Goal: Transaction & Acquisition: Purchase product/service

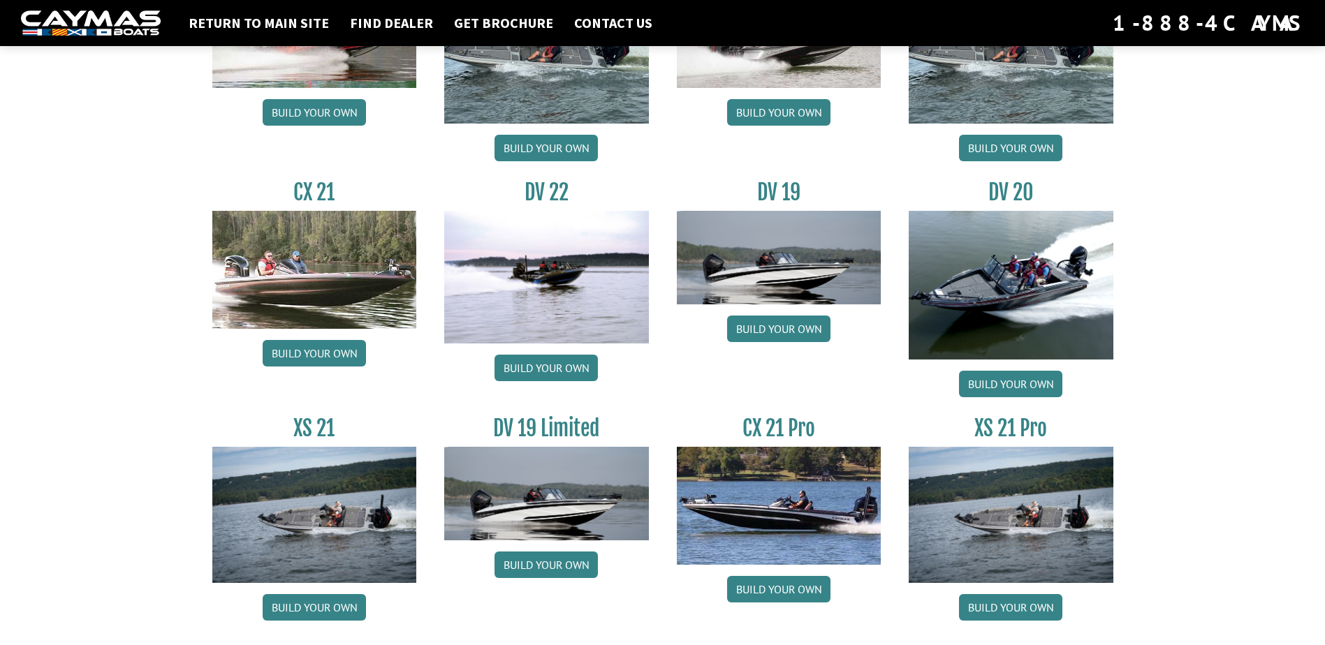
scroll to position [1575, 0]
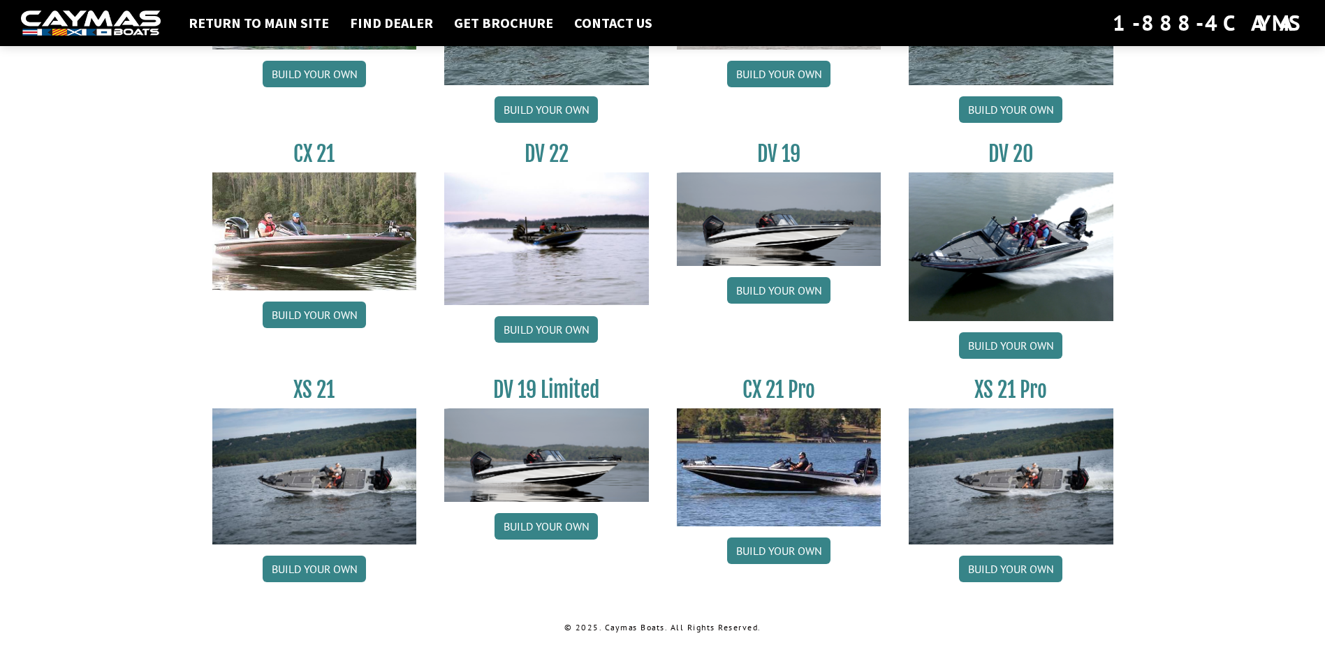
click at [1063, 475] on img at bounding box center [1011, 477] width 205 height 136
click at [1023, 570] on link "Build your own" at bounding box center [1010, 569] width 103 height 27
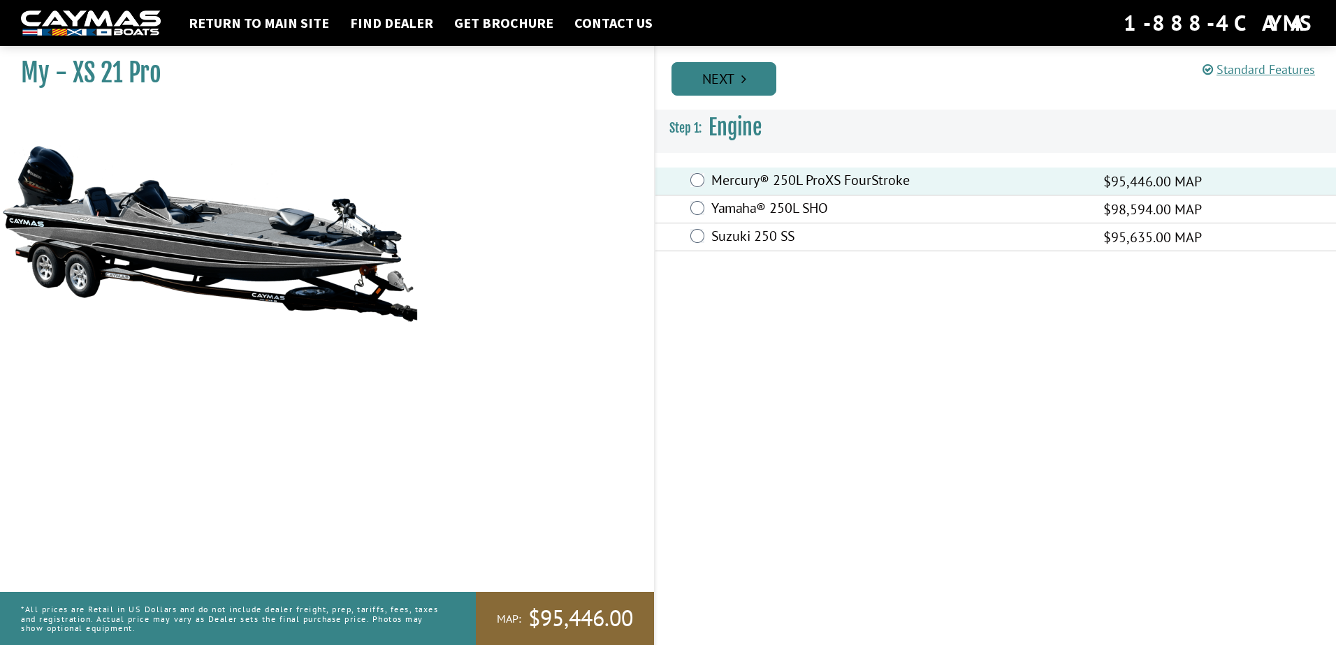
click at [726, 80] on link "Next" at bounding box center [723, 79] width 105 height 34
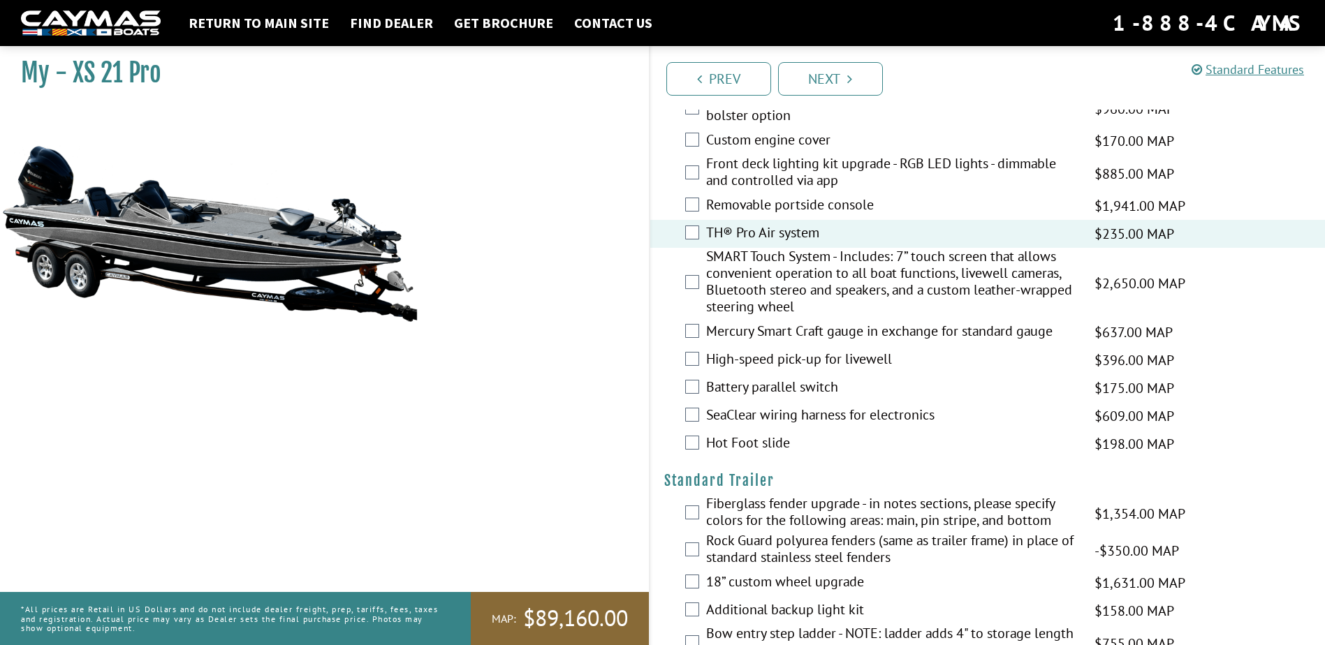
scroll to position [1537, 0]
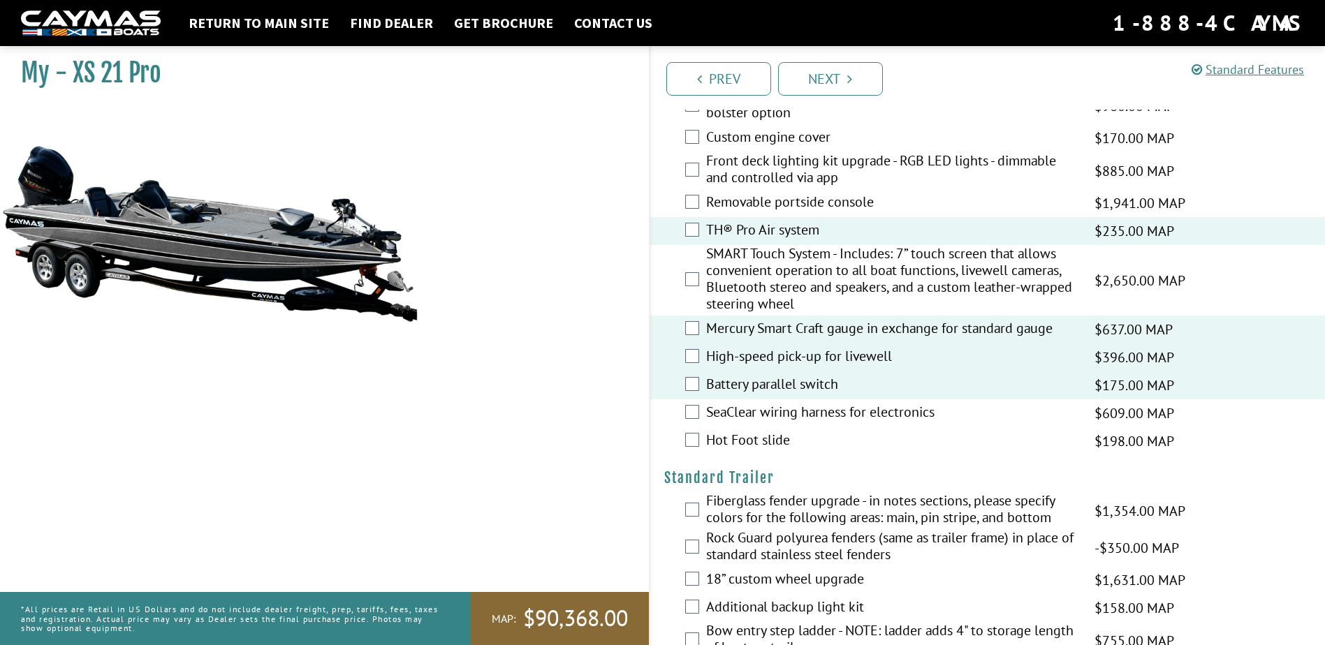
click at [702, 411] on div "SeaClear wiring harness for electronics $609.00 MAP $719.00 MSRP" at bounding box center [987, 414] width 675 height 28
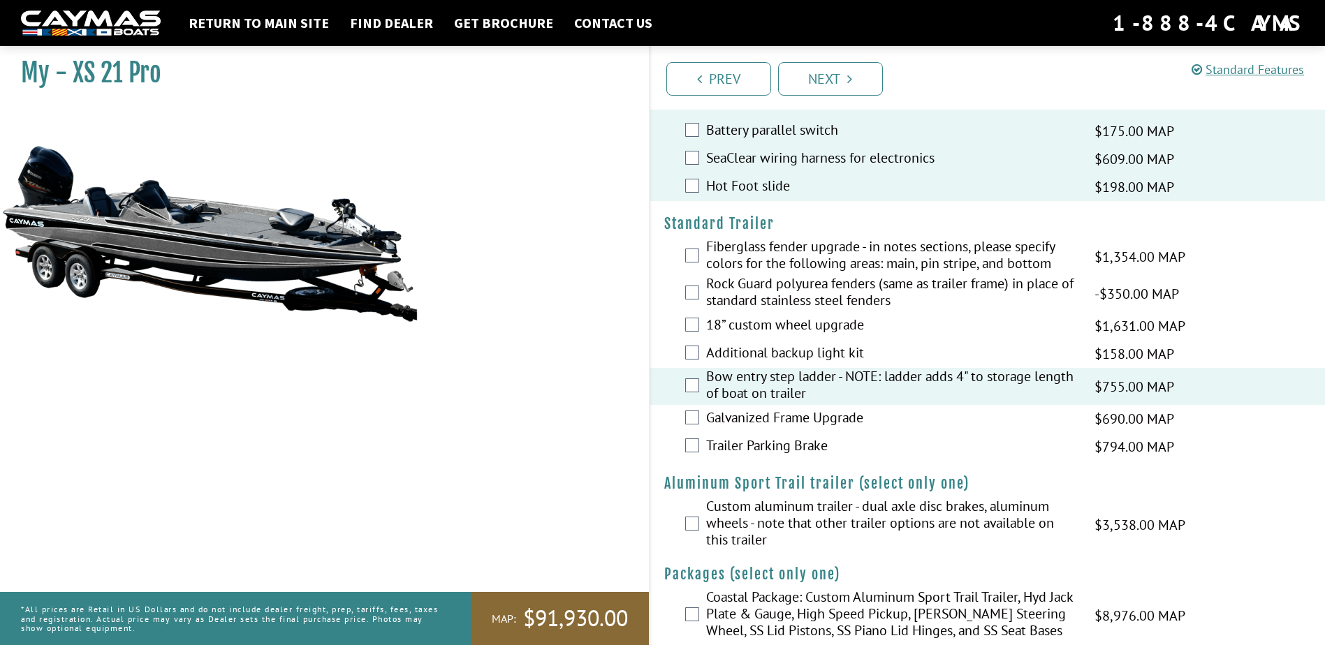
scroll to position [1815, 0]
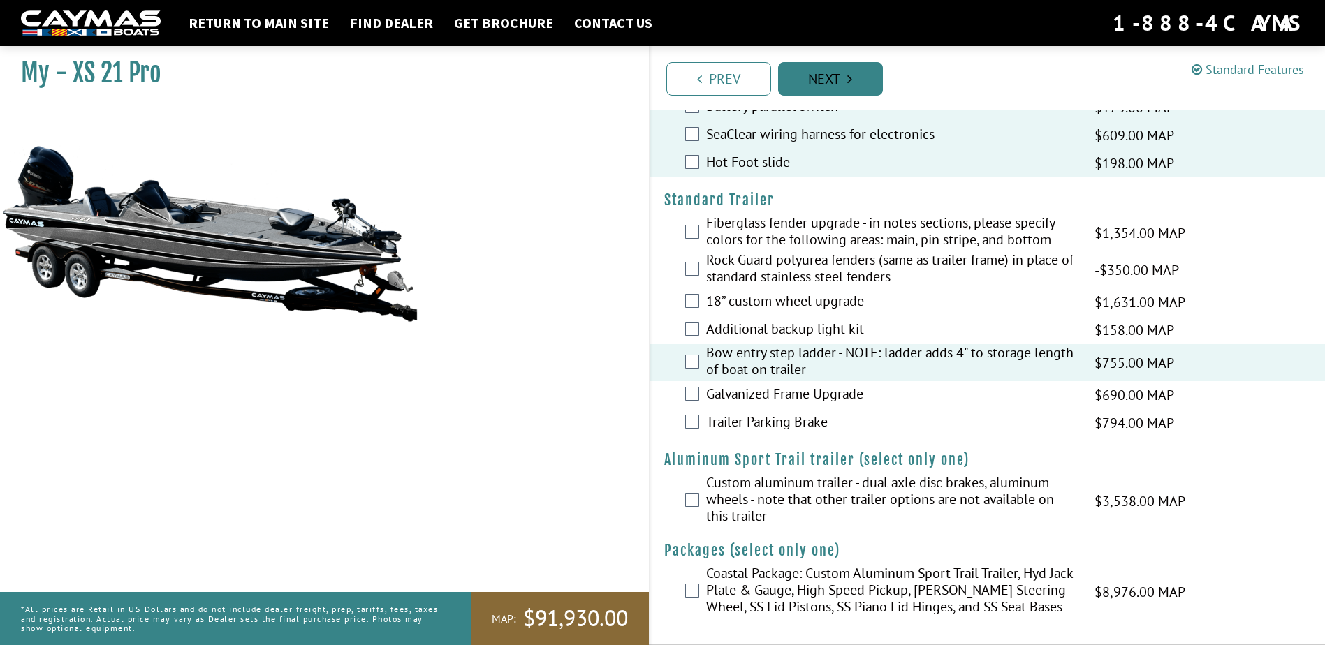
click at [819, 80] on link "Next" at bounding box center [830, 79] width 105 height 34
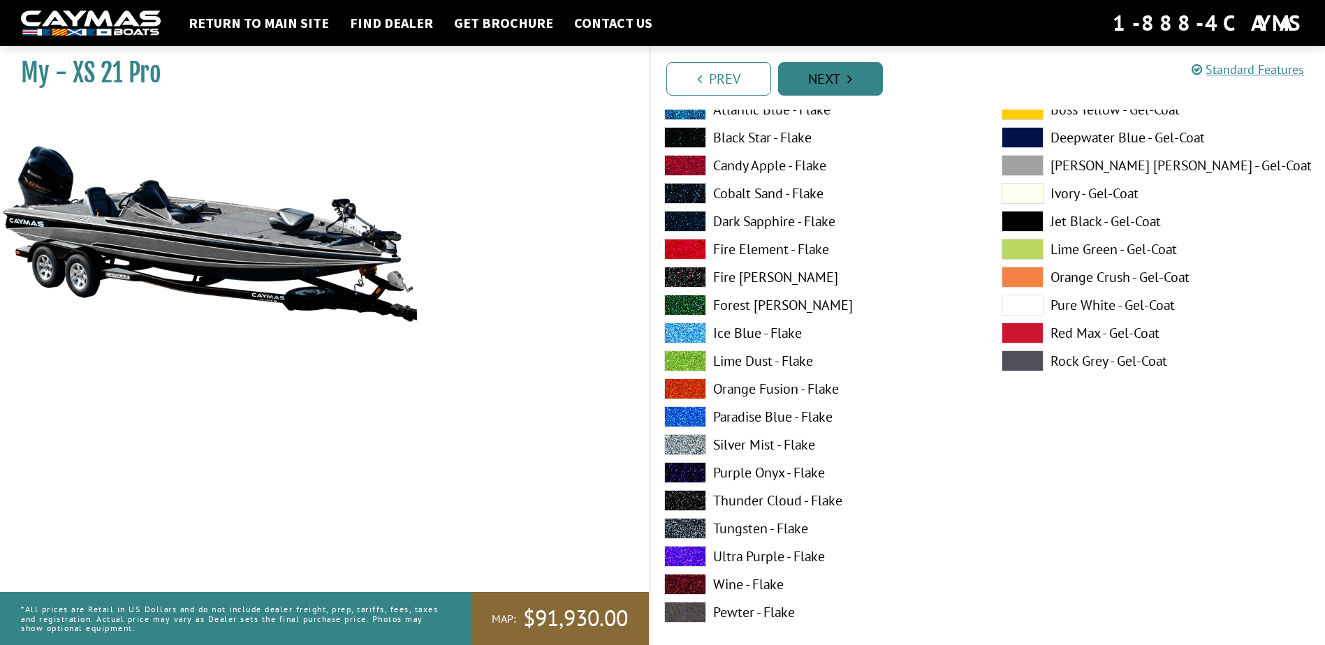
scroll to position [0, 0]
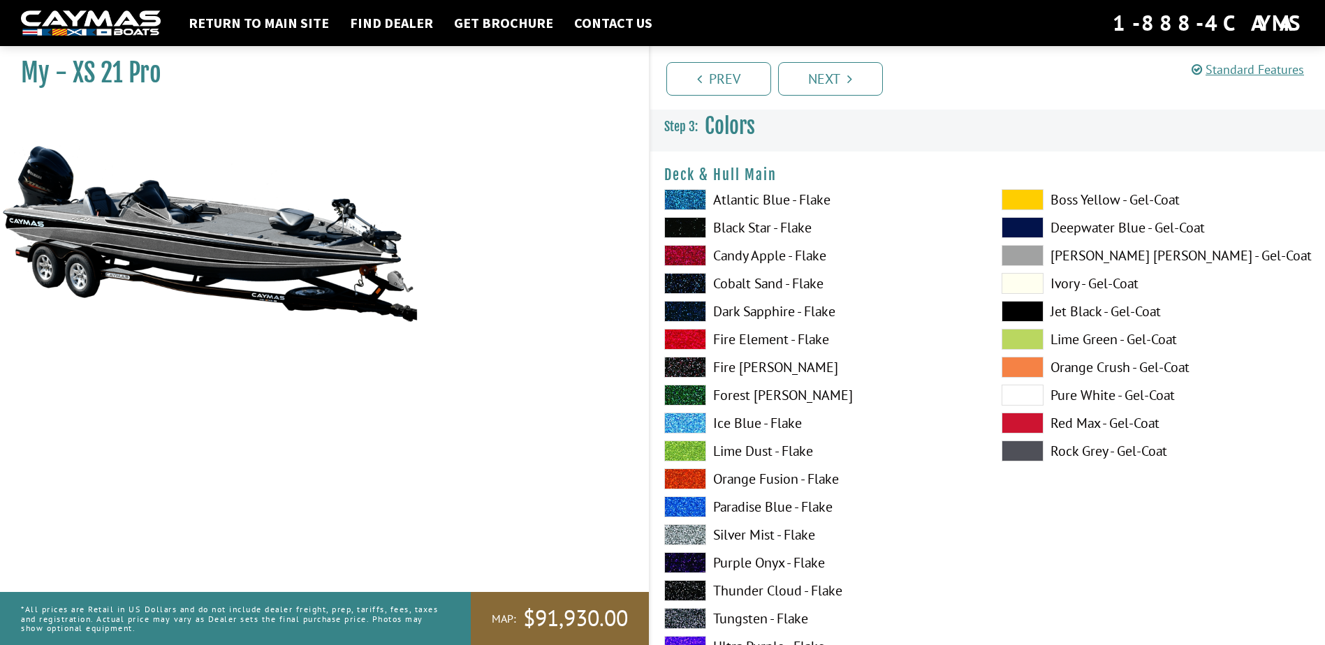
click at [1037, 282] on span at bounding box center [1023, 283] width 42 height 21
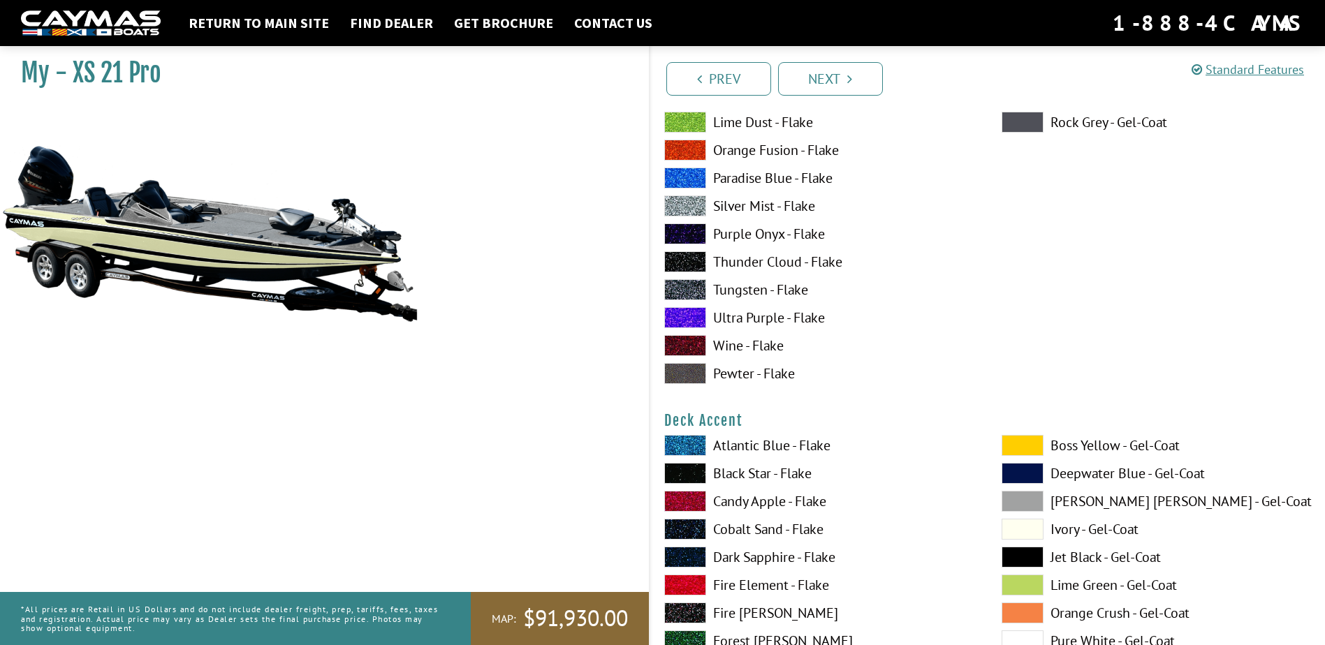
scroll to position [489, 0]
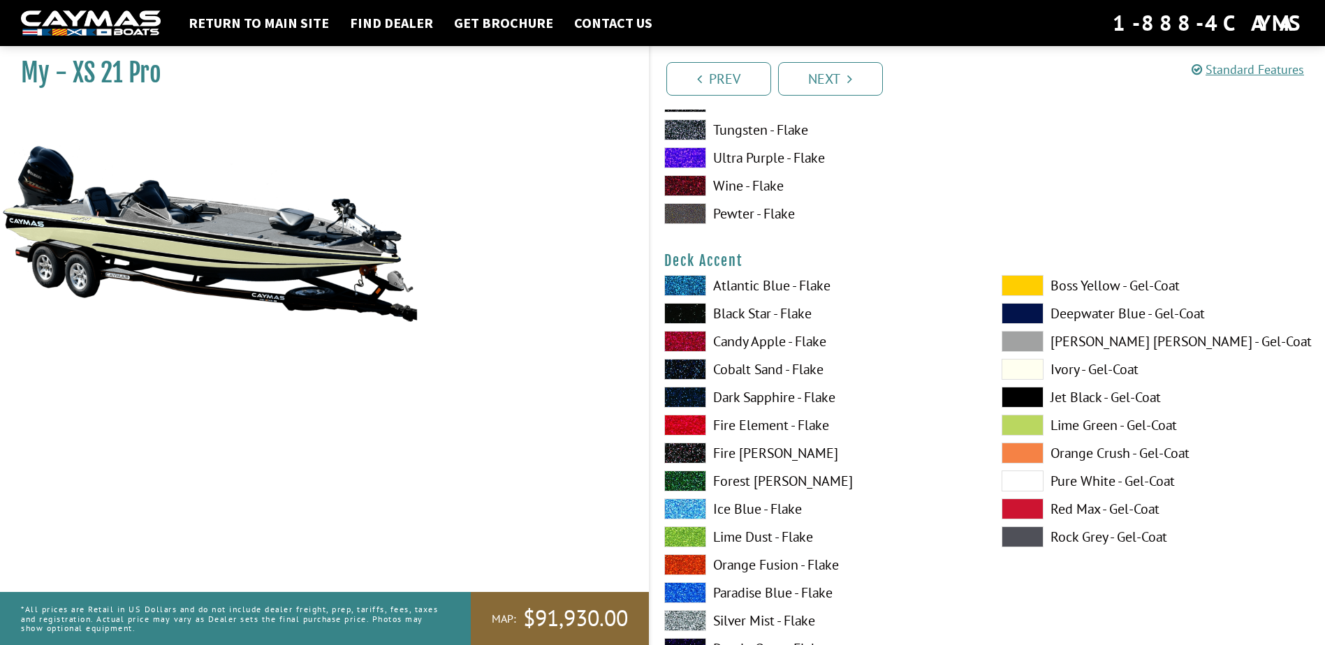
click at [1018, 373] on span at bounding box center [1023, 369] width 42 height 21
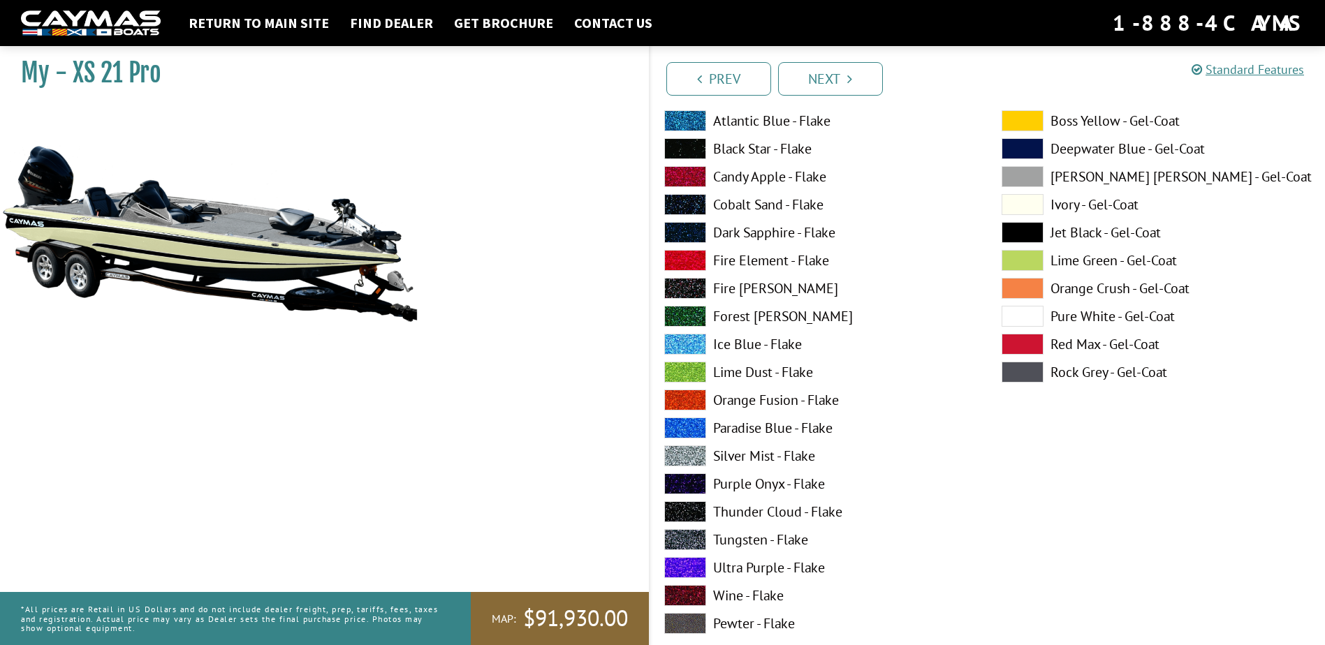
scroll to position [1257, 0]
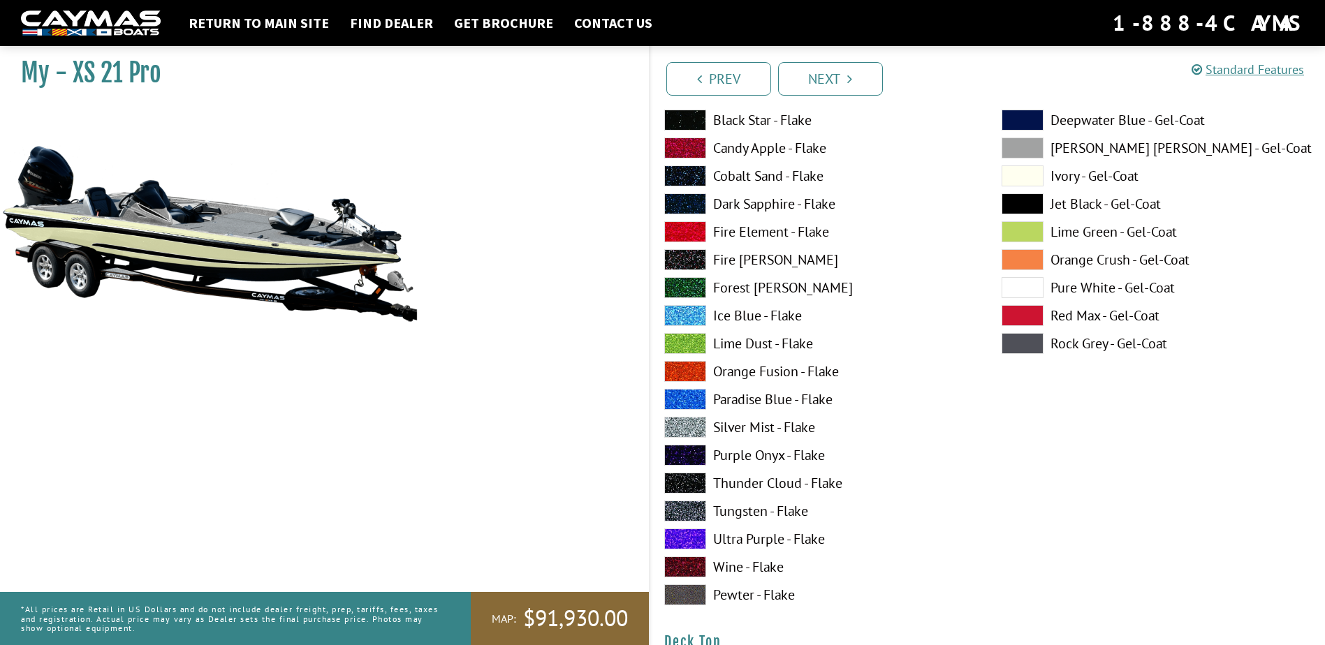
click at [688, 426] on span at bounding box center [685, 427] width 42 height 21
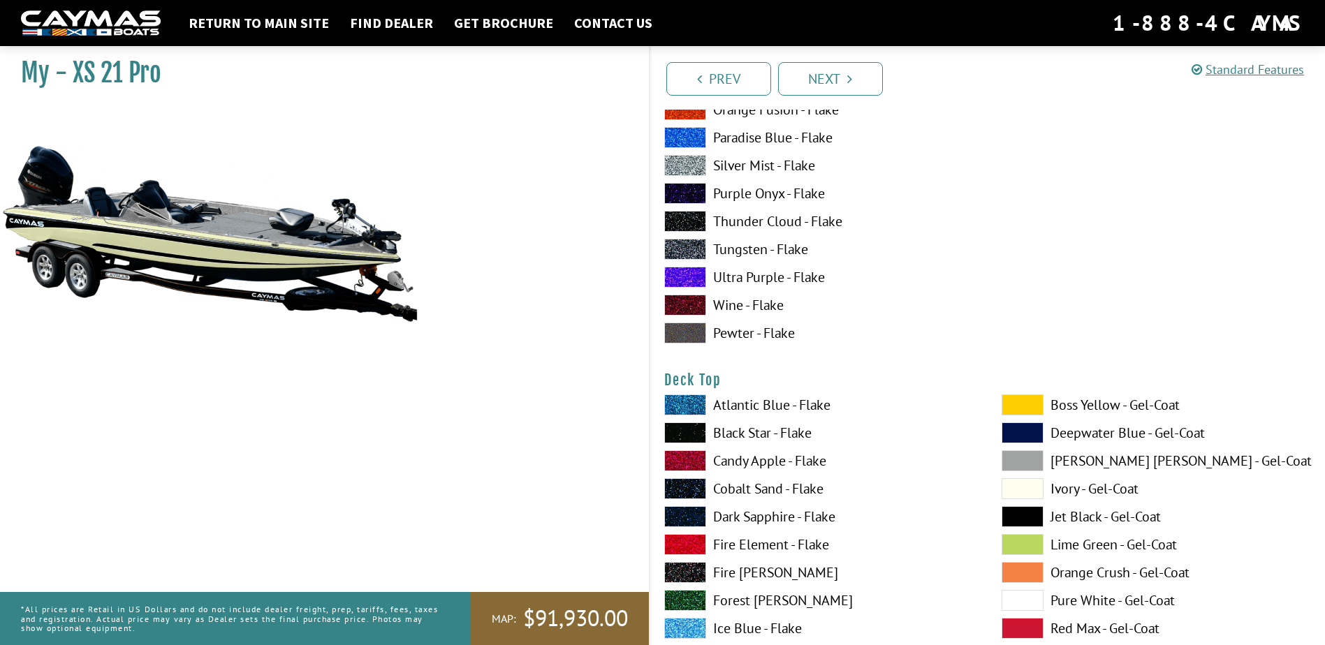
scroll to position [1537, 0]
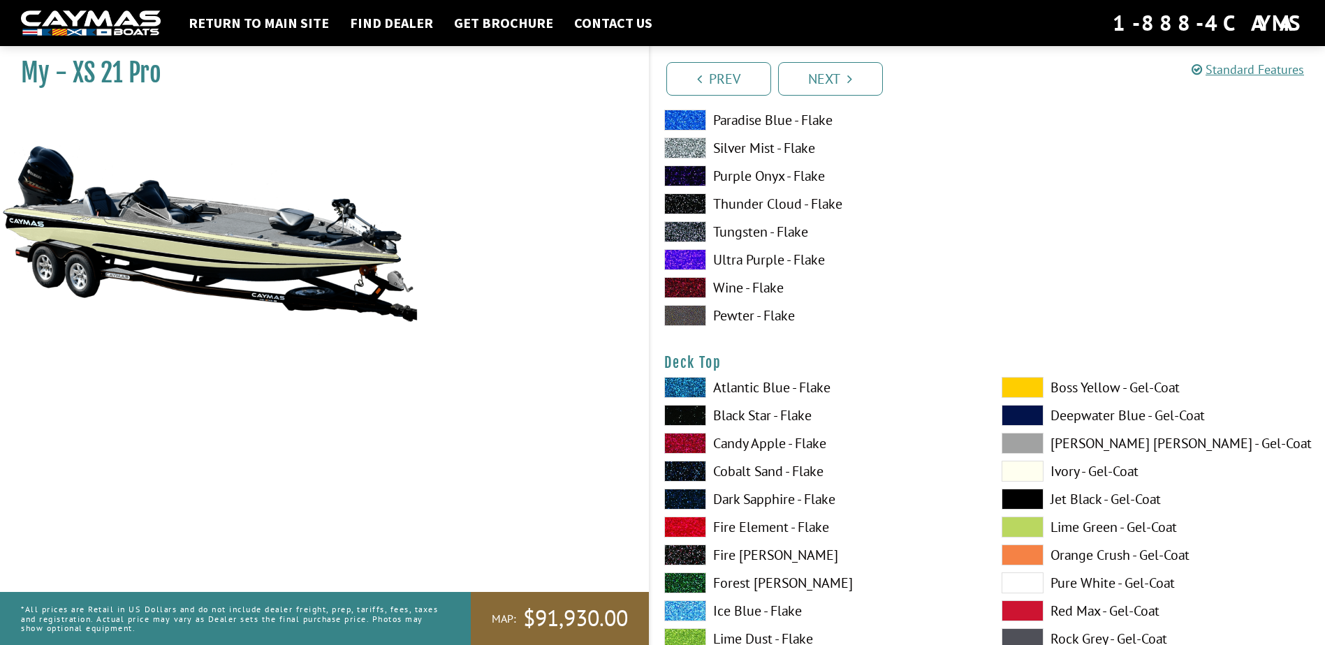
click at [1024, 474] on span at bounding box center [1023, 471] width 42 height 21
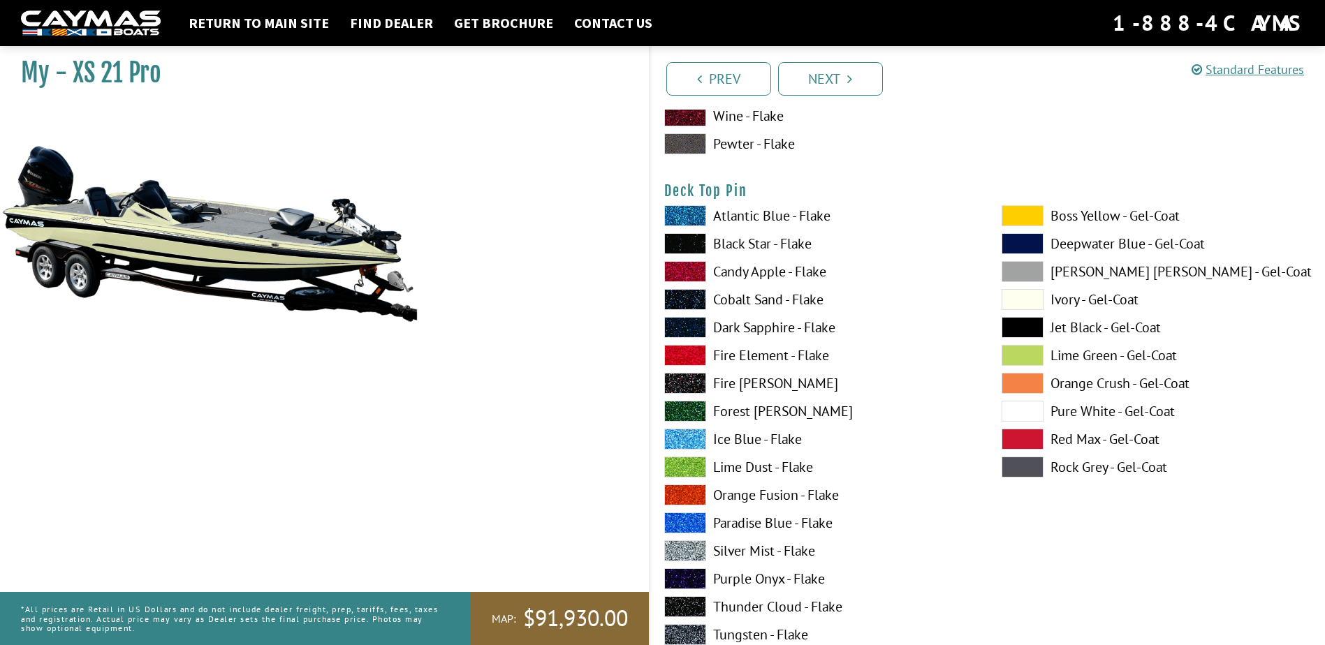
scroll to position [2305, 0]
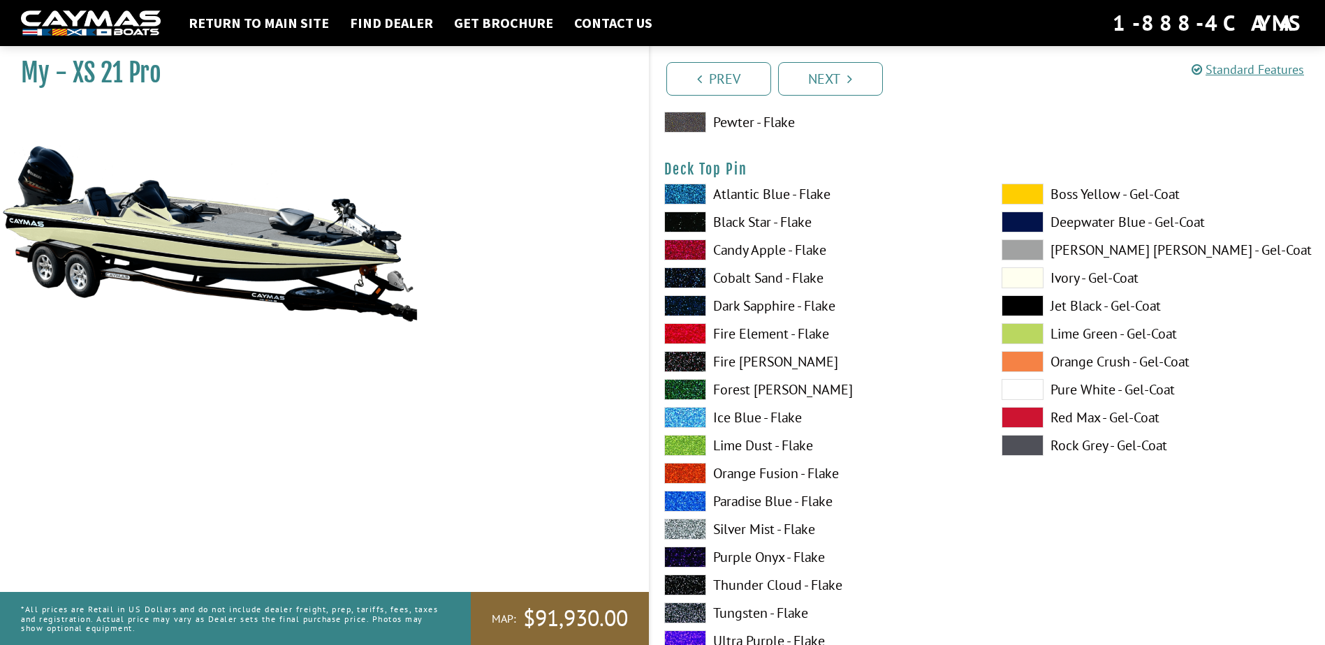
click at [690, 530] on span at bounding box center [685, 529] width 42 height 21
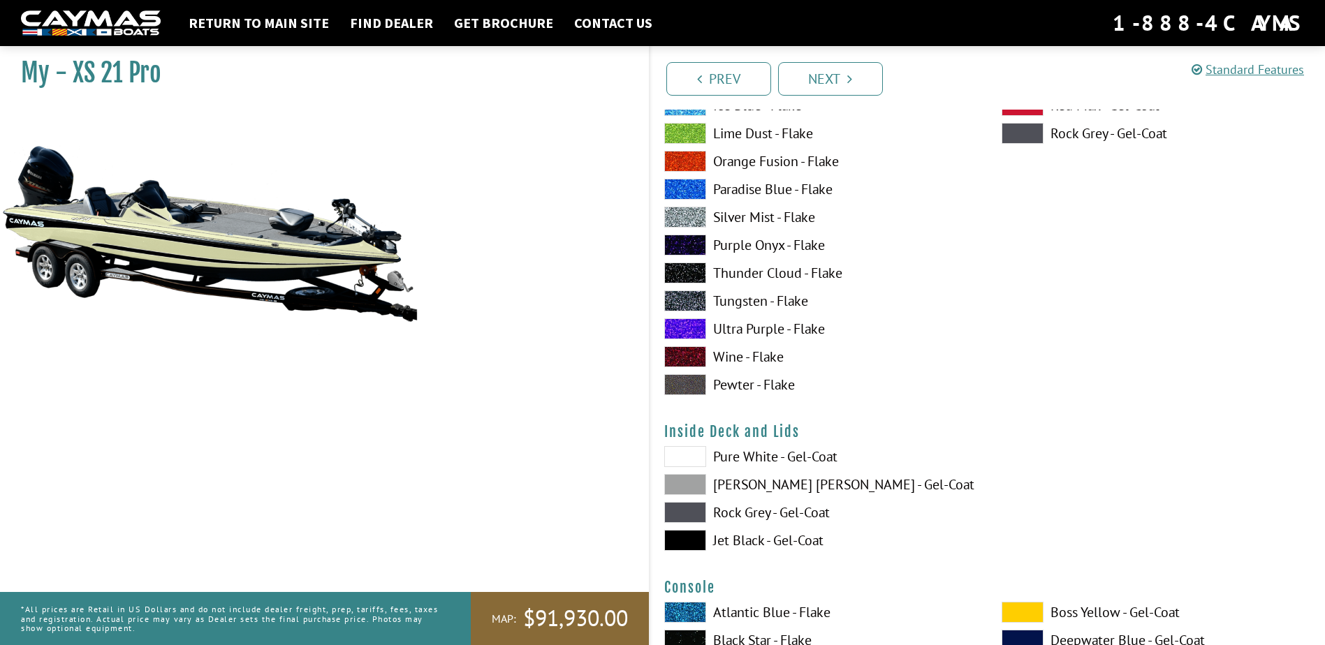
scroll to position [2654, 0]
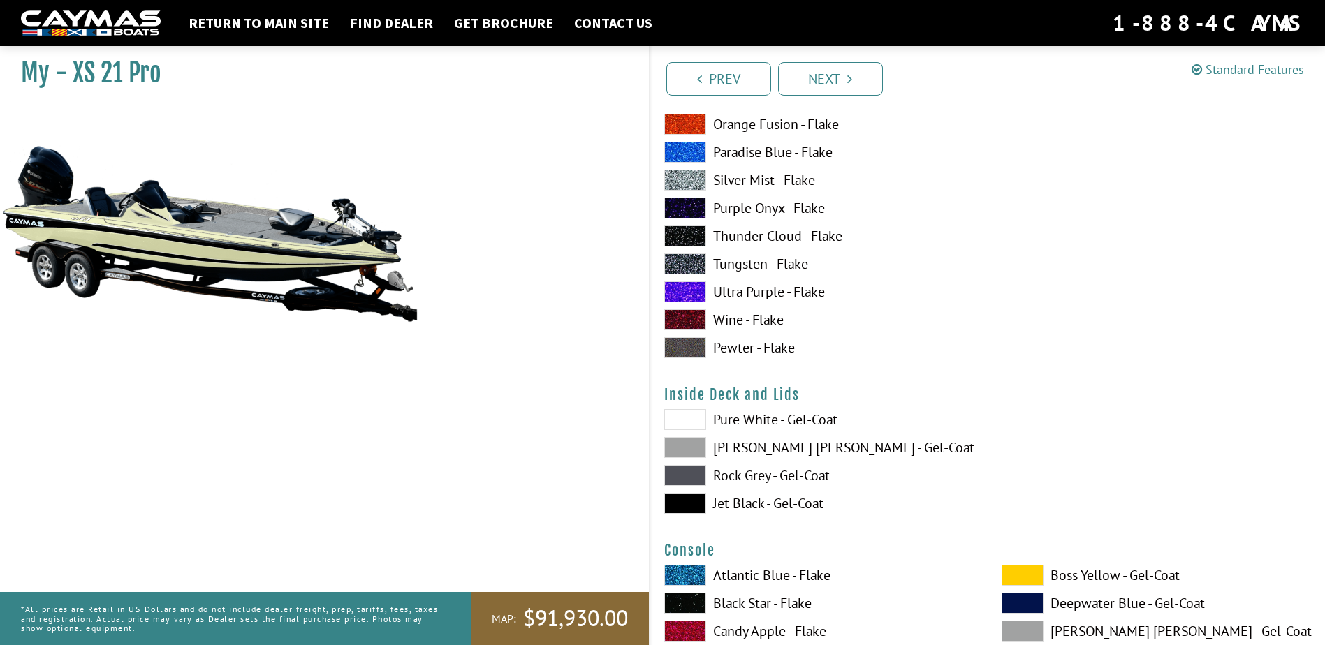
click at [681, 415] on span at bounding box center [685, 419] width 42 height 21
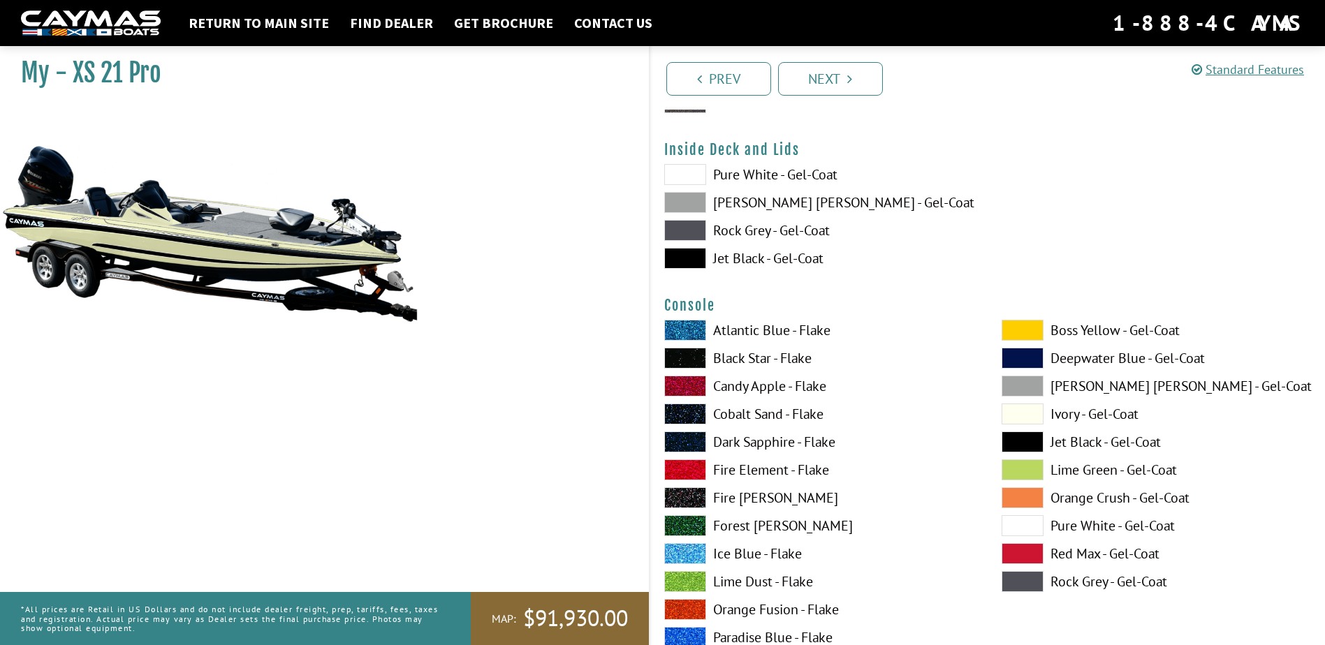
scroll to position [2934, 0]
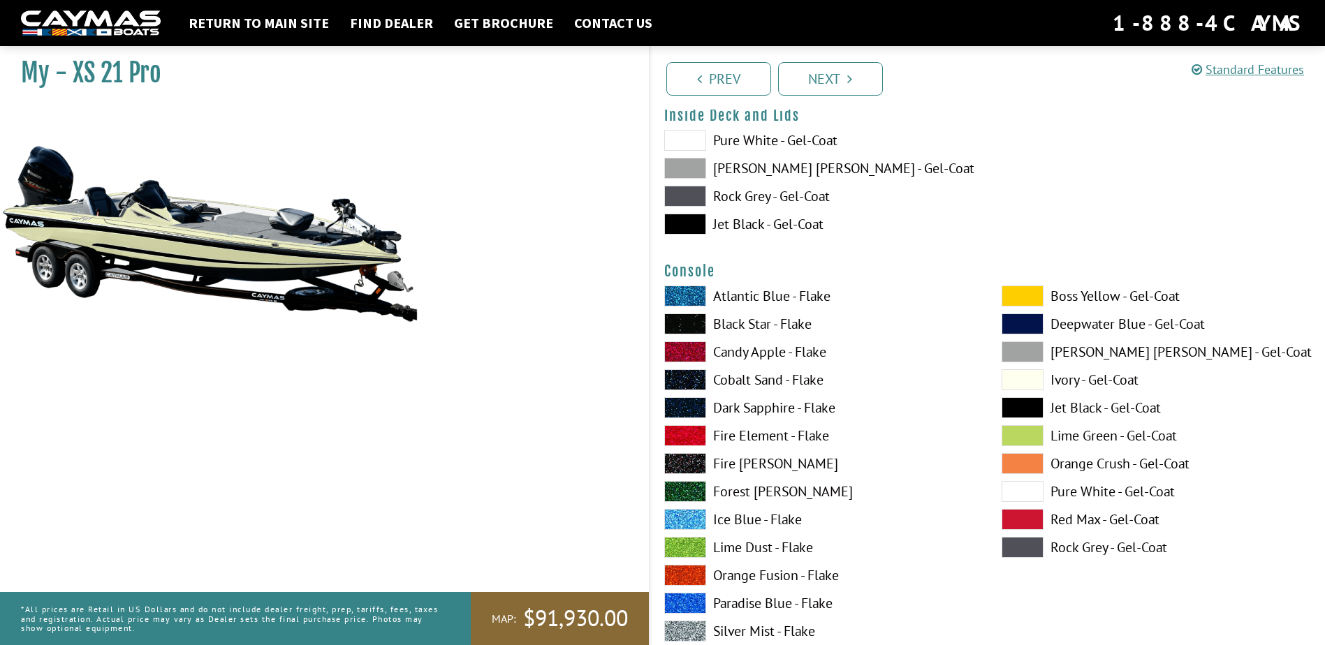
click at [1021, 381] on span at bounding box center [1023, 380] width 42 height 21
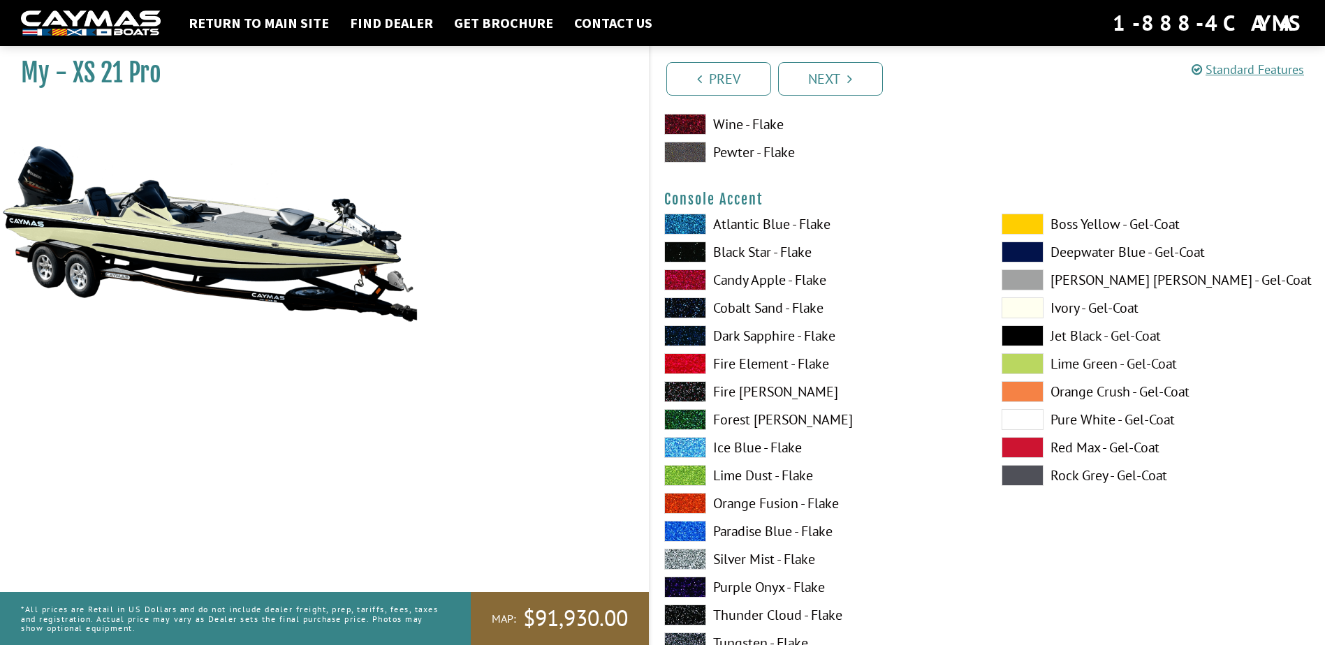
scroll to position [3632, 0]
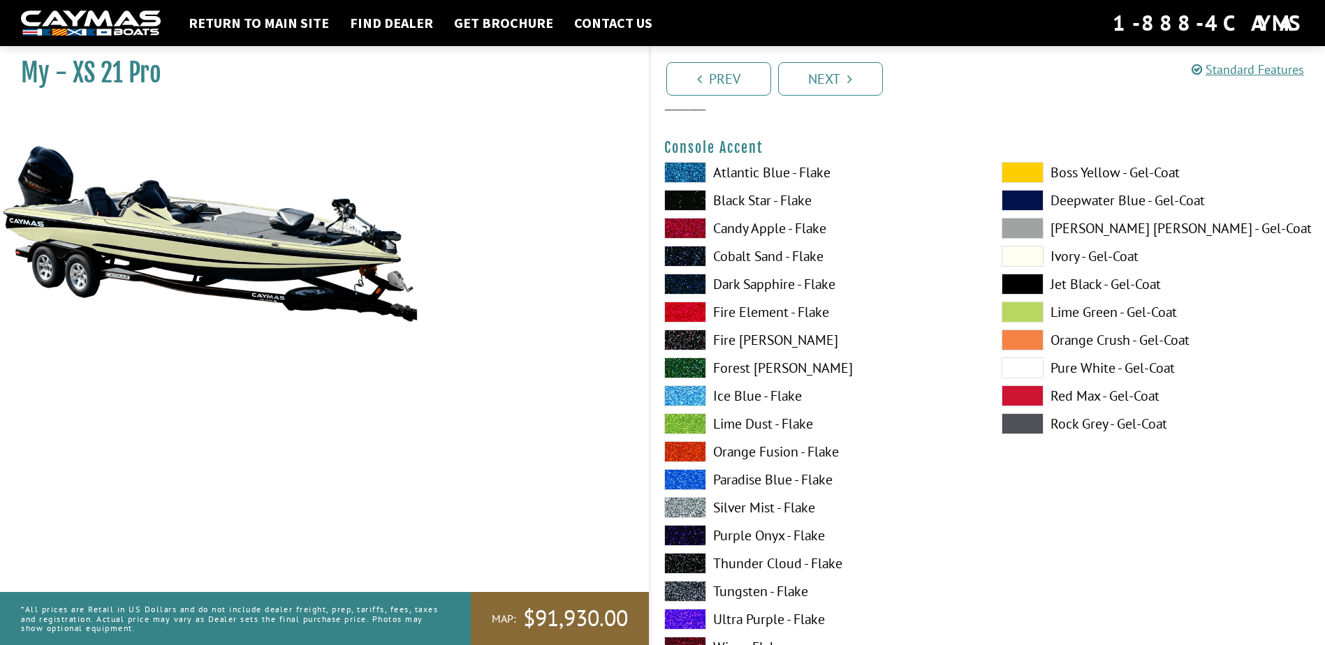
click at [757, 511] on label "Silver Mist - Flake" at bounding box center [818, 507] width 309 height 21
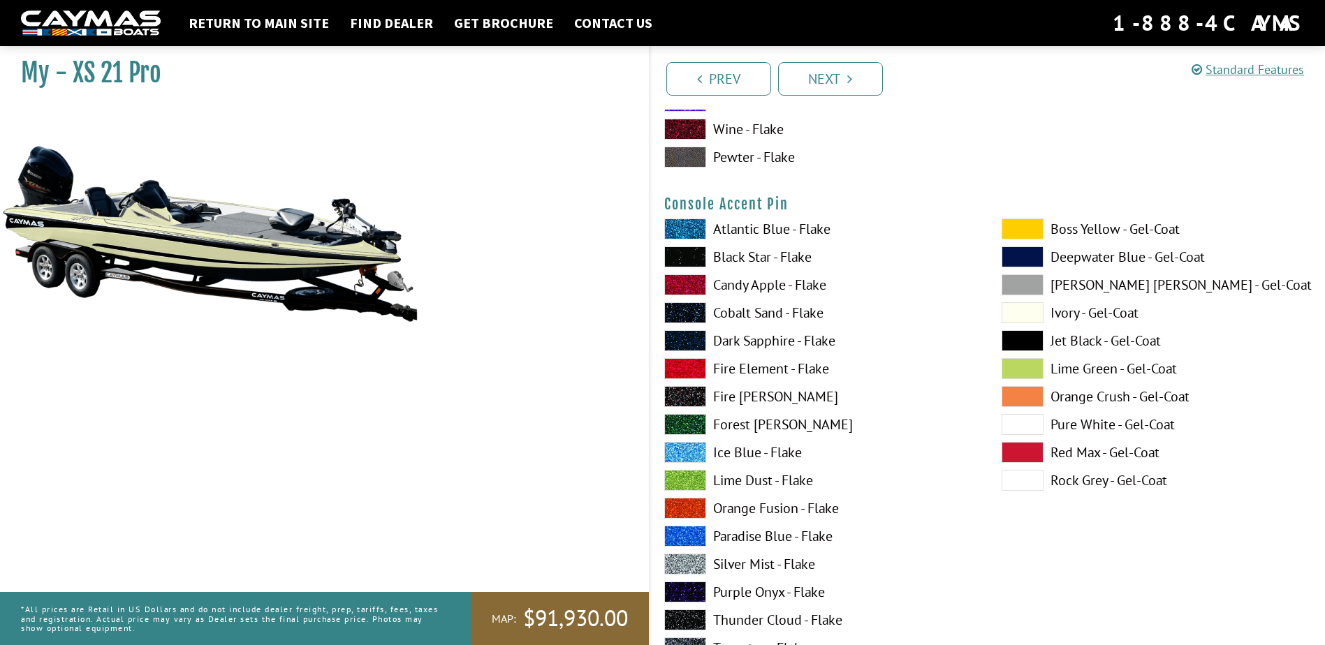
scroll to position [4191, 0]
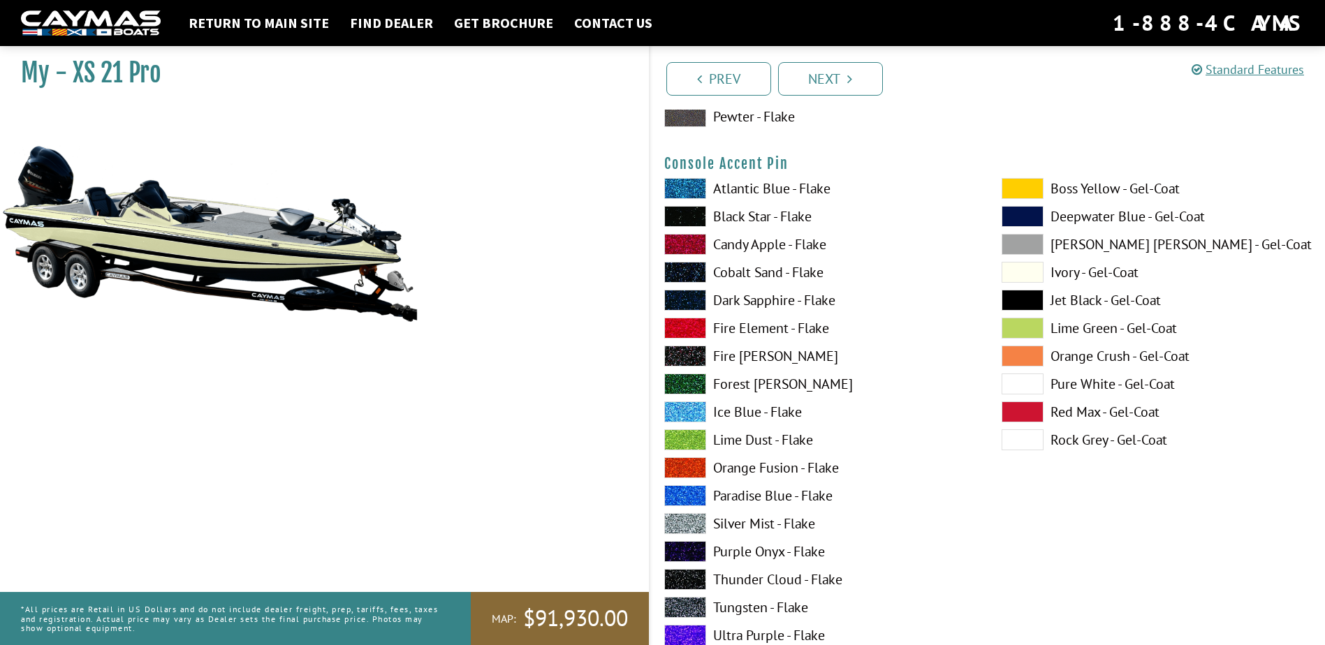
click at [777, 522] on label "Silver Mist - Flake" at bounding box center [818, 523] width 309 height 21
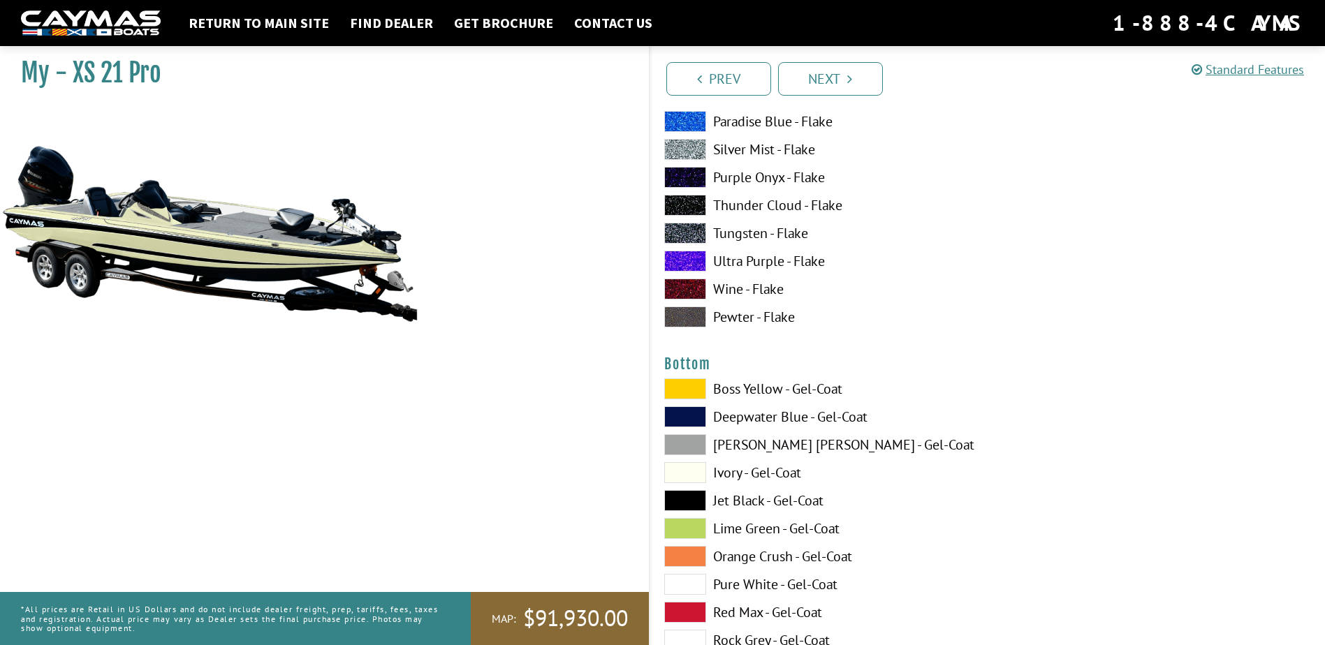
scroll to position [4610, 0]
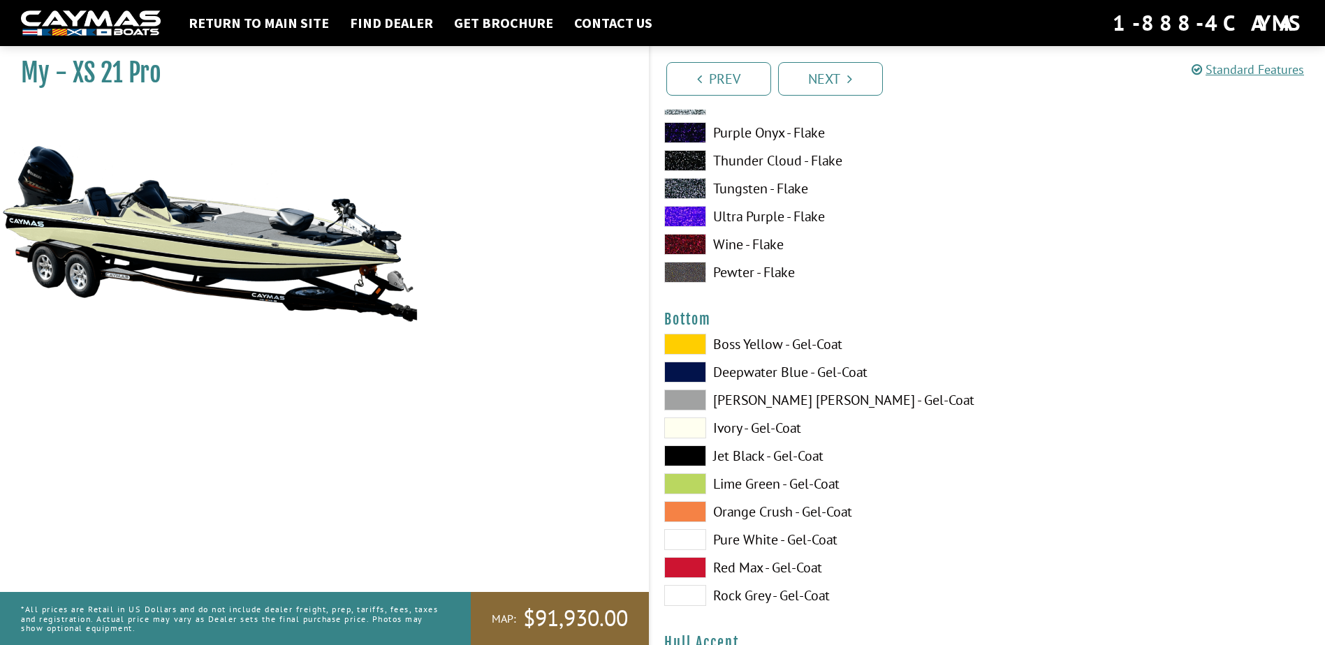
click at [784, 430] on label "Ivory - Gel-Coat" at bounding box center [818, 428] width 309 height 21
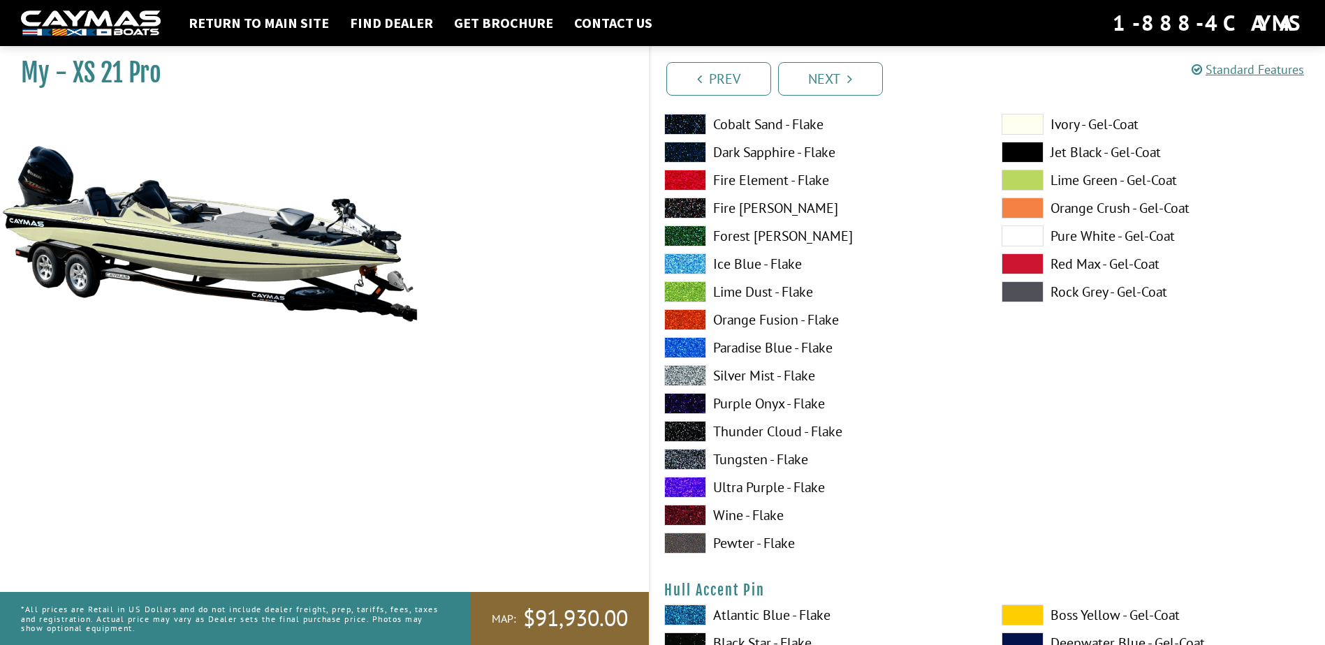
scroll to position [5239, 0]
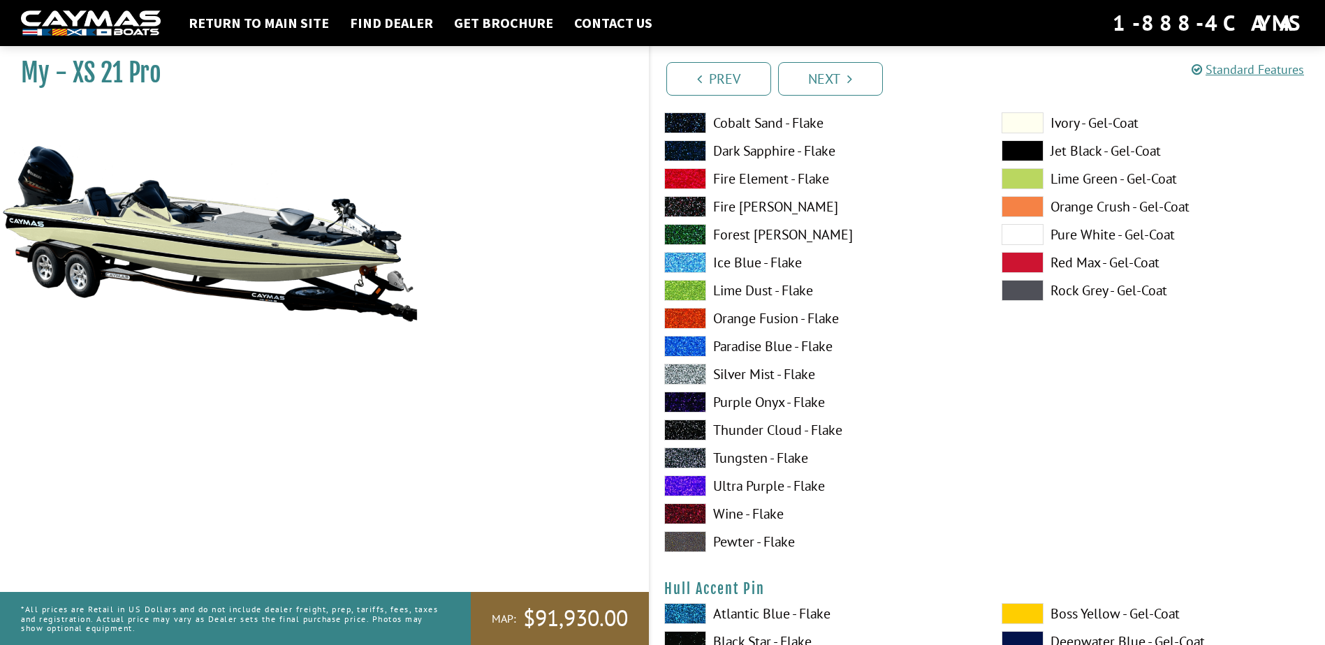
click at [770, 374] on label "Silver Mist - Flake" at bounding box center [818, 374] width 309 height 21
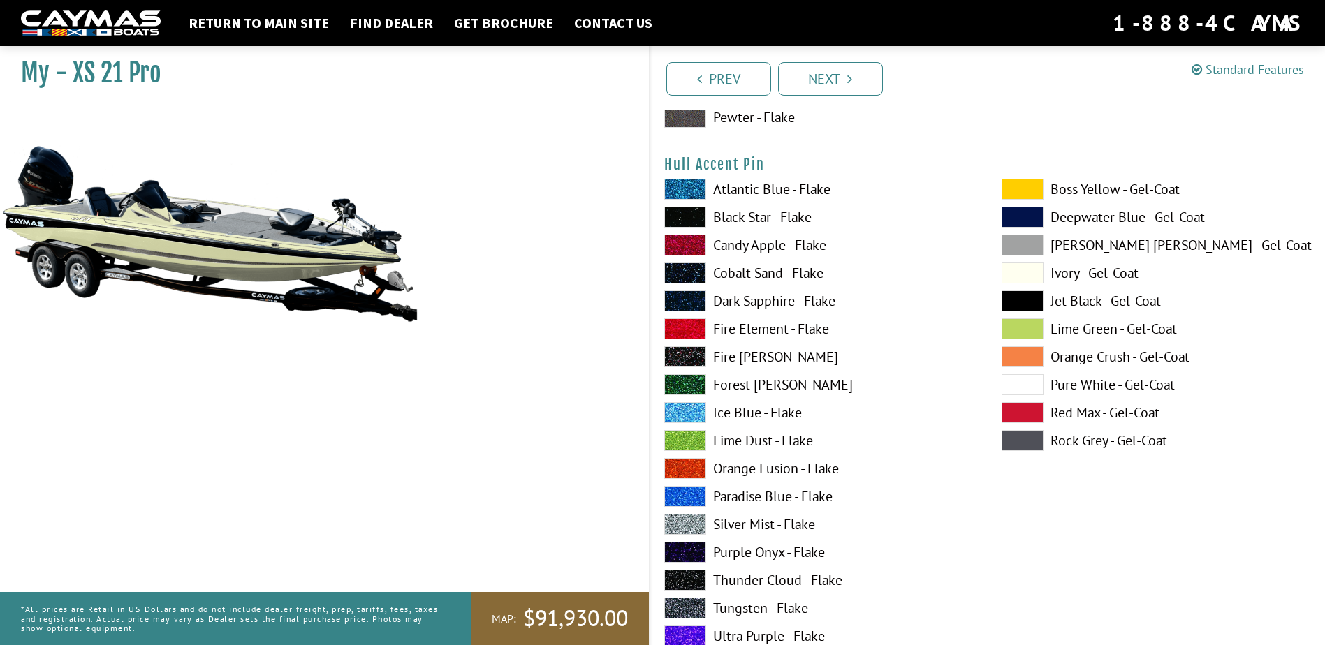
scroll to position [5728, 0]
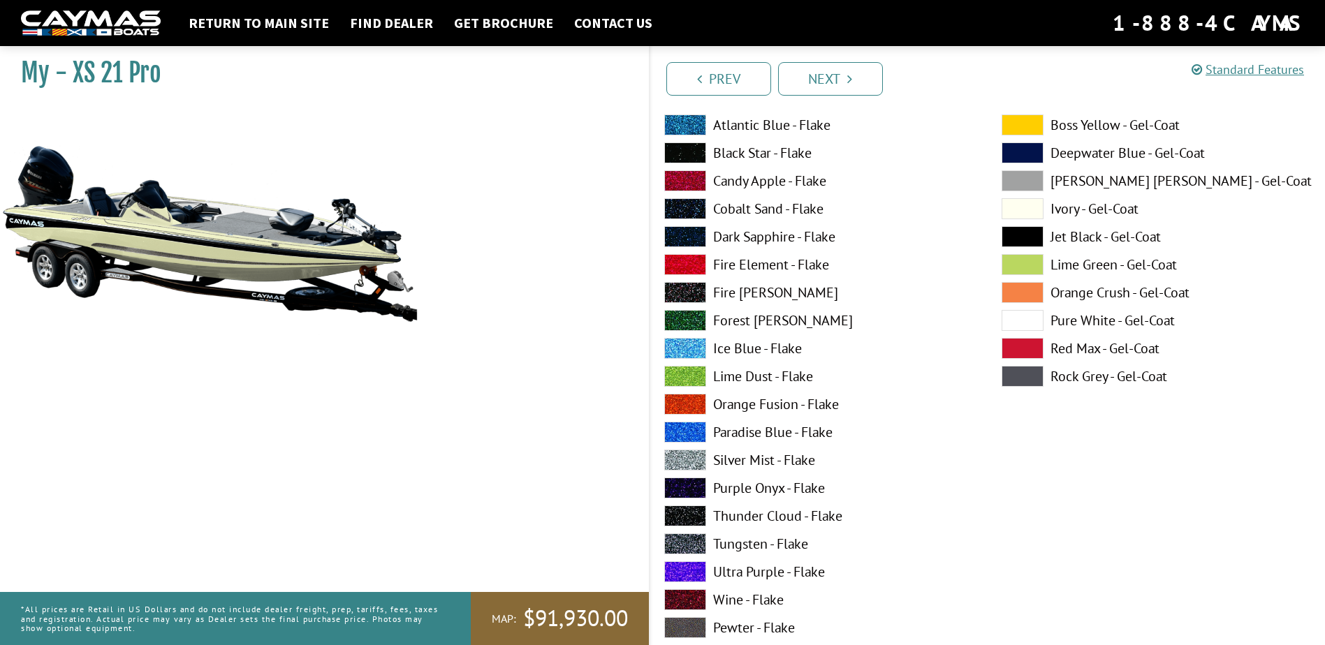
click at [782, 458] on label "Silver Mist - Flake" at bounding box center [818, 460] width 309 height 21
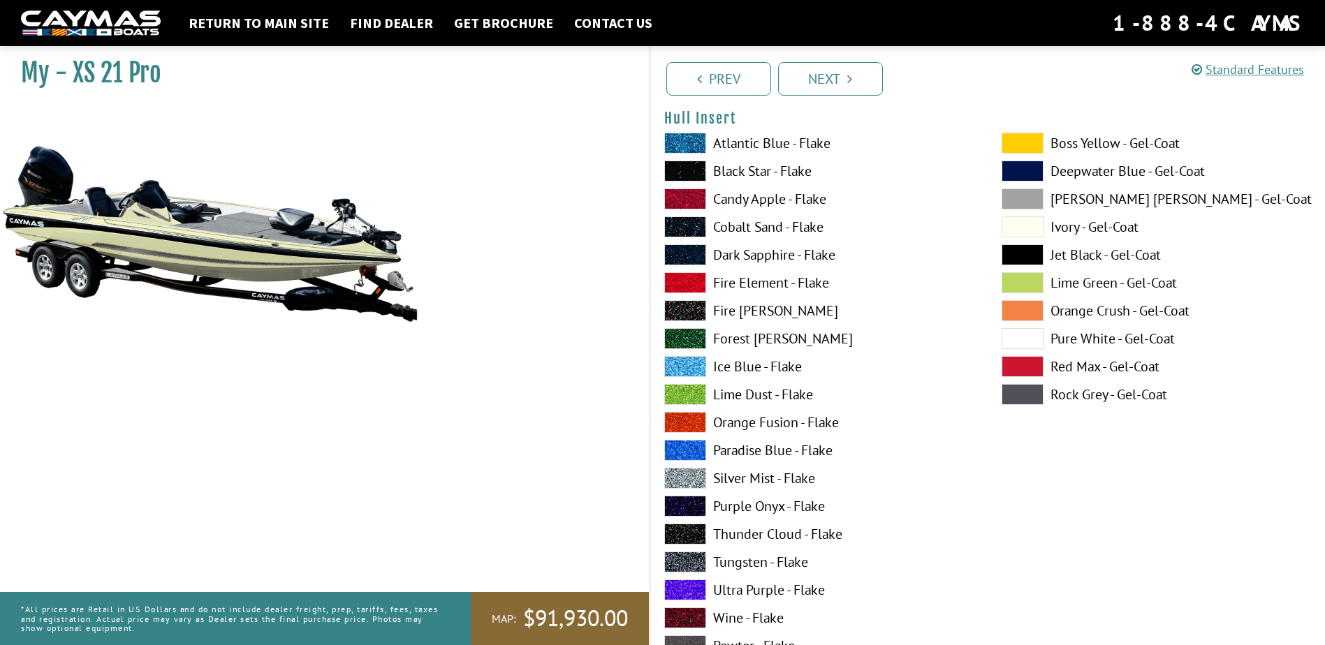
scroll to position [6287, 0]
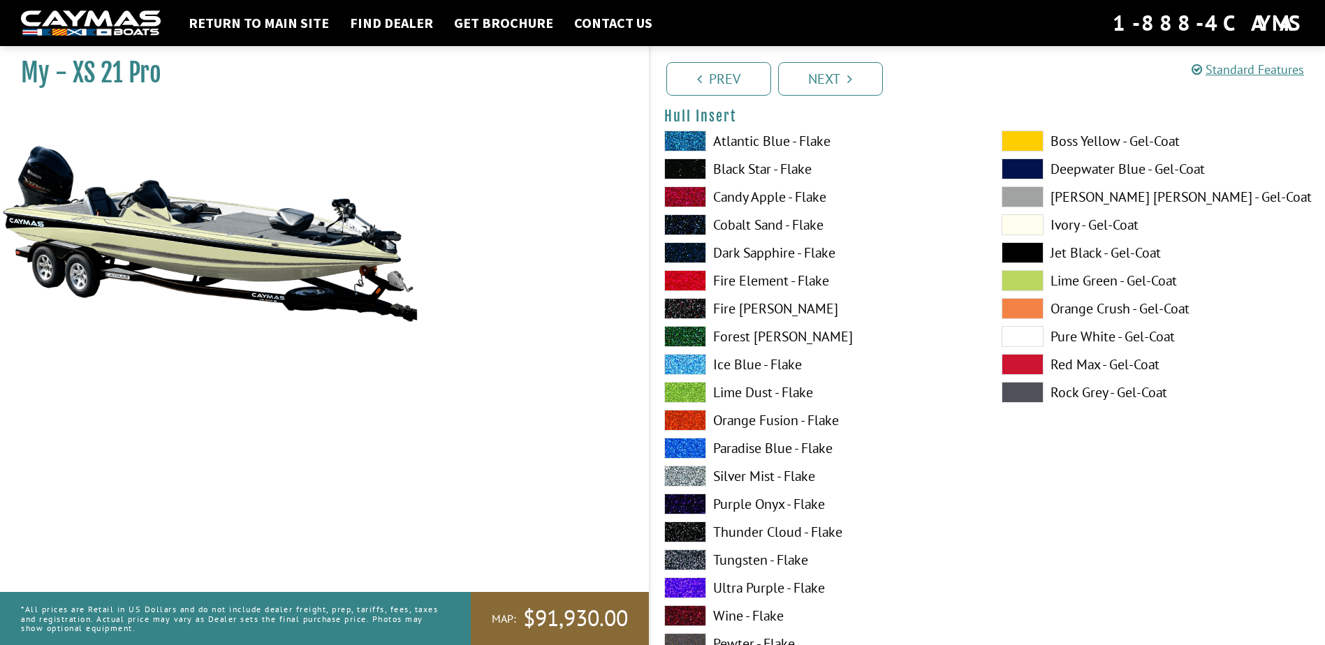
click at [809, 477] on label "Silver Mist - Flake" at bounding box center [818, 476] width 309 height 21
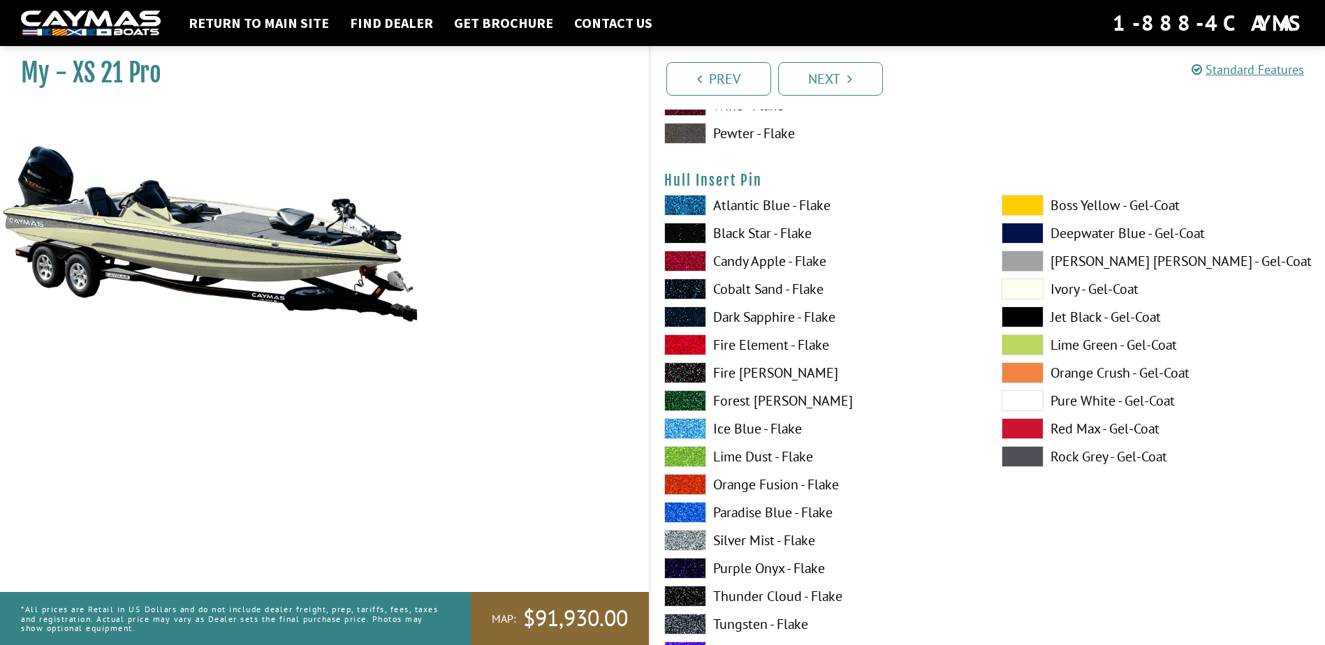
scroll to position [6846, 0]
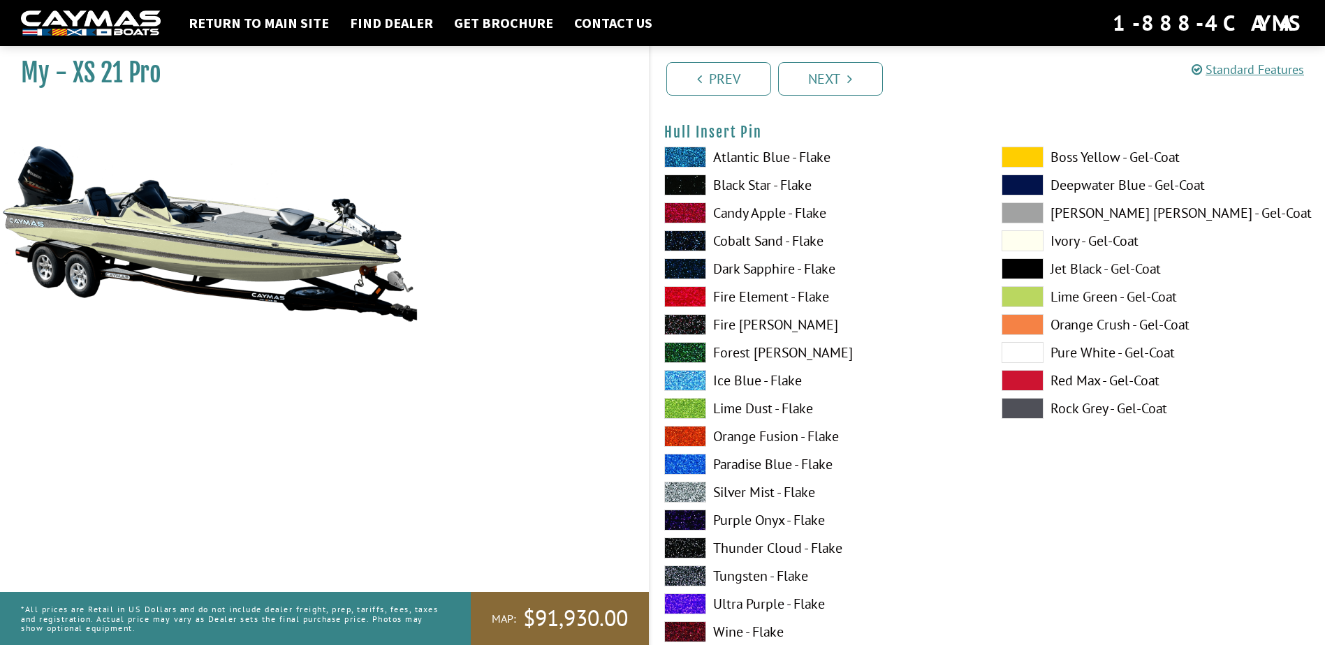
click at [810, 495] on label "Silver Mist - Flake" at bounding box center [818, 492] width 309 height 21
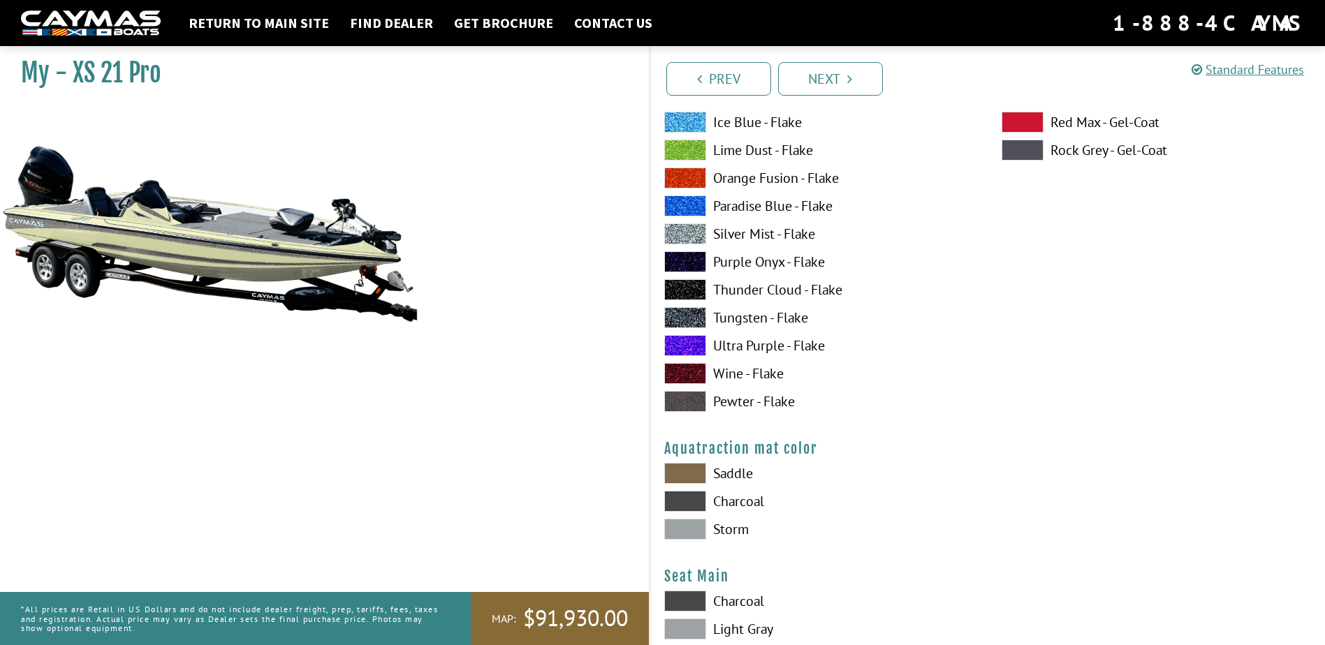
scroll to position [7125, 0]
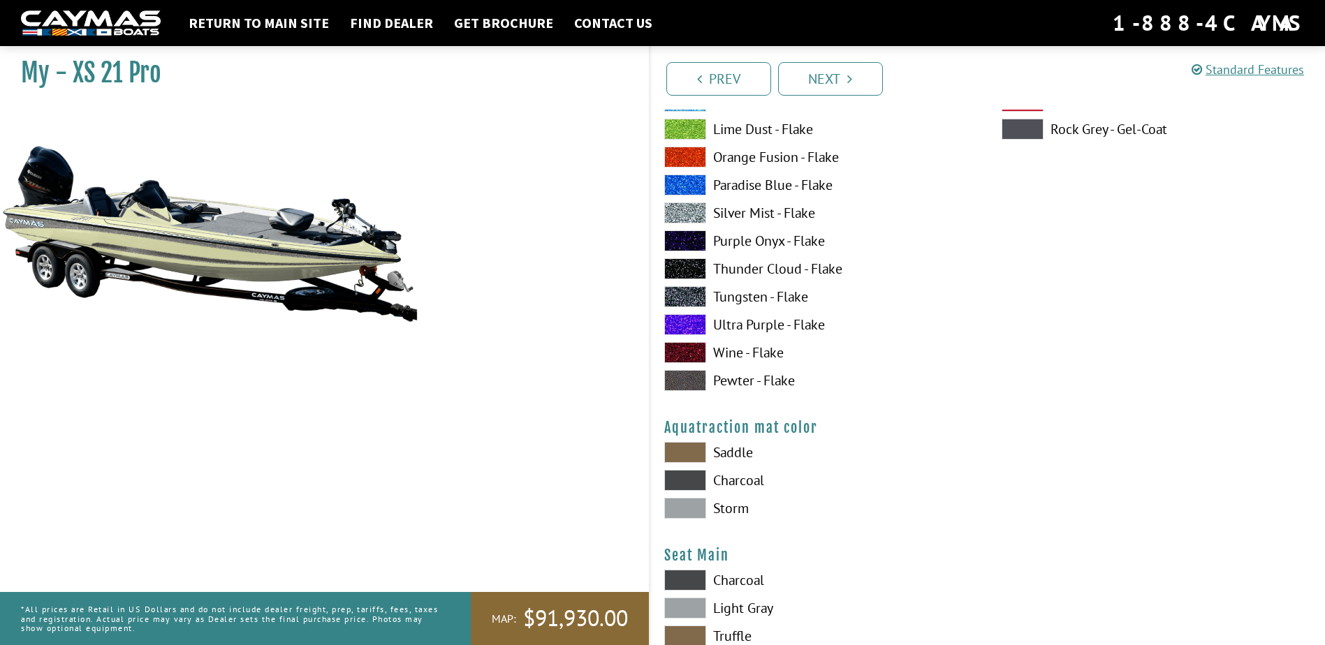
click at [682, 507] on span at bounding box center [685, 508] width 42 height 21
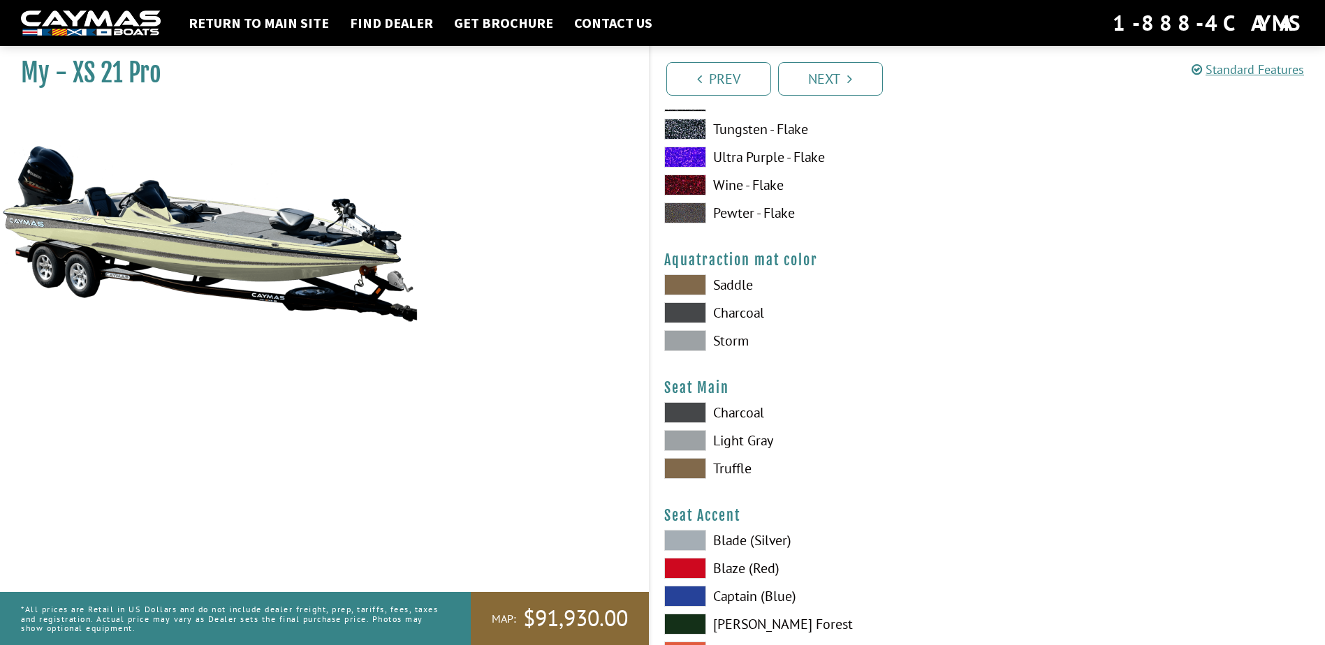
scroll to position [7335, 0]
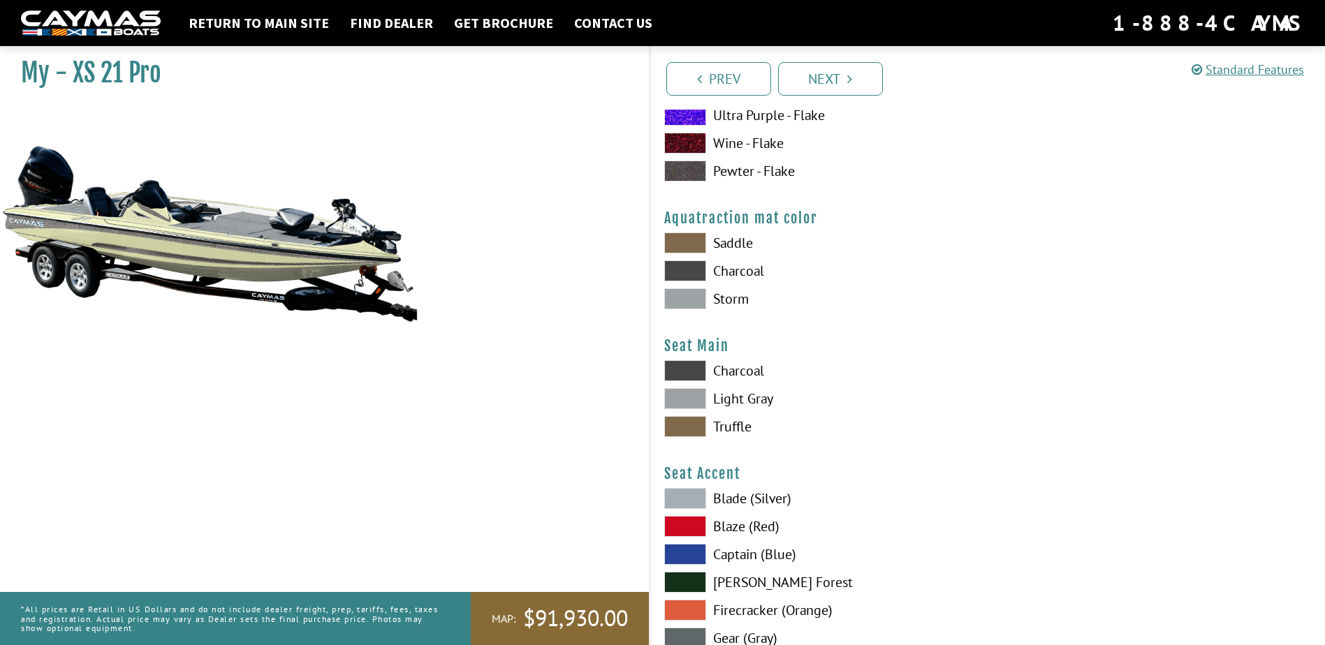
click at [689, 400] on span at bounding box center [685, 398] width 42 height 21
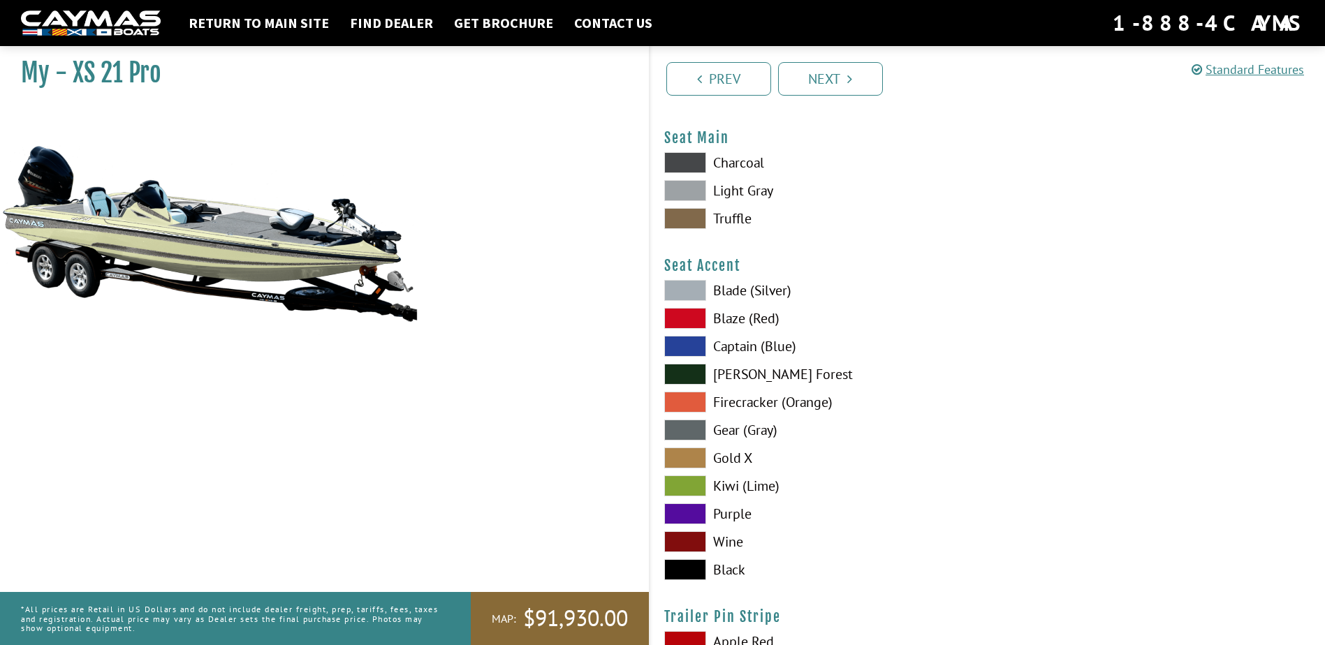
scroll to position [7544, 0]
click at [755, 289] on label "Blade (Silver)" at bounding box center [818, 289] width 309 height 21
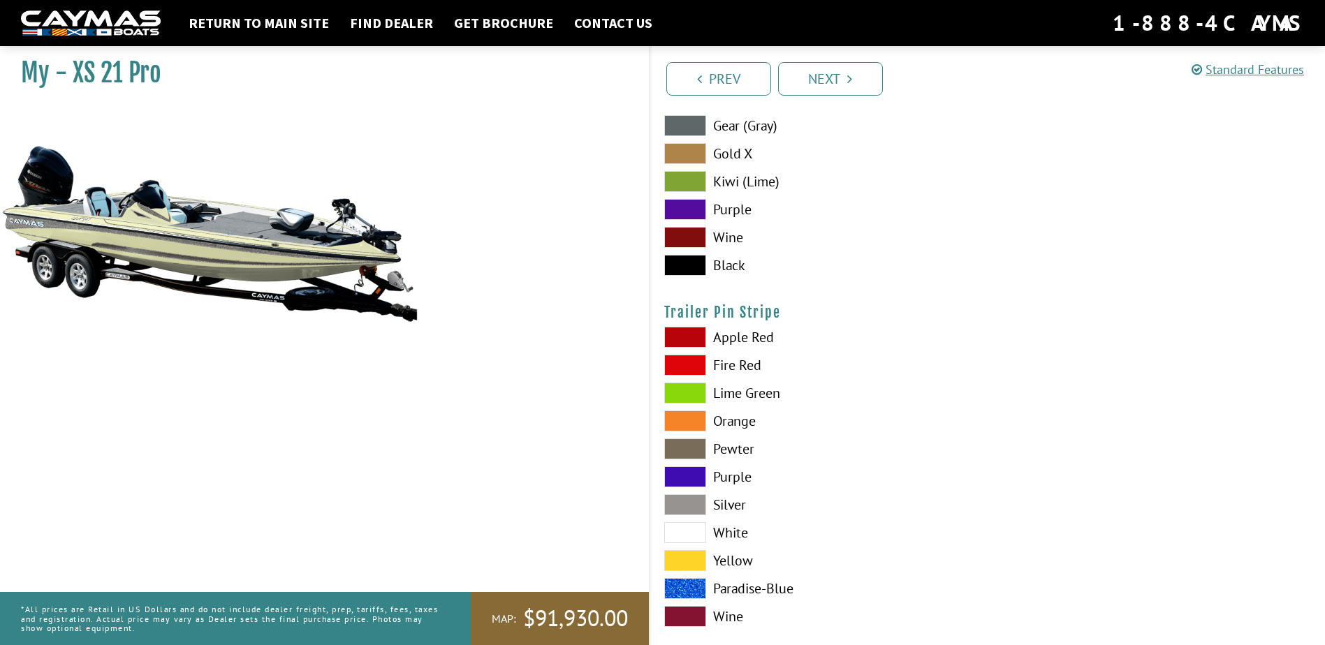
scroll to position [7870, 0]
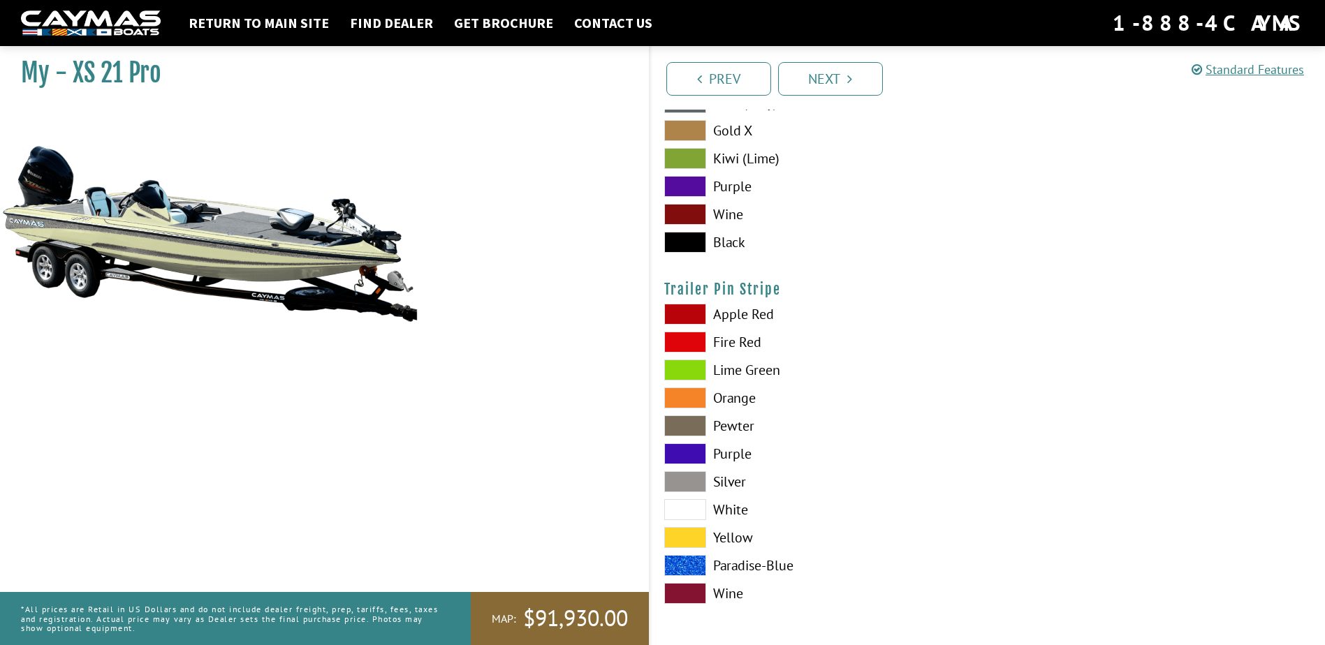
click at [725, 481] on label "Silver" at bounding box center [818, 482] width 309 height 21
click at [733, 508] on label "White" at bounding box center [818, 509] width 309 height 21
click at [731, 483] on label "Silver" at bounding box center [818, 482] width 309 height 21
click at [757, 563] on label "Paradise-Blue" at bounding box center [818, 565] width 309 height 21
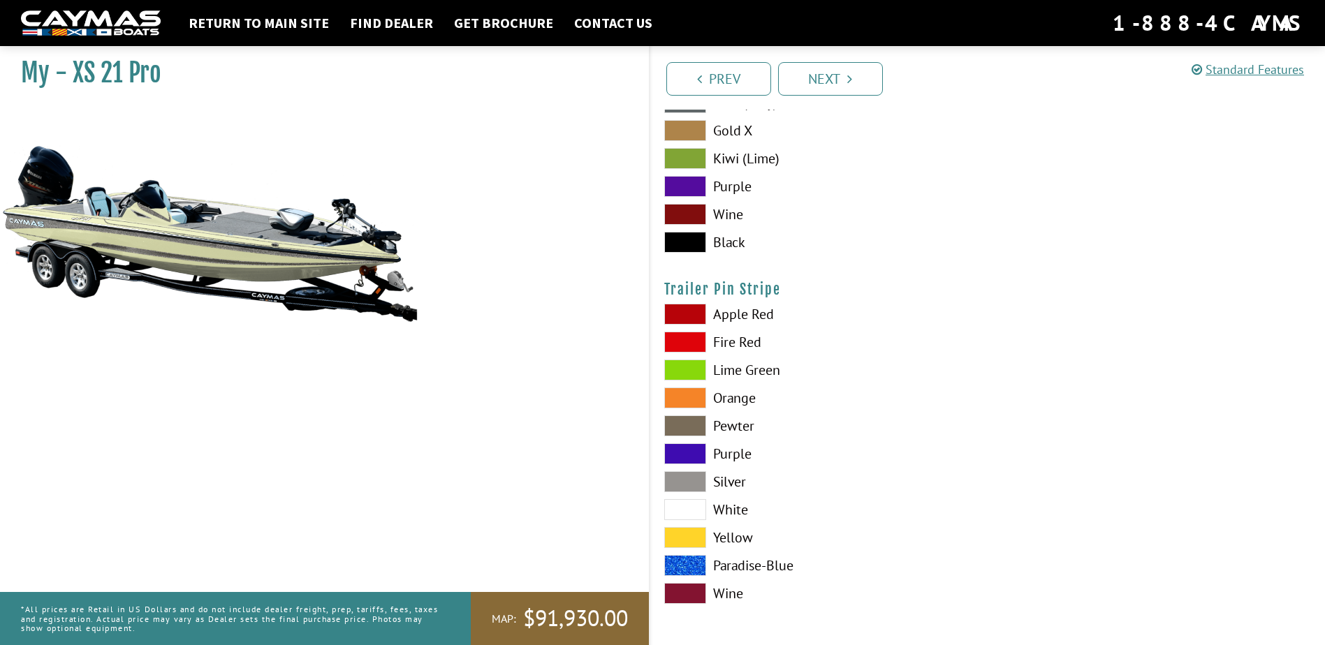
click at [757, 563] on label "Paradise-Blue" at bounding box center [818, 565] width 309 height 21
click at [738, 482] on label "Silver" at bounding box center [818, 482] width 309 height 21
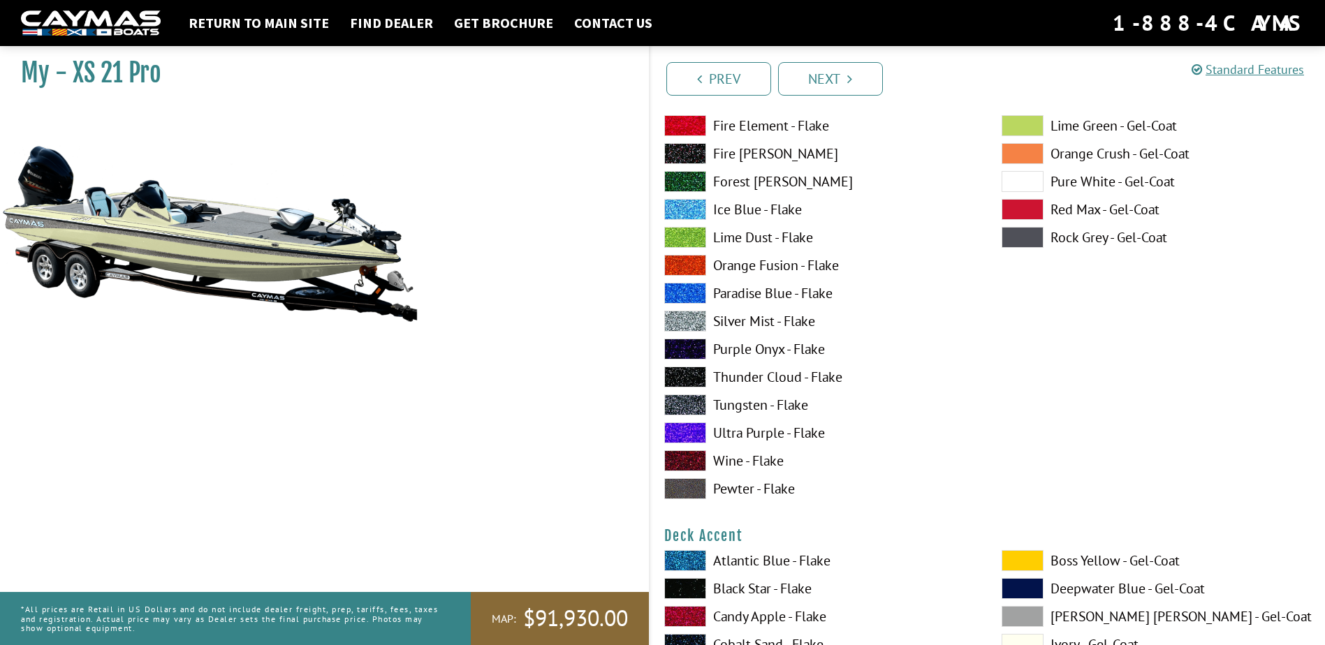
scroll to position [0, 0]
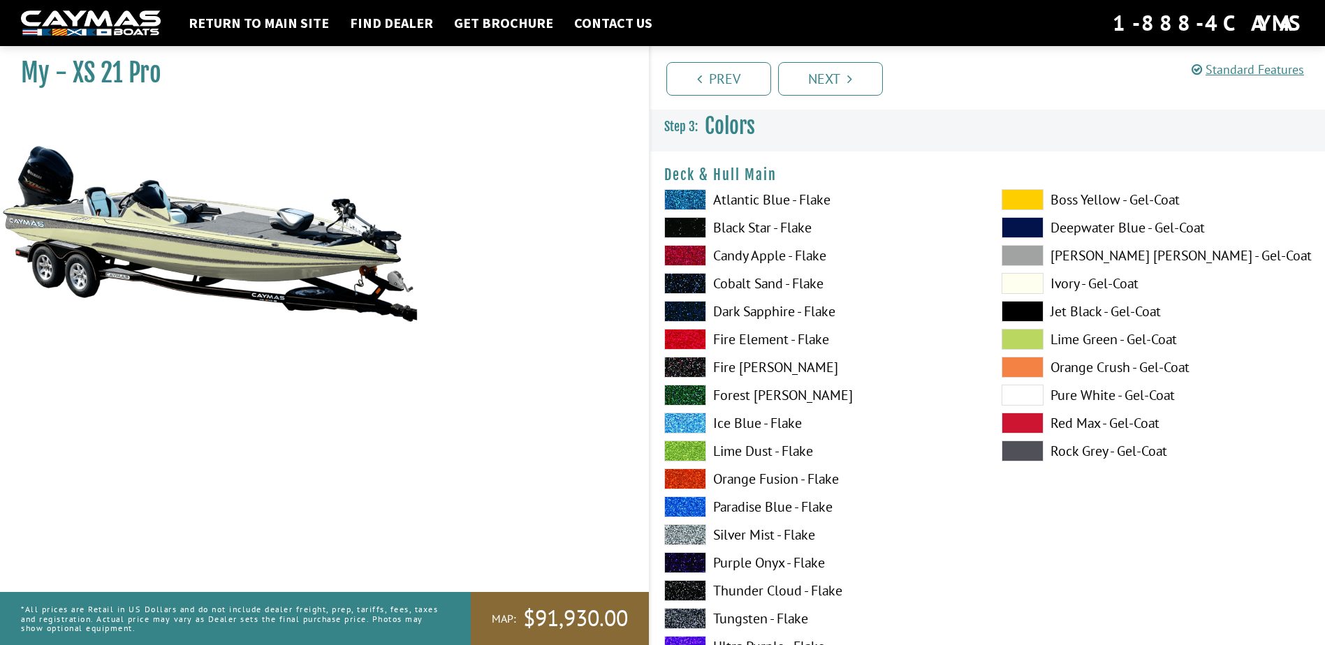
click at [1083, 393] on label "Pure White - Gel-Coat" at bounding box center [1156, 395] width 309 height 21
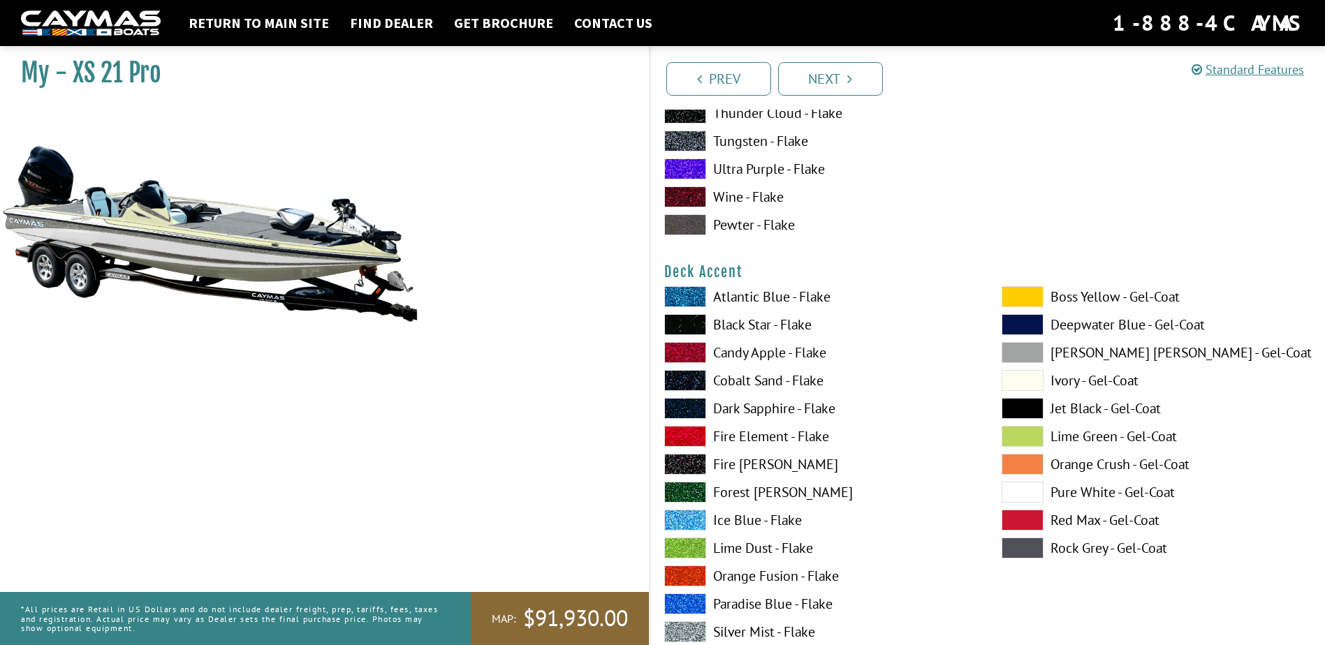
scroll to position [559, 0]
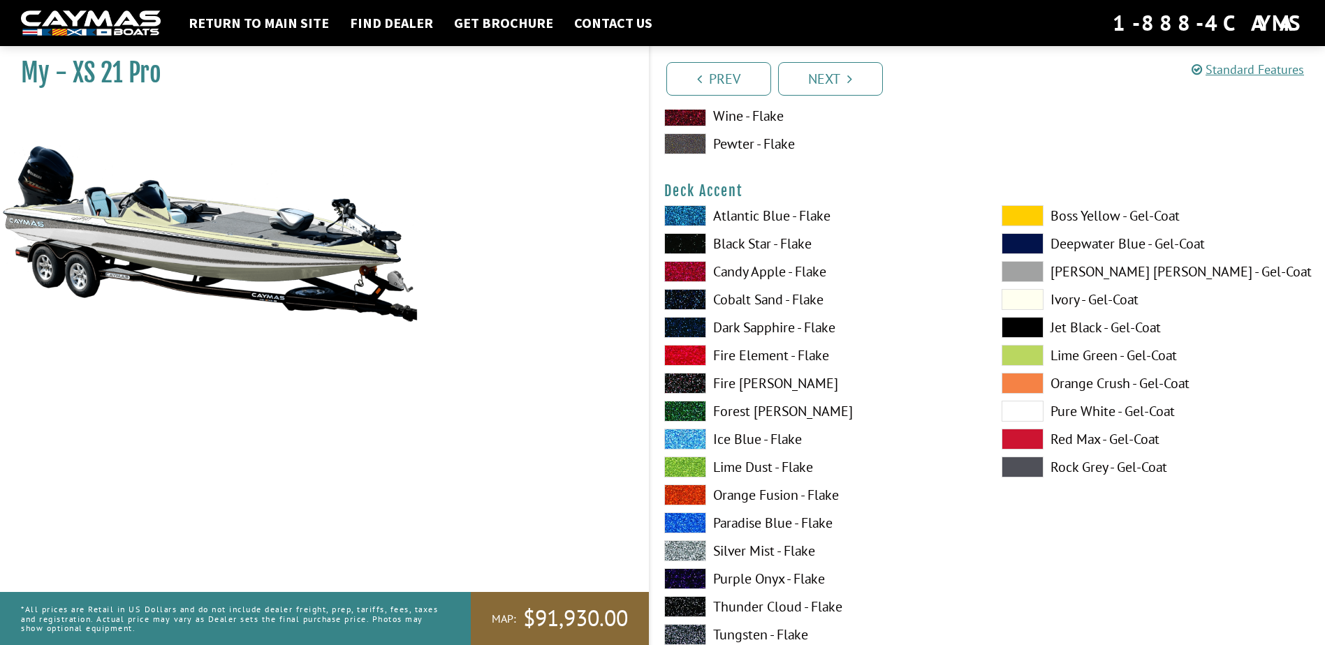
click at [1104, 414] on label "Pure White - Gel-Coat" at bounding box center [1156, 411] width 309 height 21
click at [760, 354] on label "Fire Element - Flake" at bounding box center [818, 355] width 309 height 21
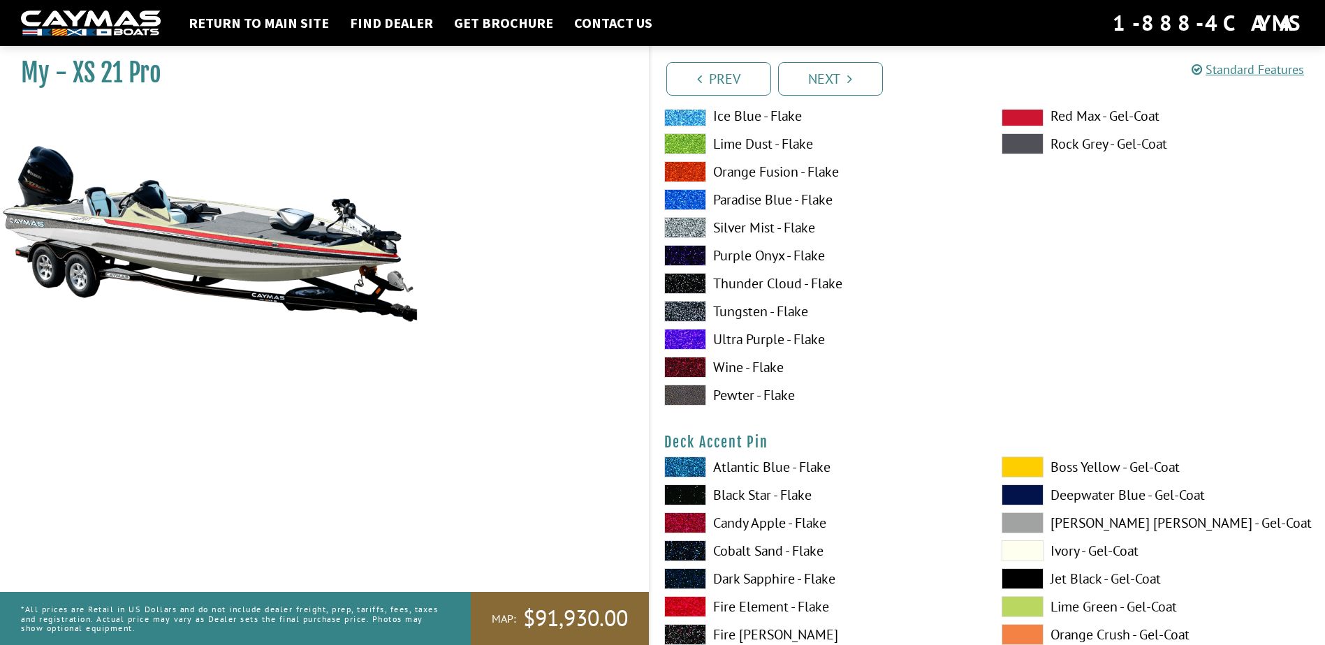
scroll to position [978, 0]
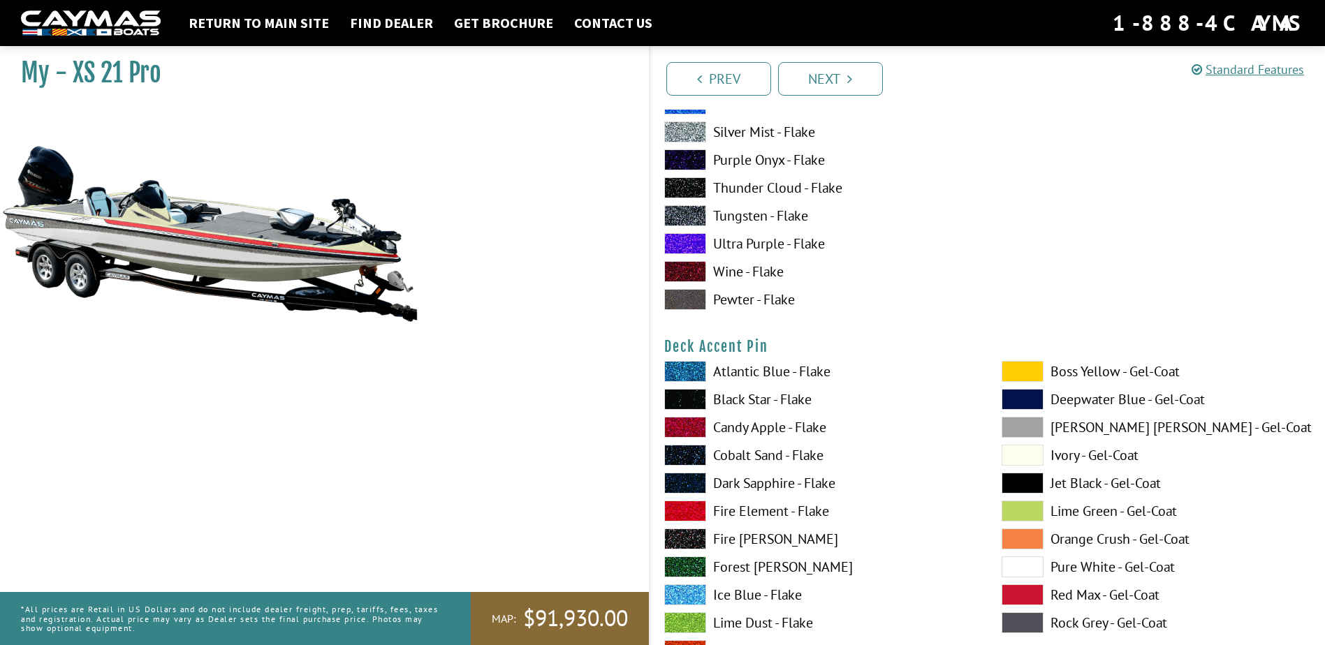
click at [762, 512] on label "Fire Element - Flake" at bounding box center [818, 511] width 309 height 21
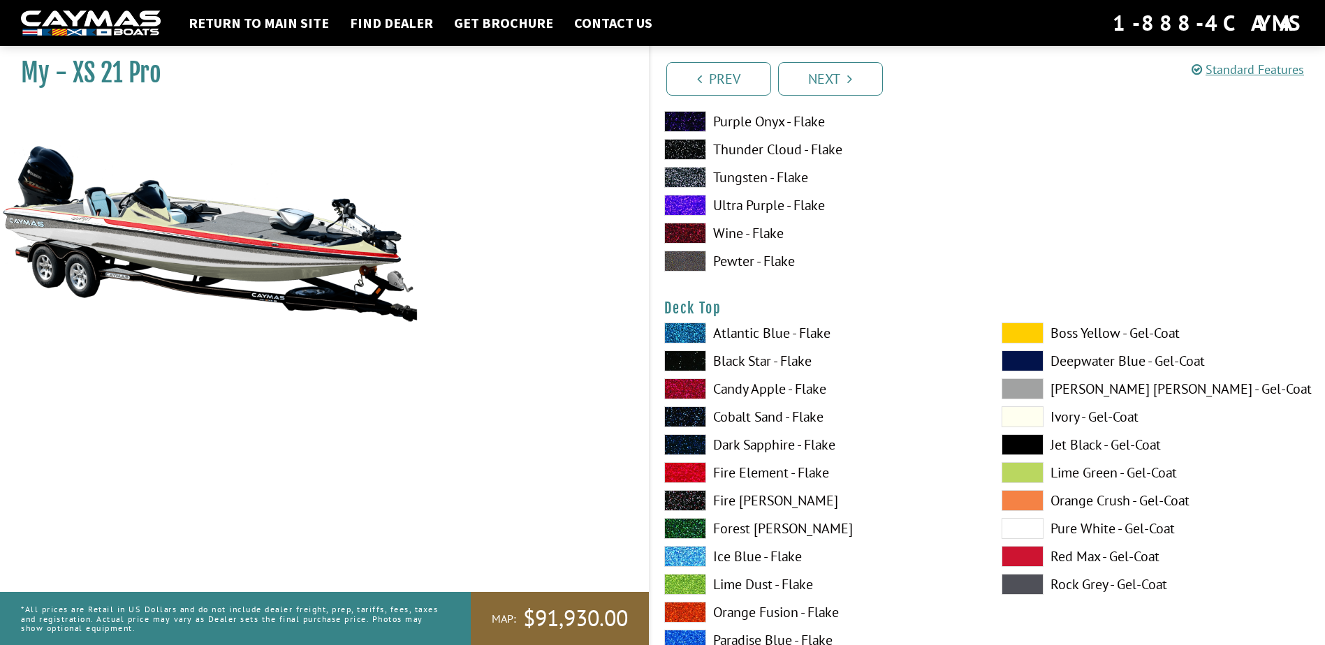
scroll to position [1676, 0]
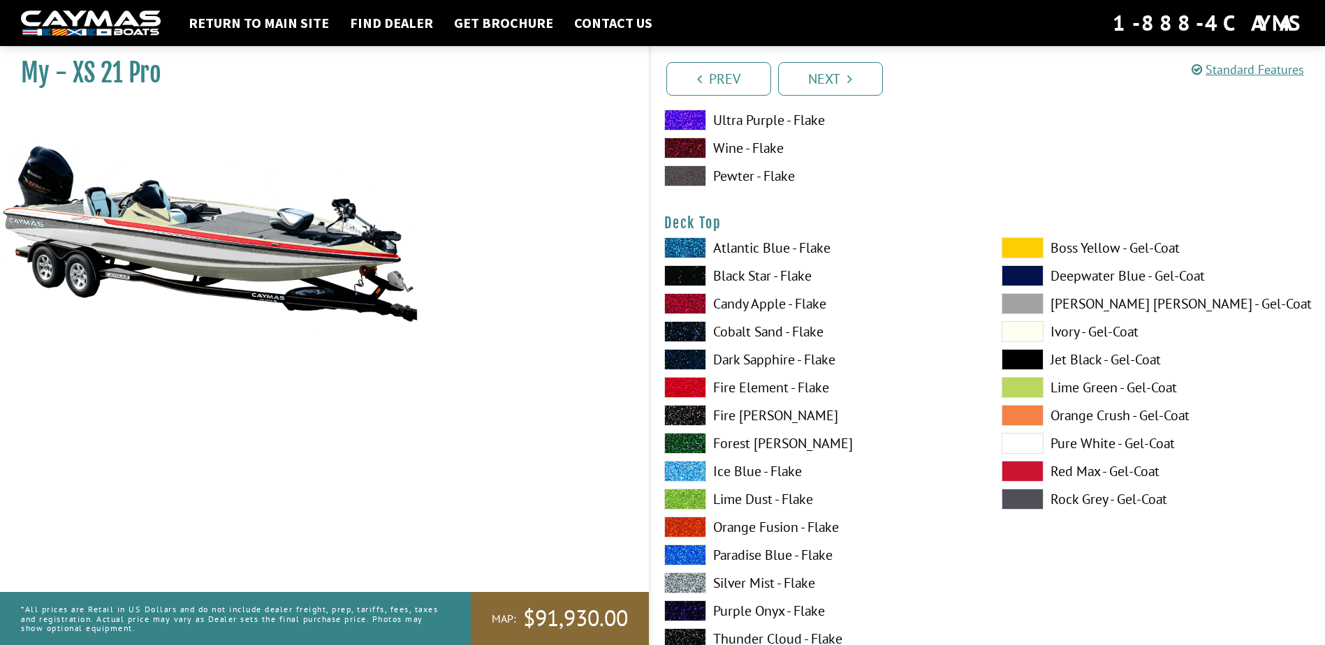
click at [1068, 442] on label "Pure White - Gel-Coat" at bounding box center [1156, 443] width 309 height 21
click at [780, 391] on label "Fire Element - Flake" at bounding box center [818, 387] width 309 height 21
click at [1079, 446] on label "Pure White - Gel-Coat" at bounding box center [1156, 443] width 309 height 21
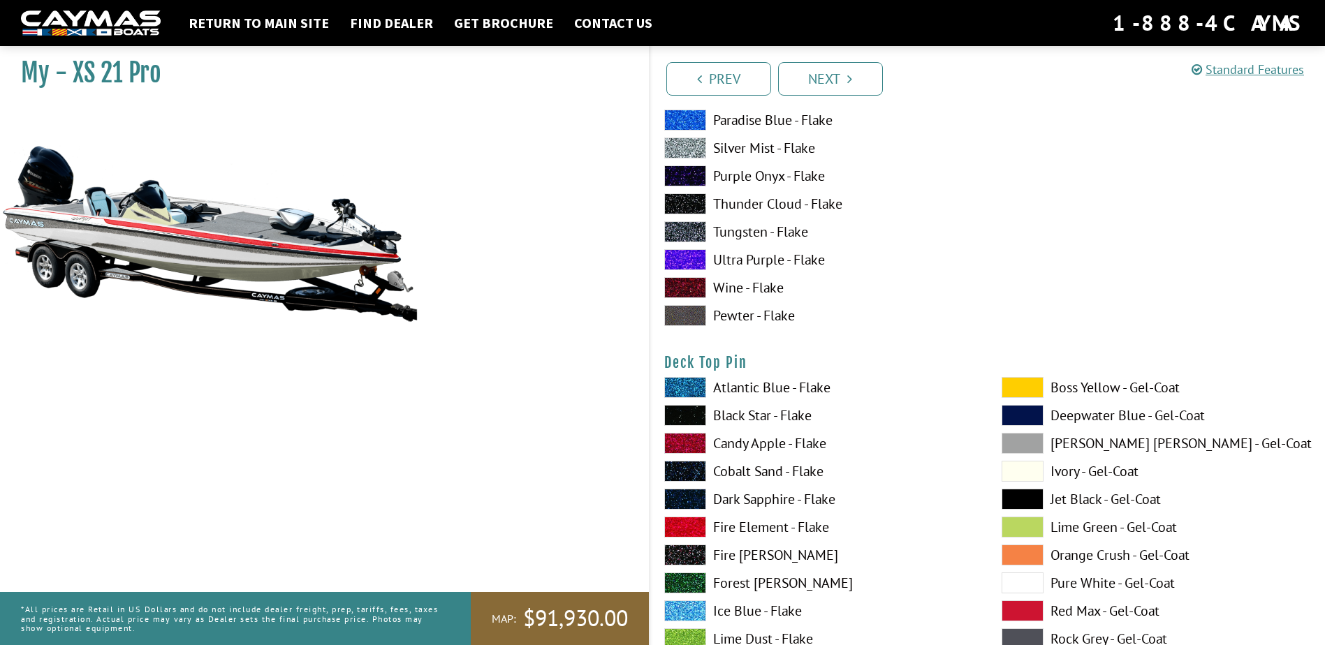
scroll to position [2165, 0]
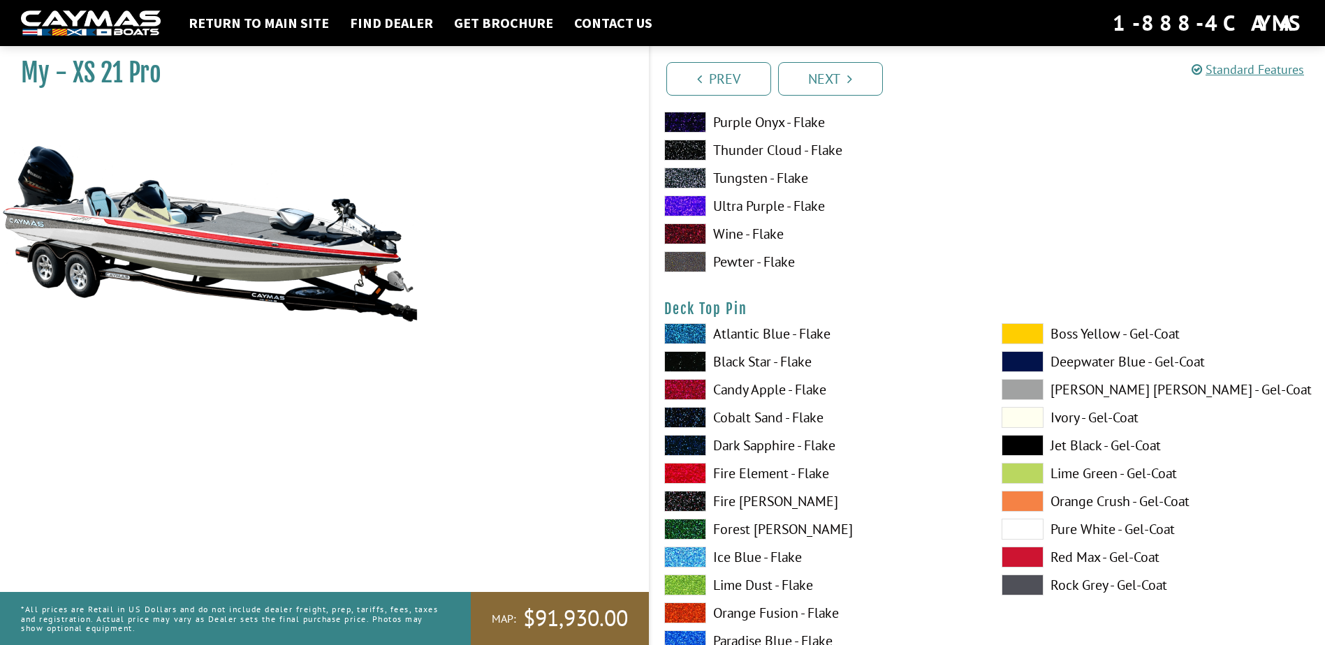
click at [760, 476] on label "Fire Element - Flake" at bounding box center [818, 473] width 309 height 21
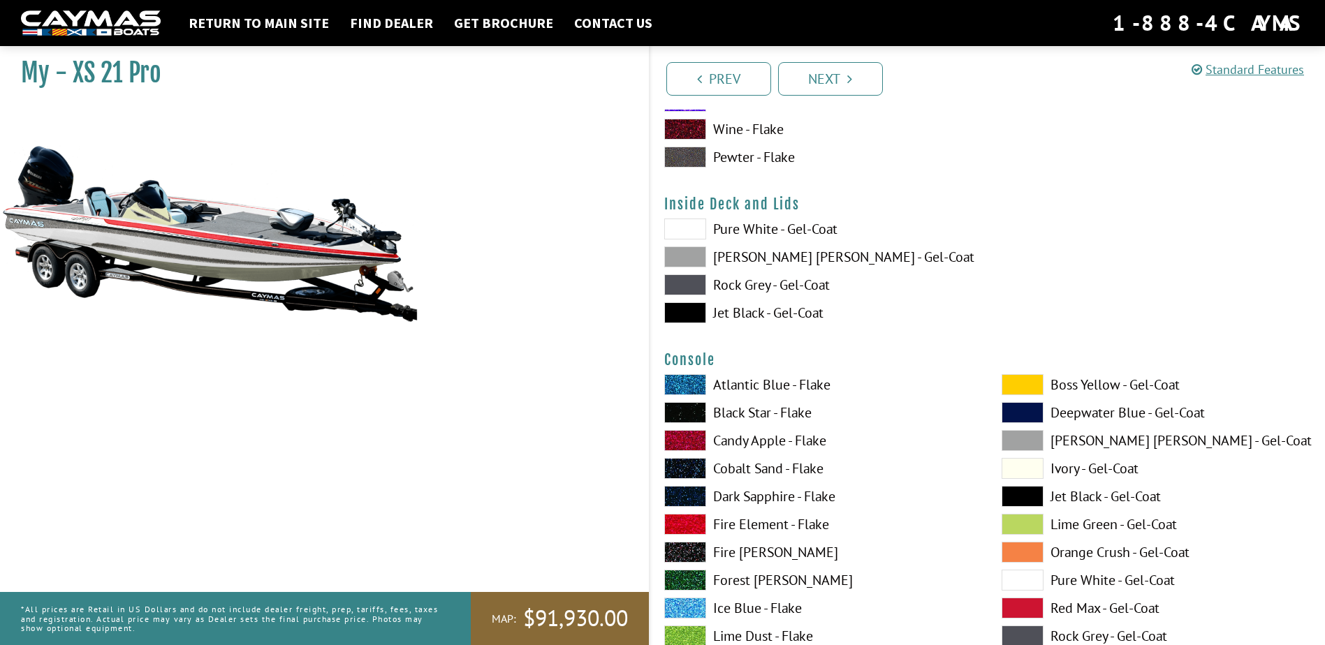
scroll to position [2864, 0]
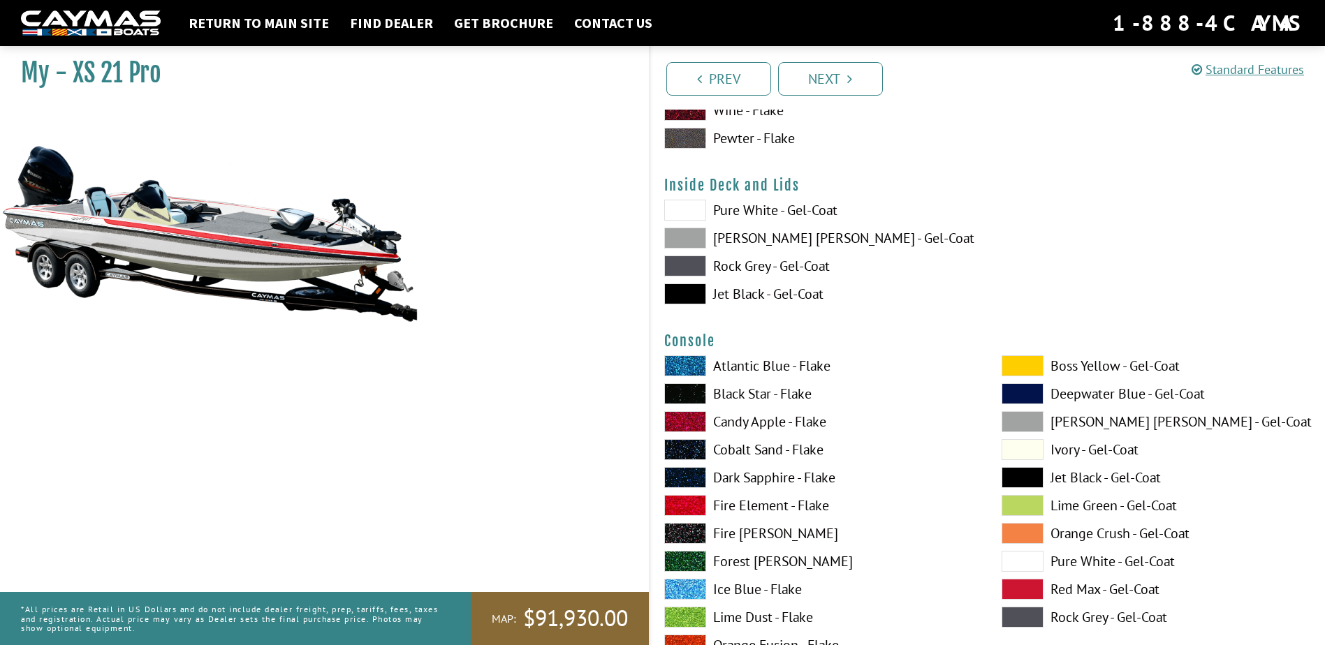
click at [803, 504] on label "Fire Element - Flake" at bounding box center [818, 505] width 309 height 21
click at [1093, 560] on label "Pure White - Gel-Coat" at bounding box center [1156, 561] width 309 height 21
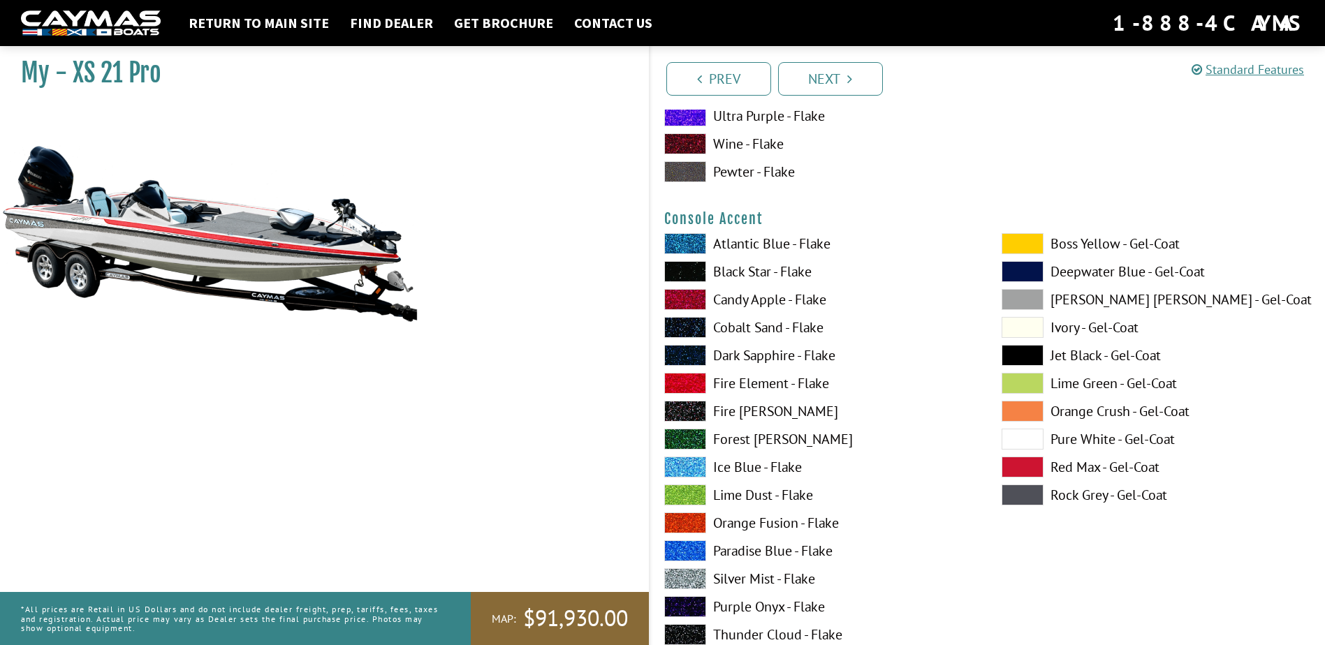
scroll to position [3563, 0]
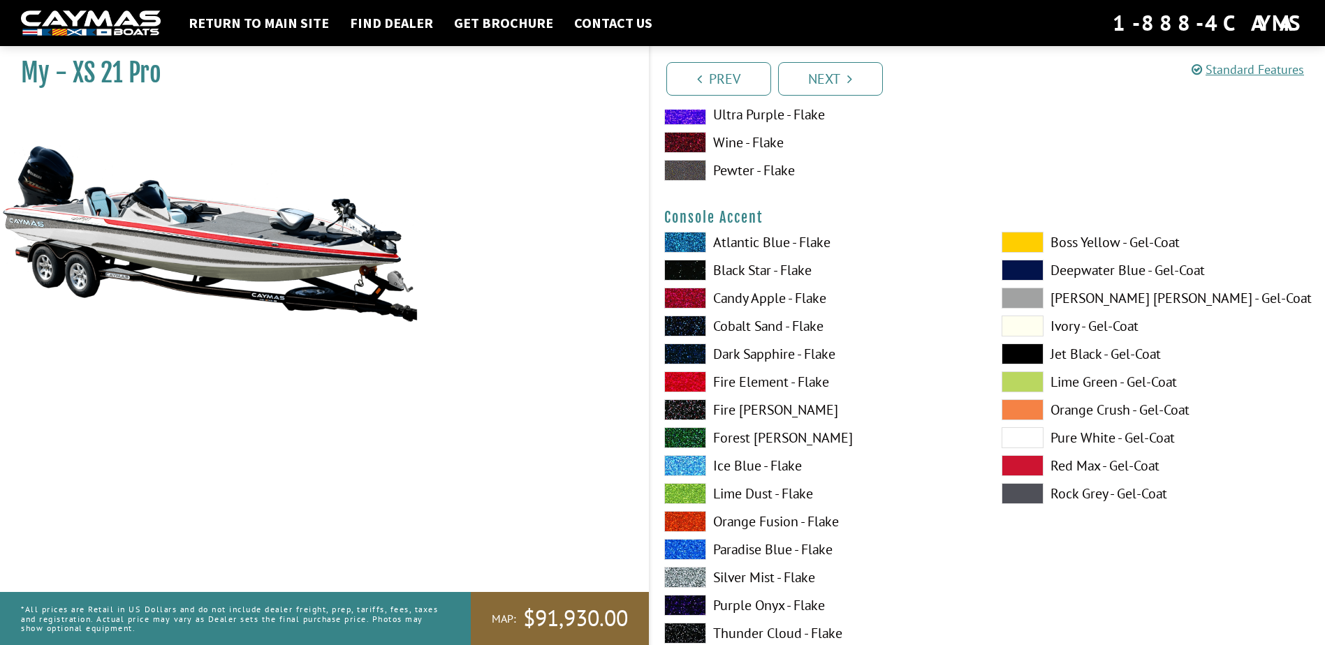
click at [771, 383] on label "Fire Element - Flake" at bounding box center [818, 382] width 309 height 21
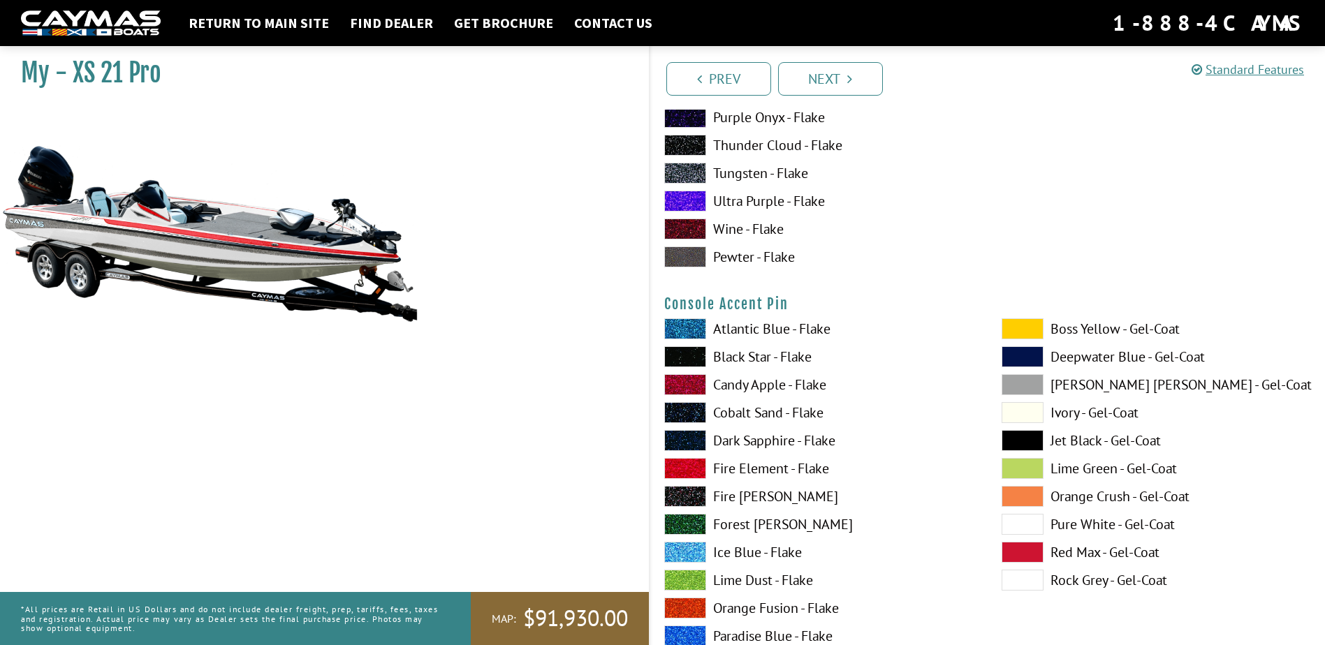
scroll to position [4052, 0]
click at [777, 467] on label "Fire Element - Flake" at bounding box center [818, 468] width 309 height 21
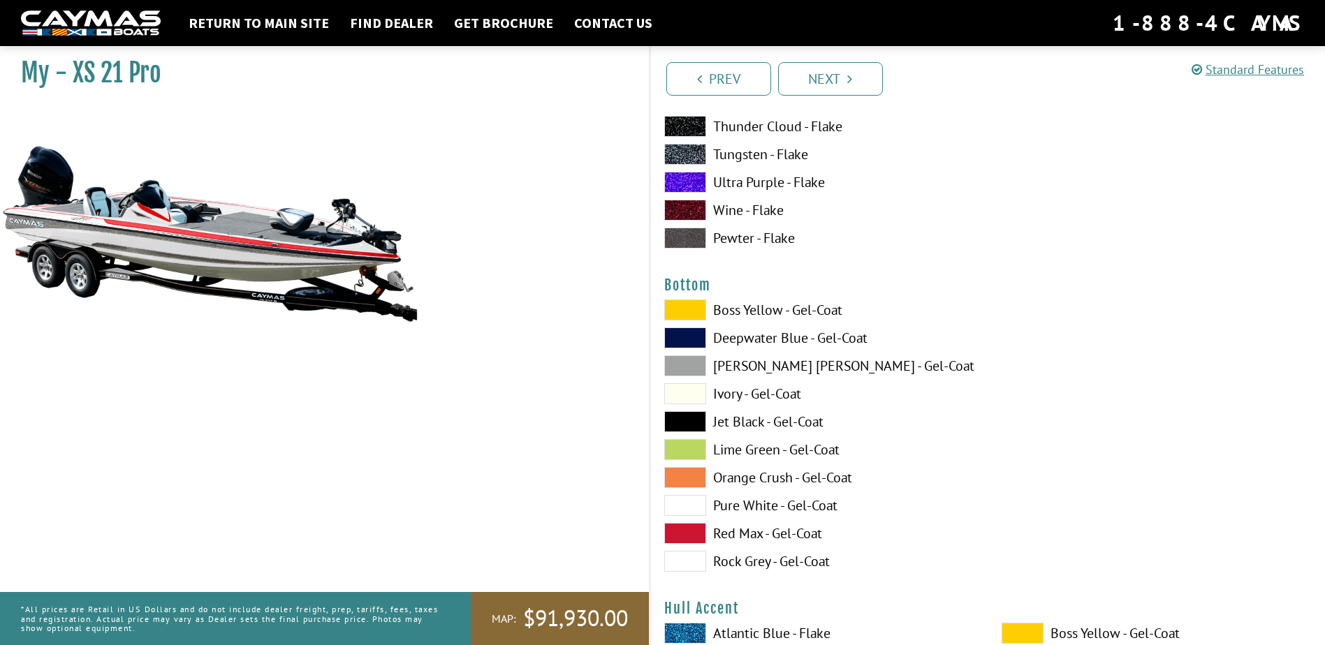
scroll to position [4680, 0]
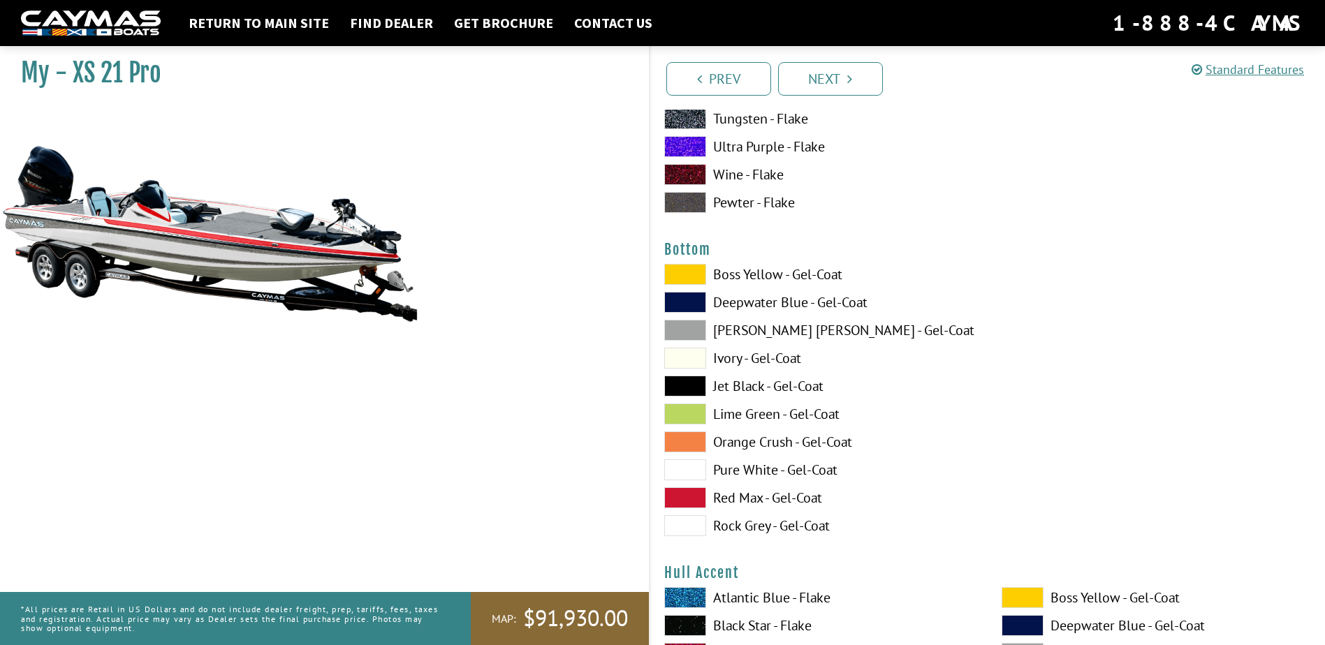
click at [792, 468] on label "Pure White - Gel-Coat" at bounding box center [818, 470] width 309 height 21
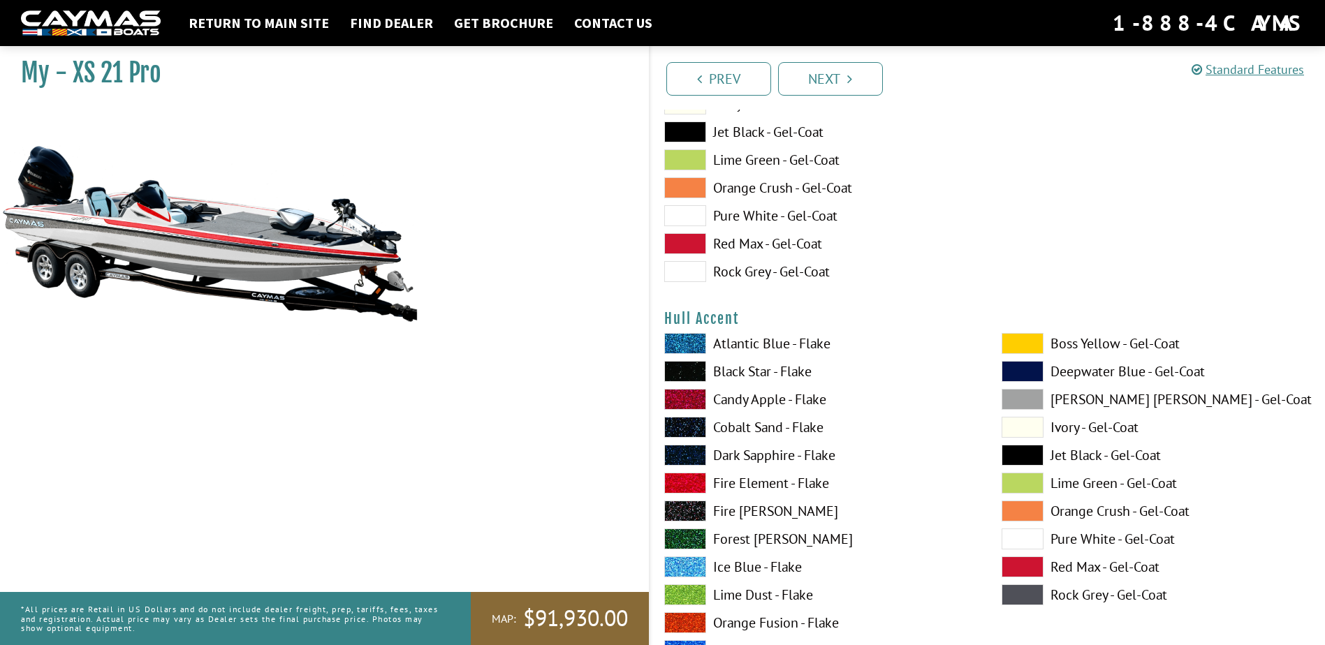
scroll to position [4960, 0]
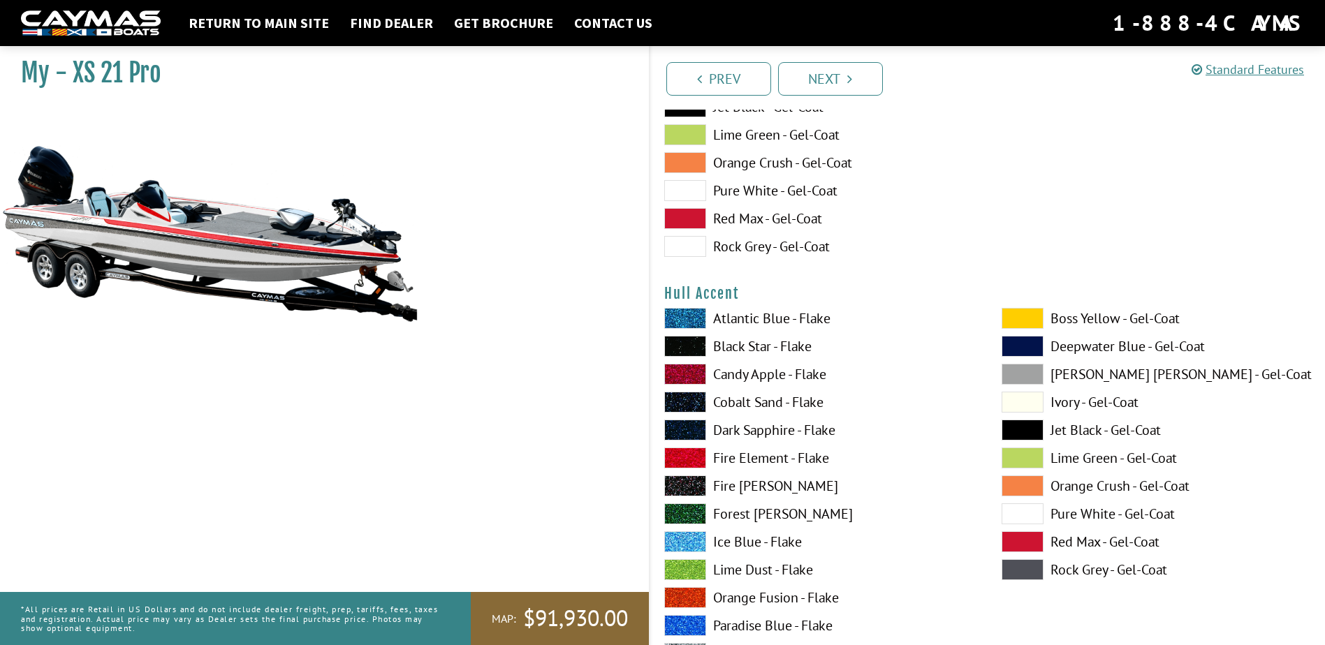
click at [782, 456] on label "Fire Element - Flake" at bounding box center [818, 458] width 309 height 21
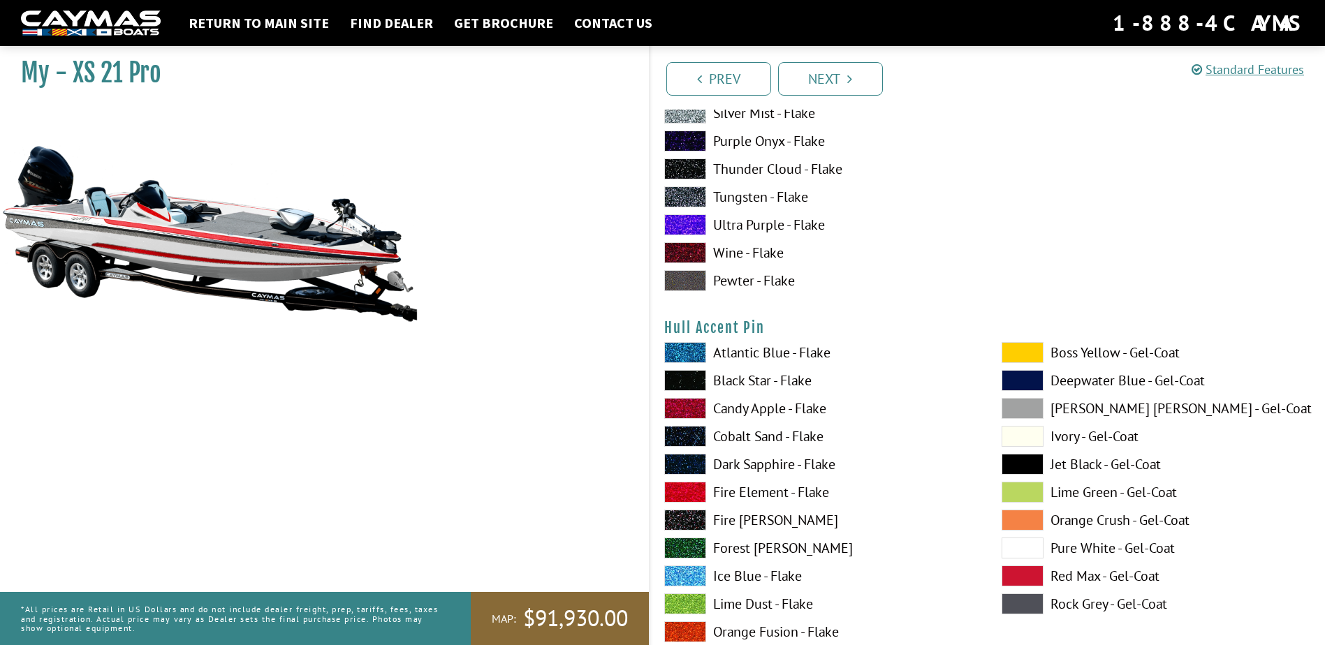
scroll to position [5658, 0]
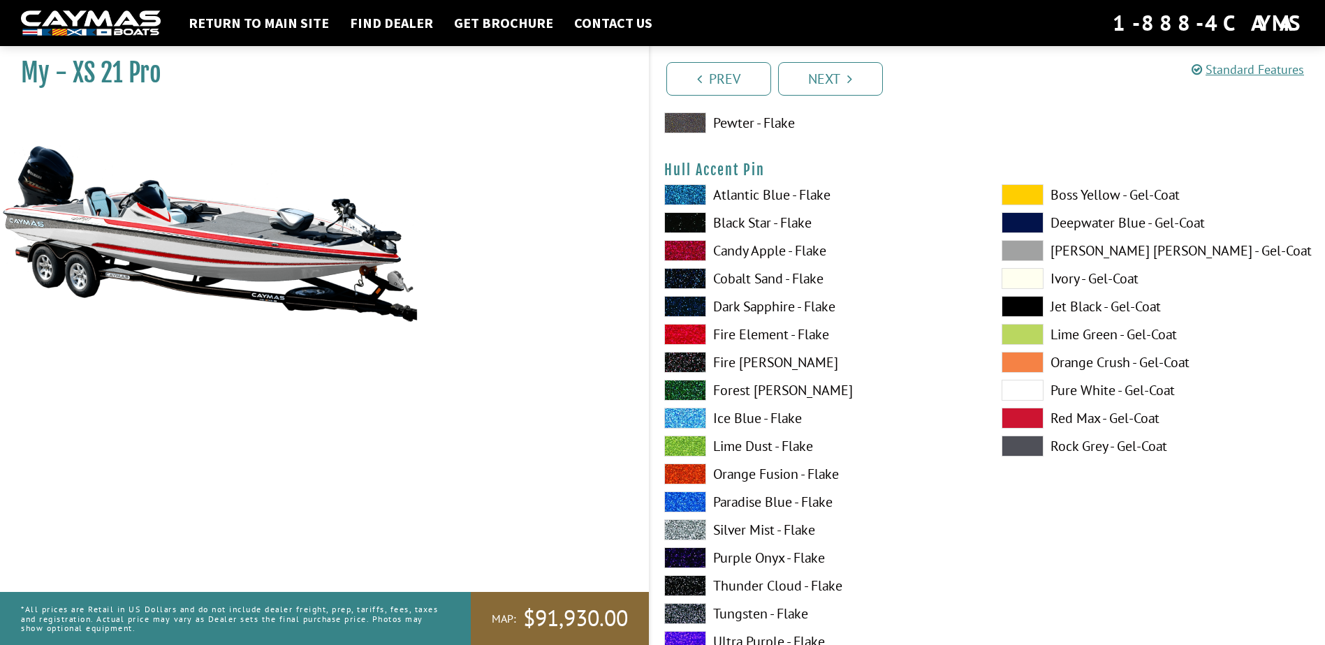
click at [782, 333] on label "Fire Element - Flake" at bounding box center [818, 334] width 309 height 21
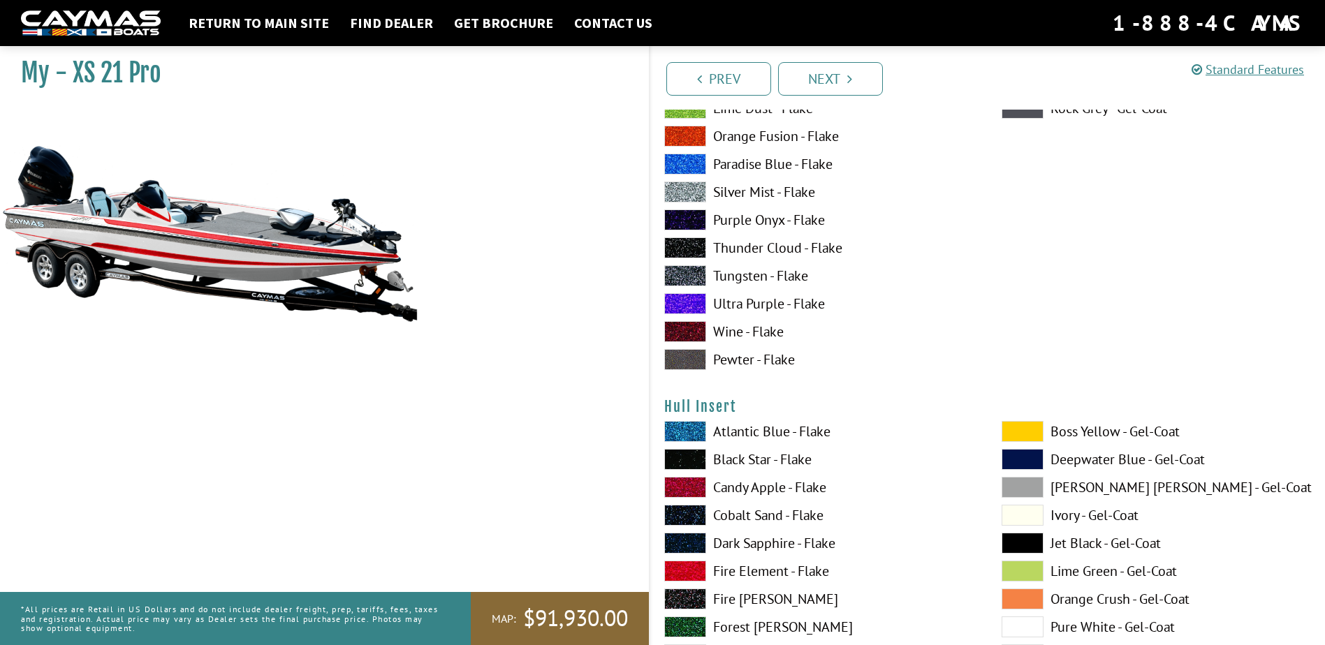
scroll to position [6147, 0]
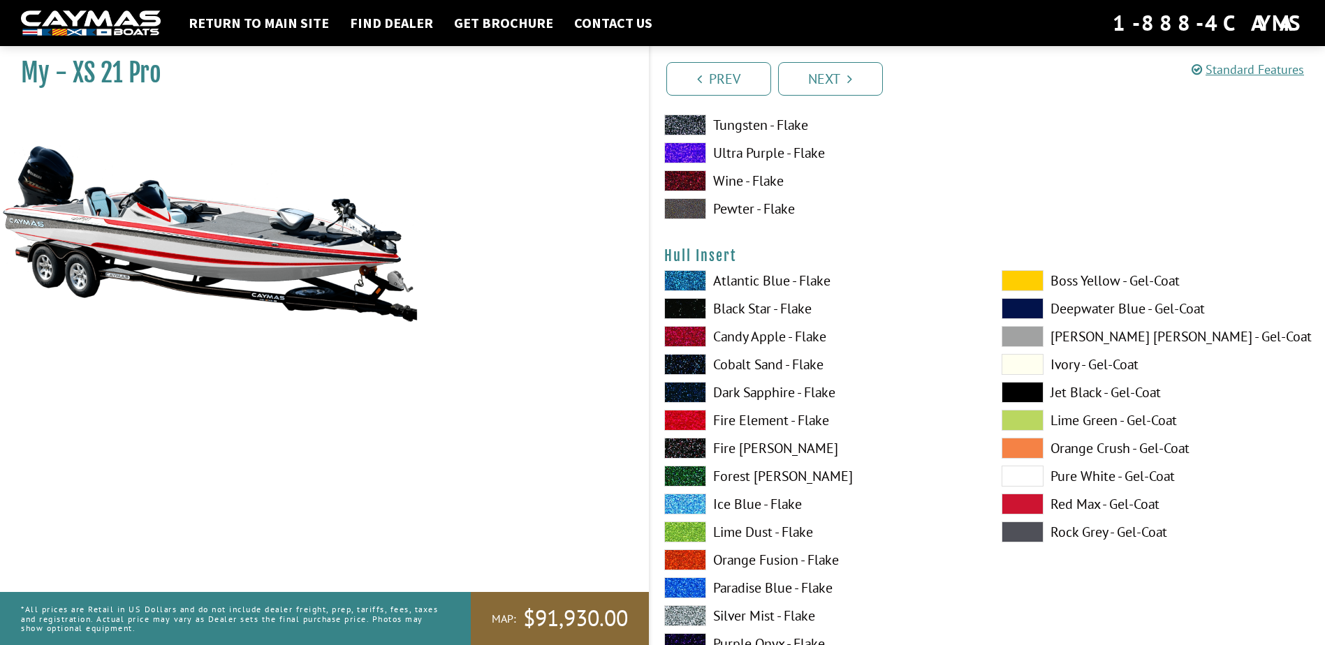
click at [780, 418] on label "Fire Element - Flake" at bounding box center [818, 420] width 309 height 21
click at [1093, 478] on label "Pure White - Gel-Coat" at bounding box center [1156, 476] width 309 height 21
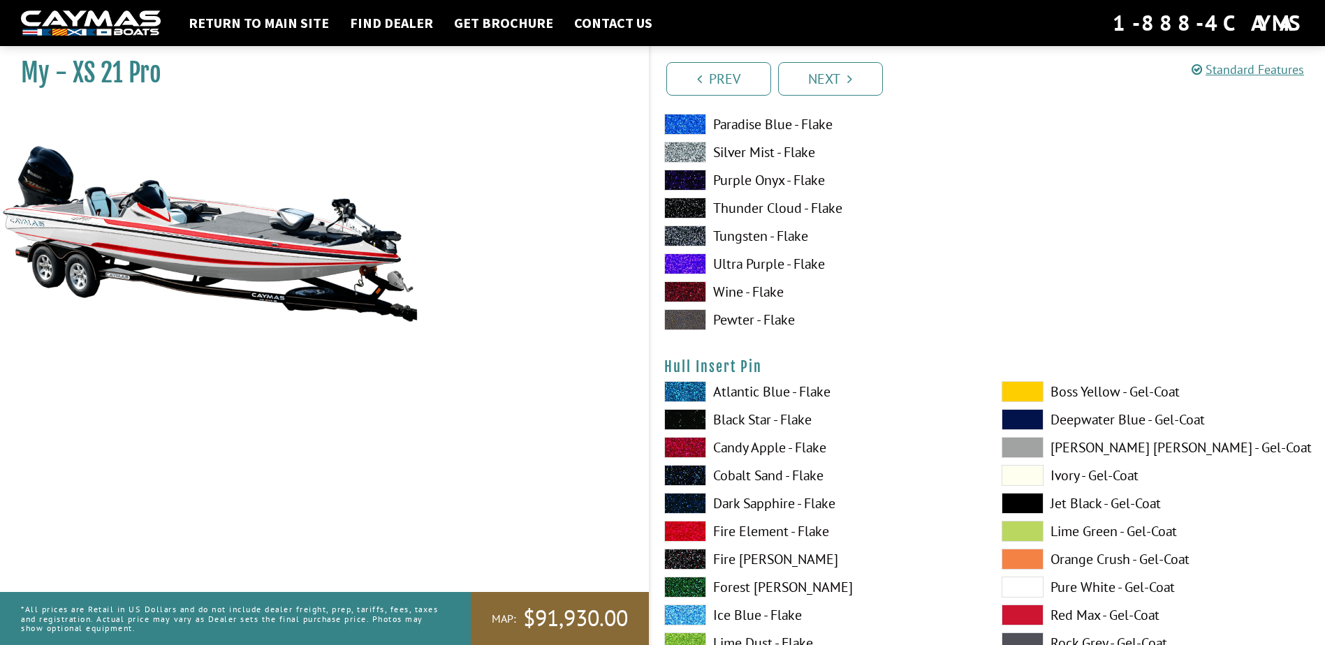
scroll to position [6636, 0]
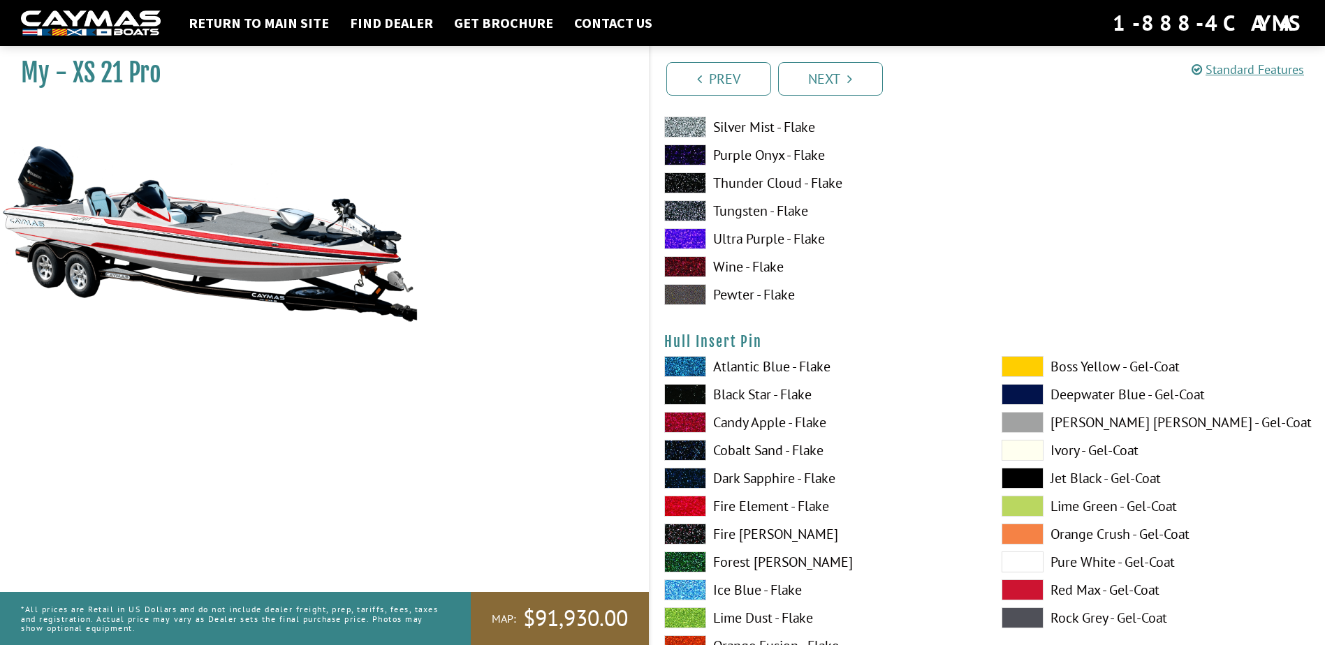
click at [777, 509] on label "Fire Element - Flake" at bounding box center [818, 506] width 309 height 21
click at [1080, 562] on label "Pure White - Gel-Coat" at bounding box center [1156, 562] width 309 height 21
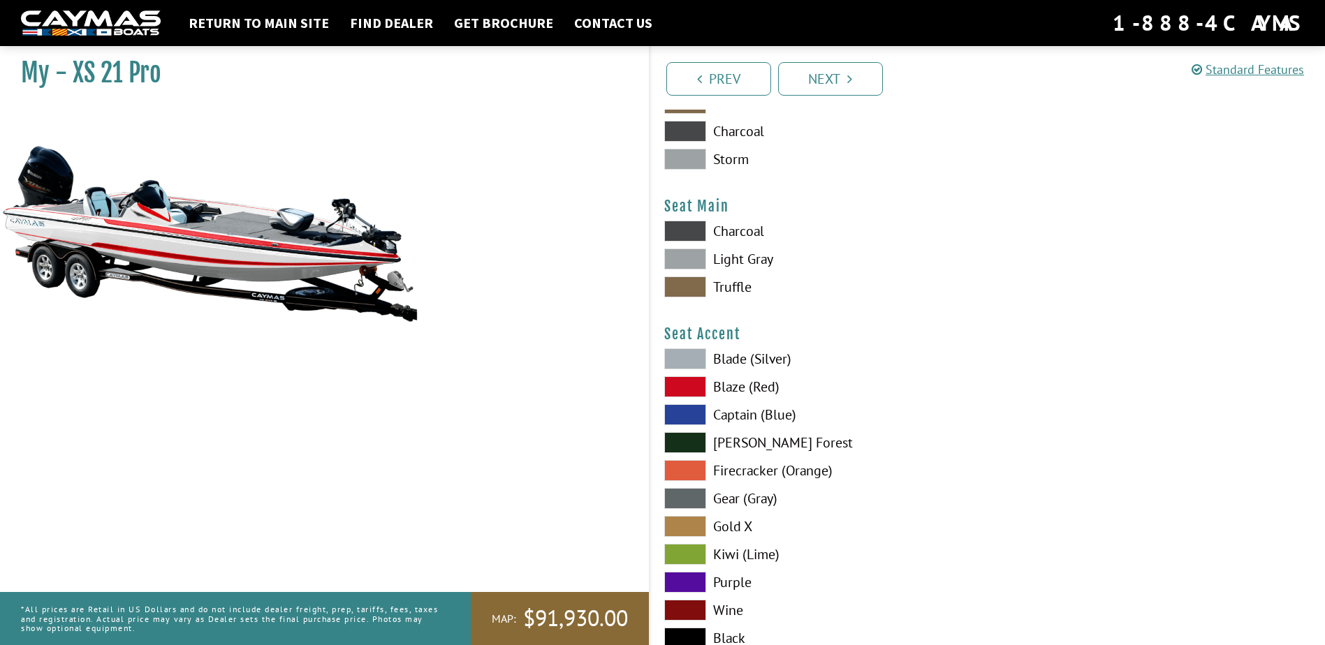
scroll to position [7544, 0]
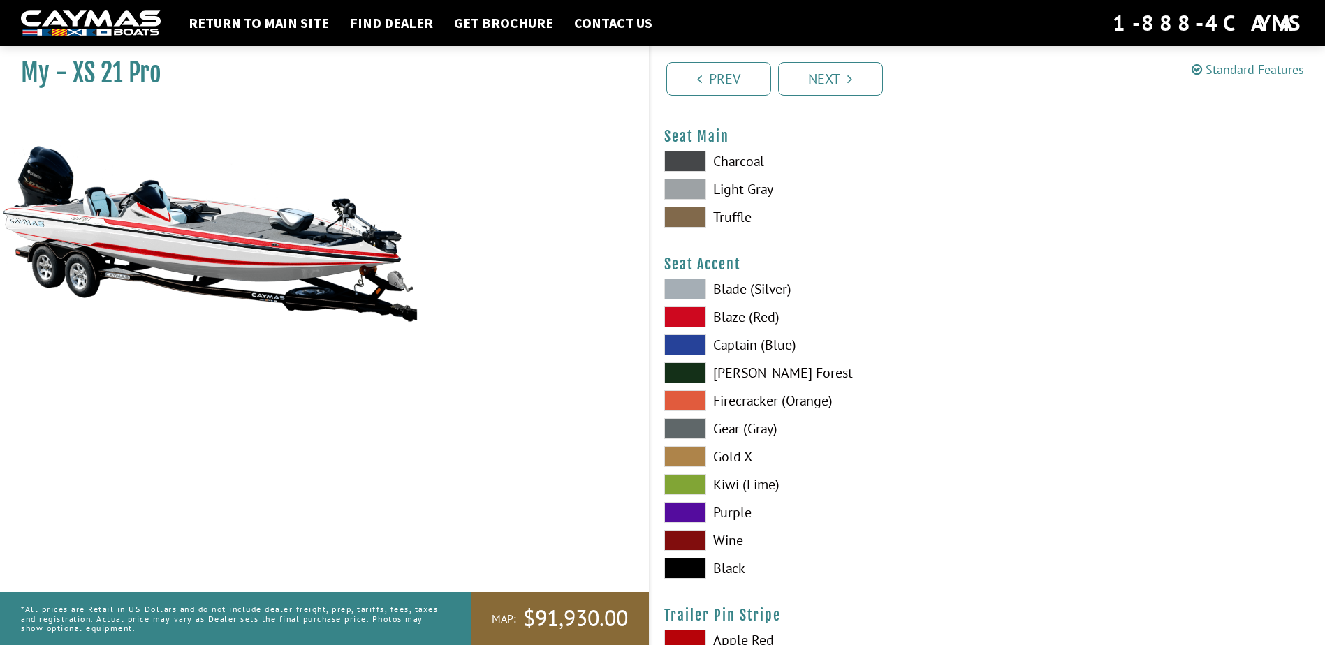
click at [740, 487] on label "Kiwi (Lime)" at bounding box center [818, 484] width 309 height 21
click at [731, 319] on label "Blaze (Red)" at bounding box center [818, 317] width 309 height 21
click at [736, 284] on label "Blade (Silver)" at bounding box center [818, 289] width 309 height 21
click at [729, 458] on label "Gold X" at bounding box center [818, 456] width 309 height 21
click at [746, 344] on label "Captain (Blue)" at bounding box center [818, 345] width 309 height 21
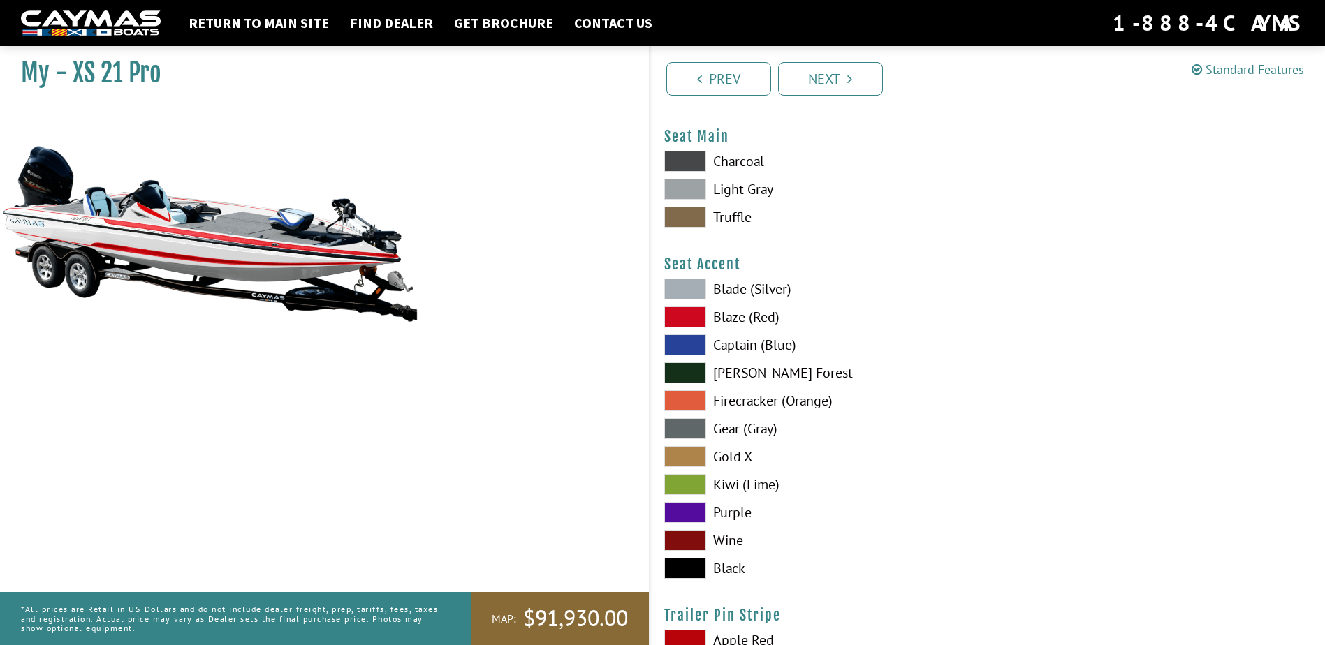
click at [740, 372] on label "[PERSON_NAME] Forest" at bounding box center [818, 373] width 309 height 21
click at [735, 511] on label "Purple" at bounding box center [818, 512] width 309 height 21
click at [732, 539] on label "Wine" at bounding box center [818, 540] width 309 height 21
click at [733, 571] on label "Black" at bounding box center [818, 568] width 309 height 21
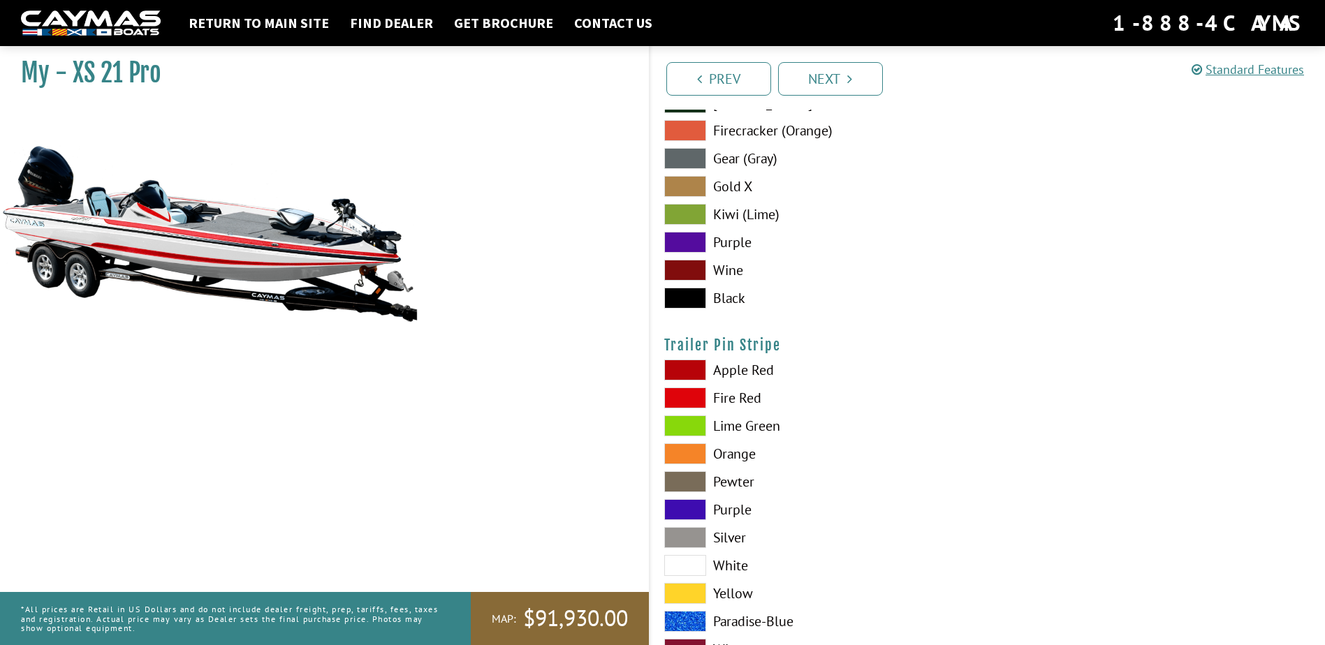
scroll to position [7824, 0]
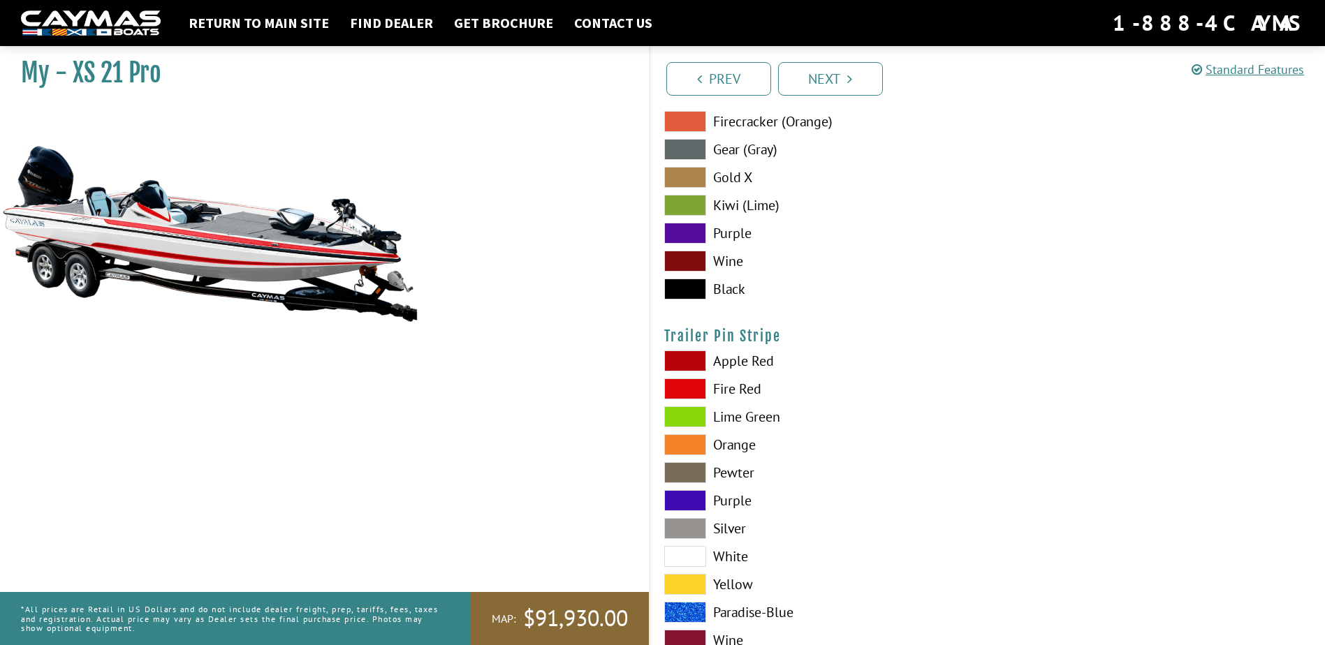
click at [738, 556] on label "White" at bounding box center [818, 556] width 309 height 21
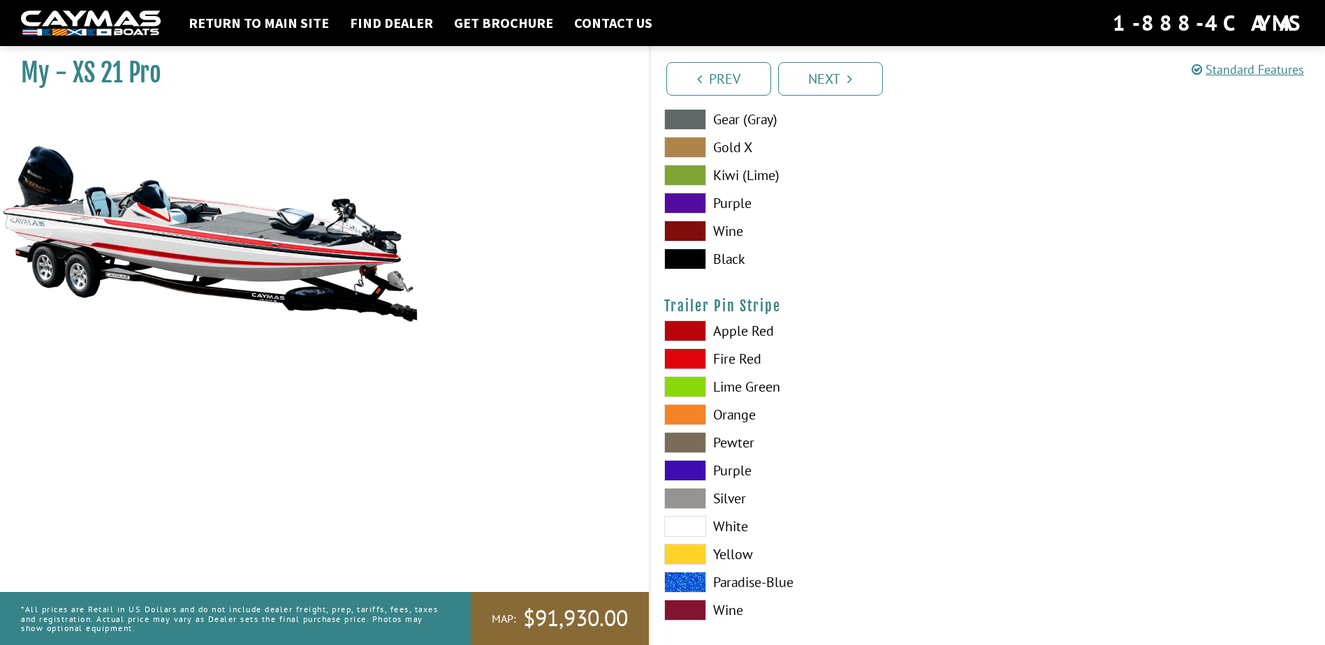
scroll to position [7870, 0]
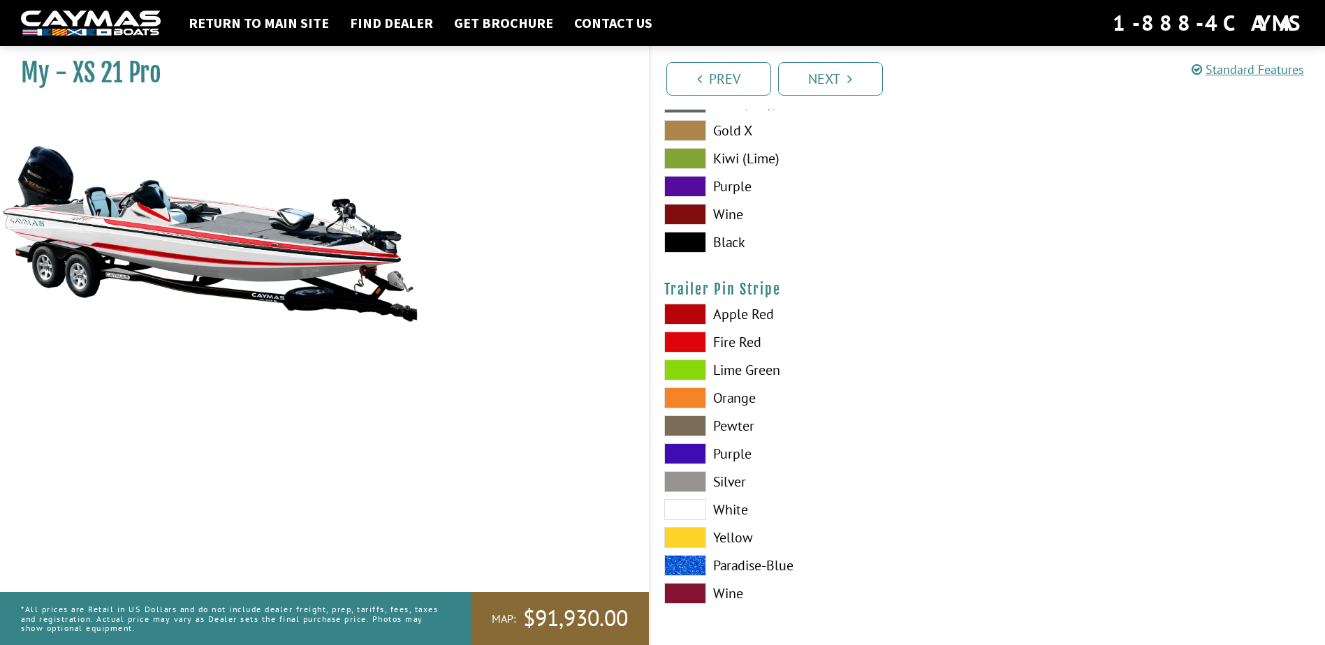
click at [741, 342] on label "Fire Red" at bounding box center [818, 342] width 309 height 21
click at [861, 75] on link "Next" at bounding box center [830, 79] width 105 height 34
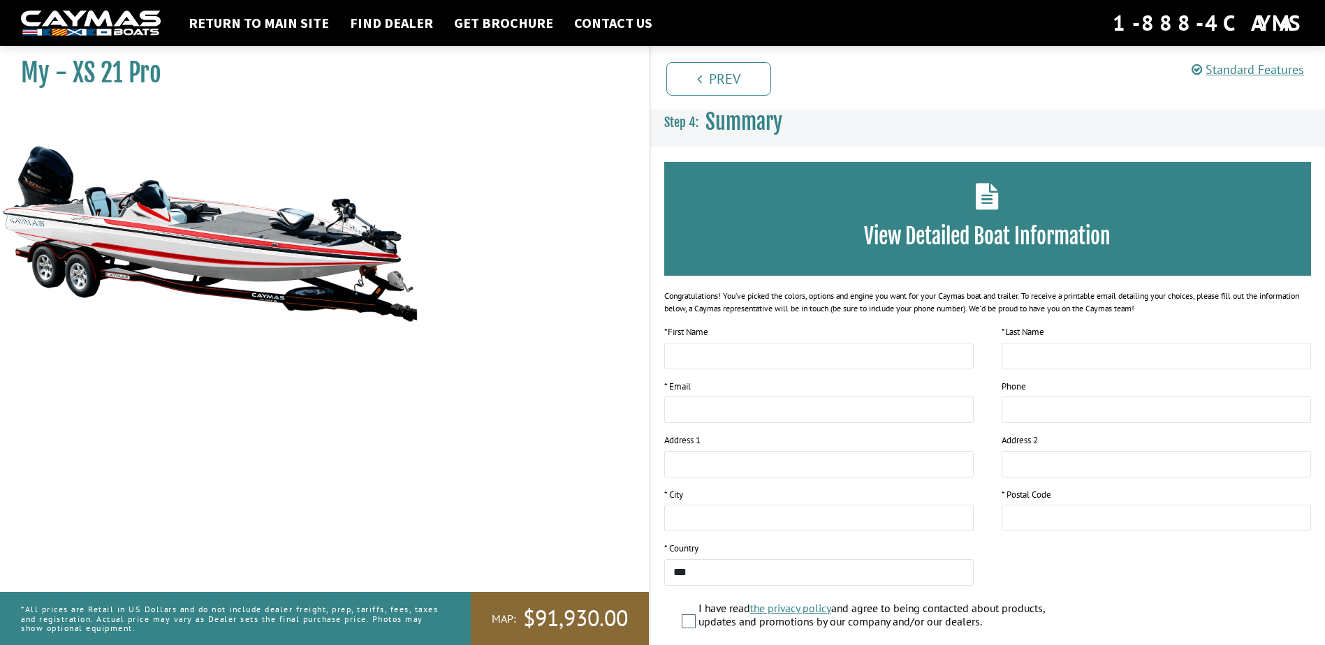
scroll to position [0, 0]
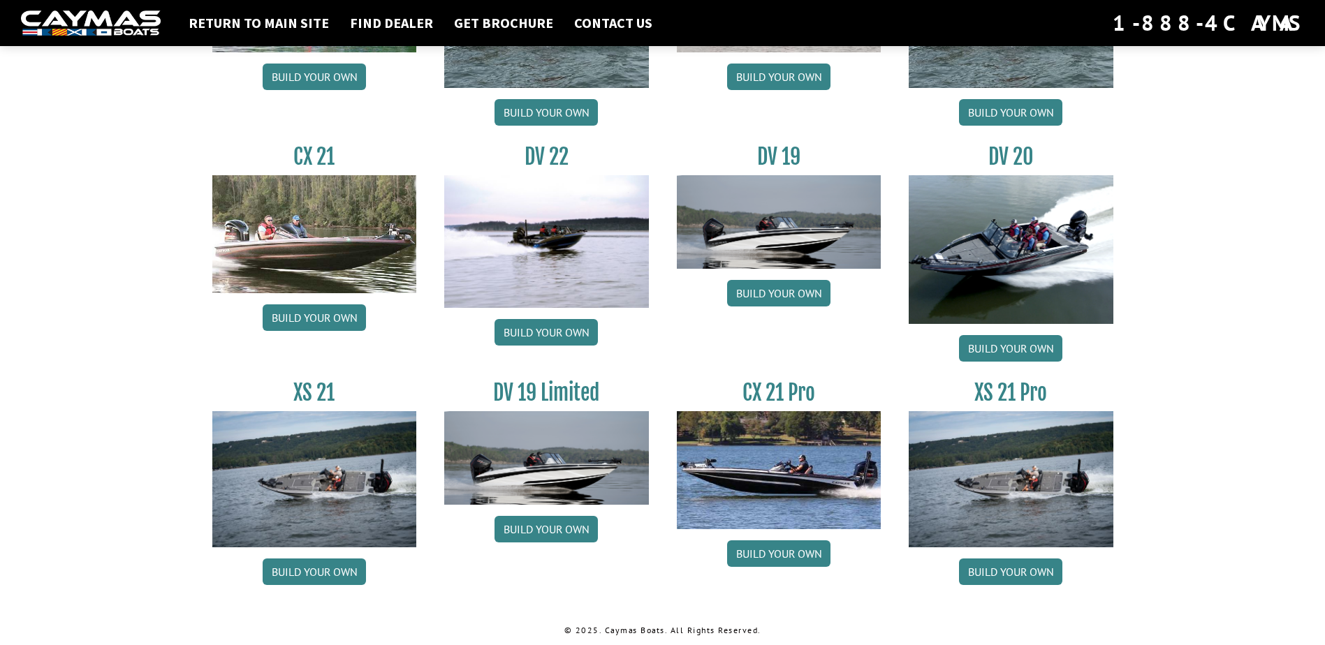
scroll to position [1575, 0]
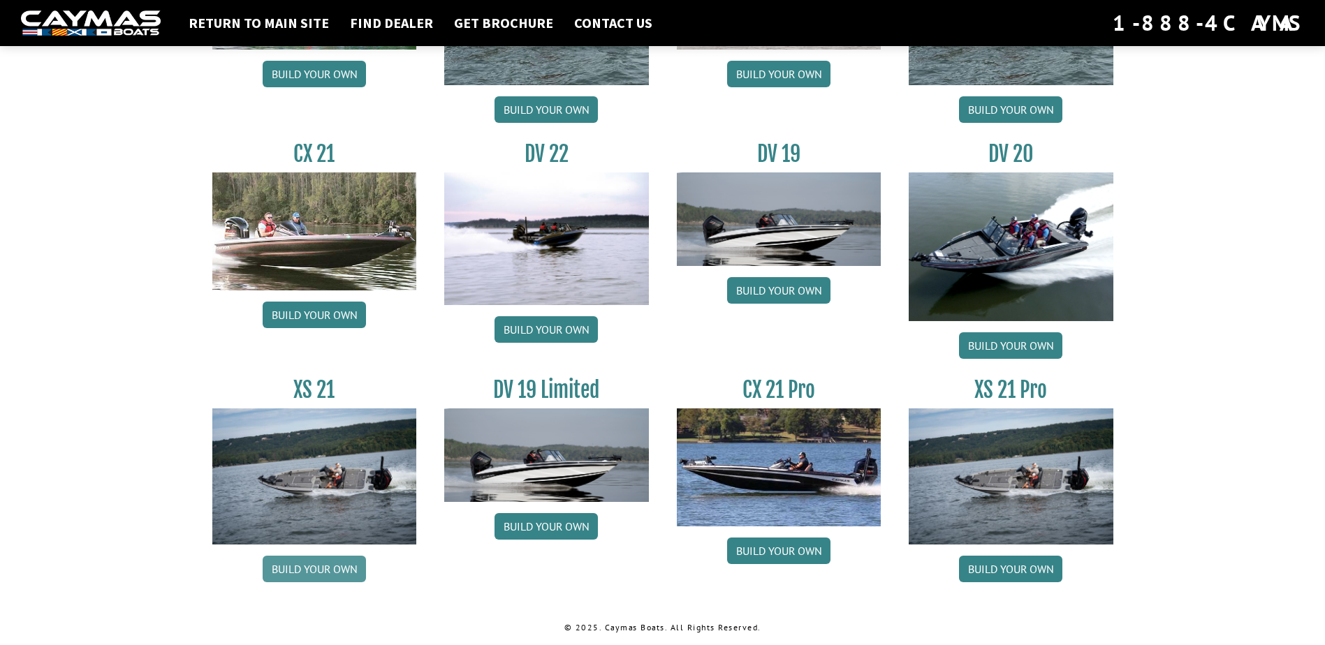
click at [309, 569] on link "Build your own" at bounding box center [314, 569] width 103 height 27
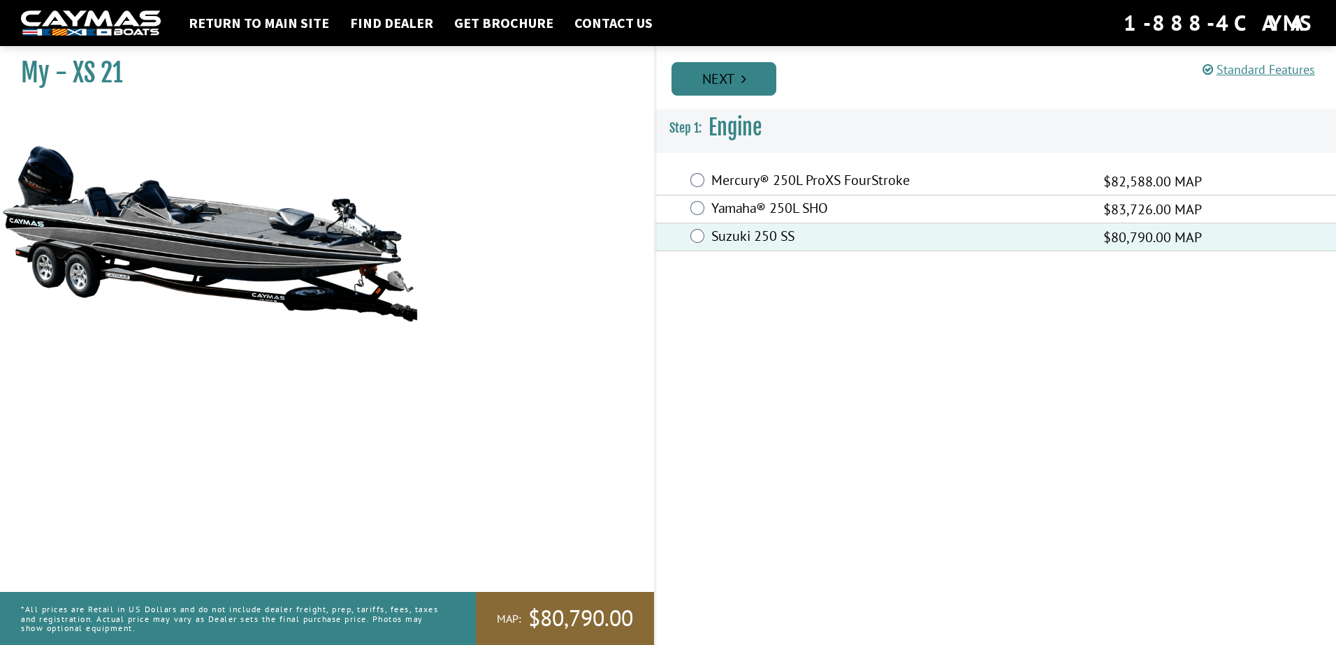
click at [731, 73] on link "Next" at bounding box center [723, 79] width 105 height 34
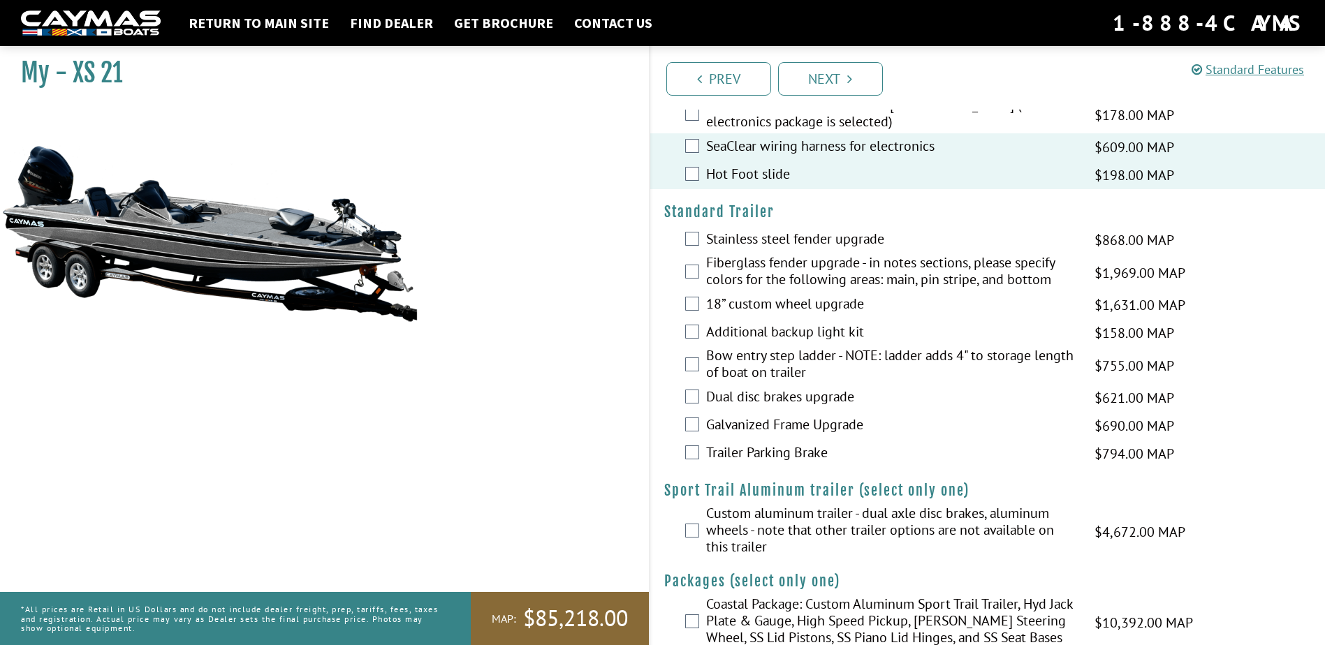
scroll to position [1917, 0]
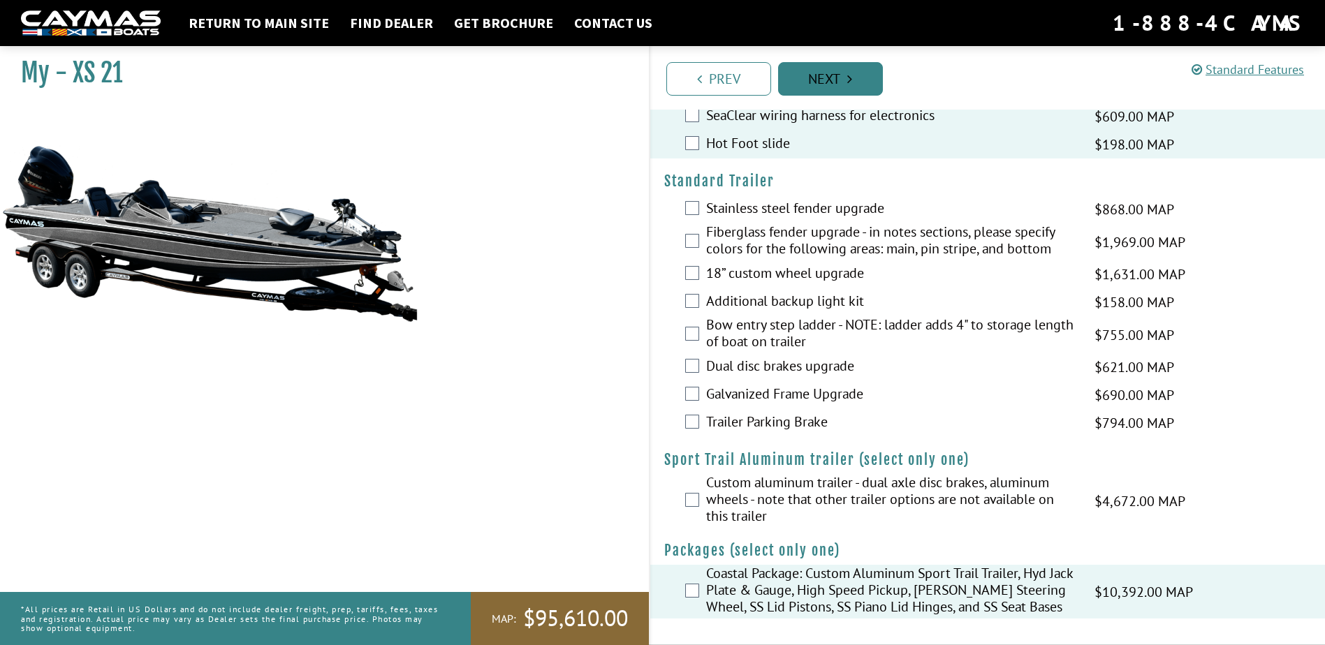
click at [840, 74] on link "Next" at bounding box center [830, 79] width 105 height 34
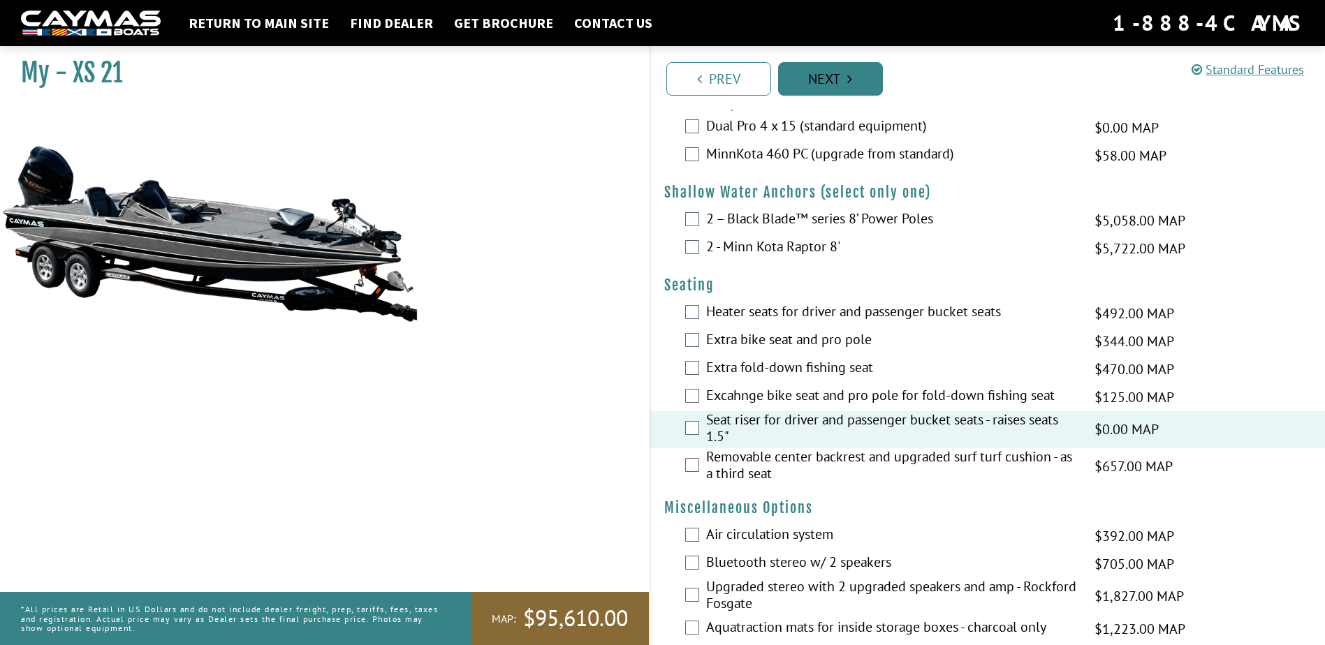
scroll to position [826, 0]
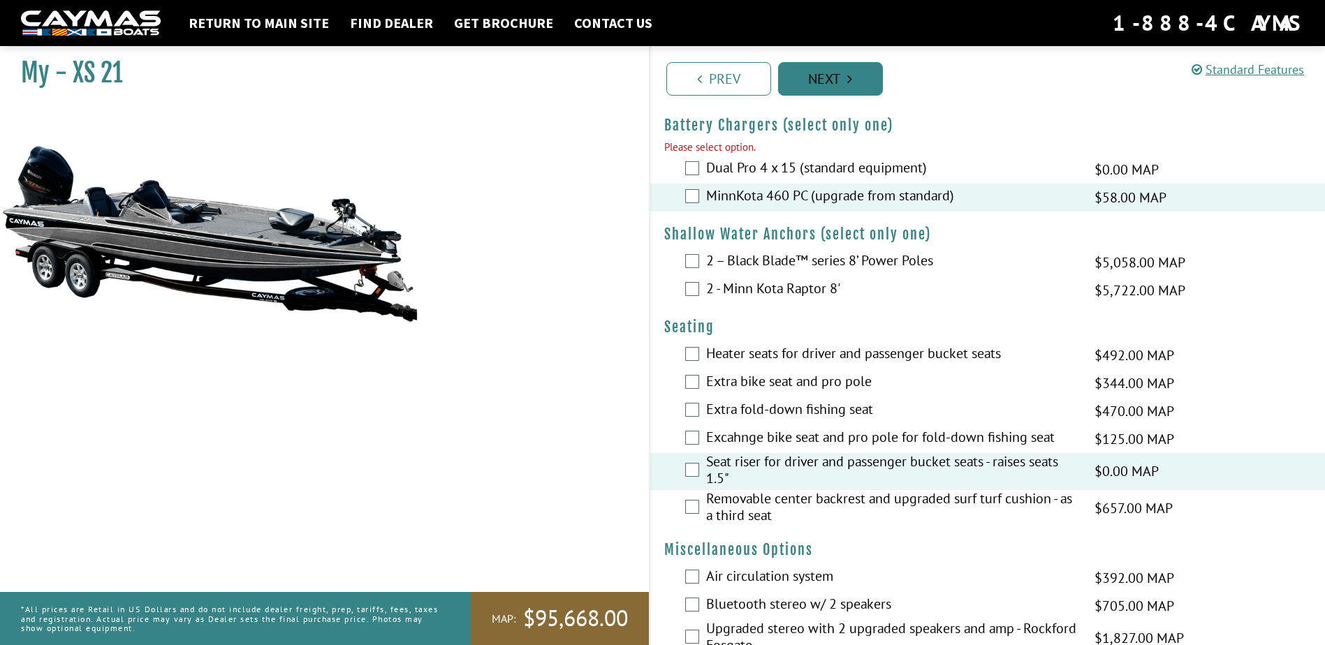
click at [839, 81] on link "Next" at bounding box center [830, 79] width 105 height 34
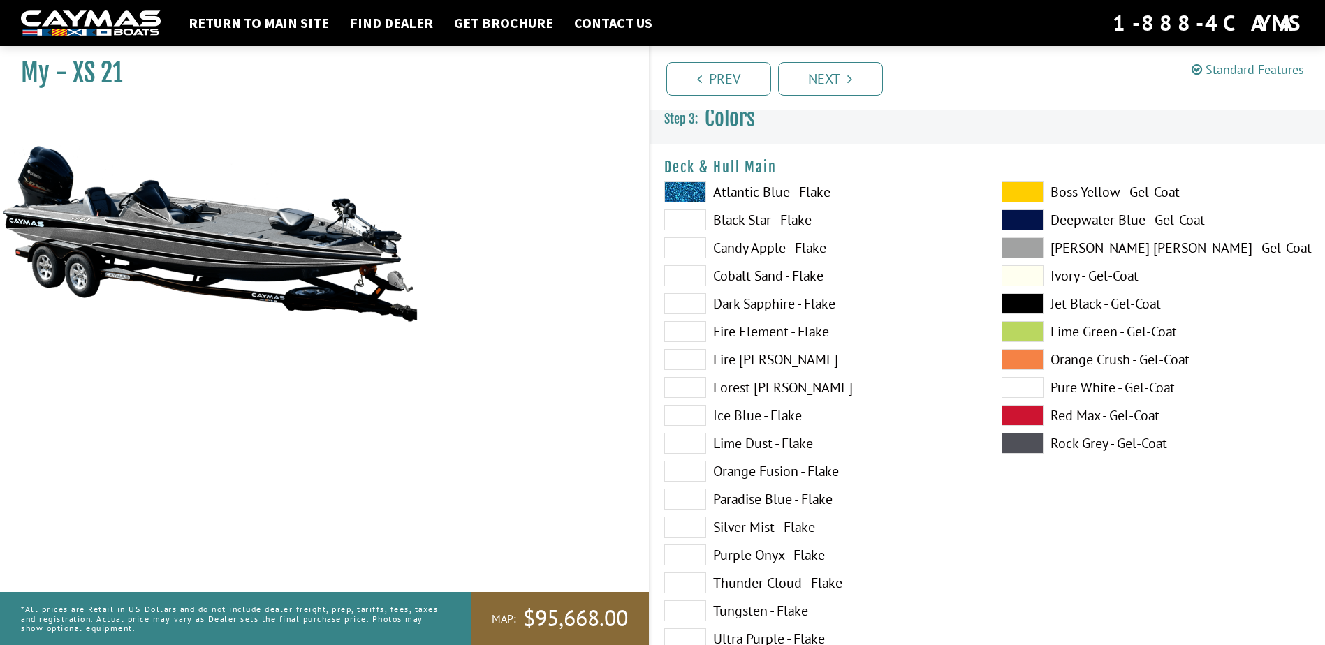
scroll to position [0, 0]
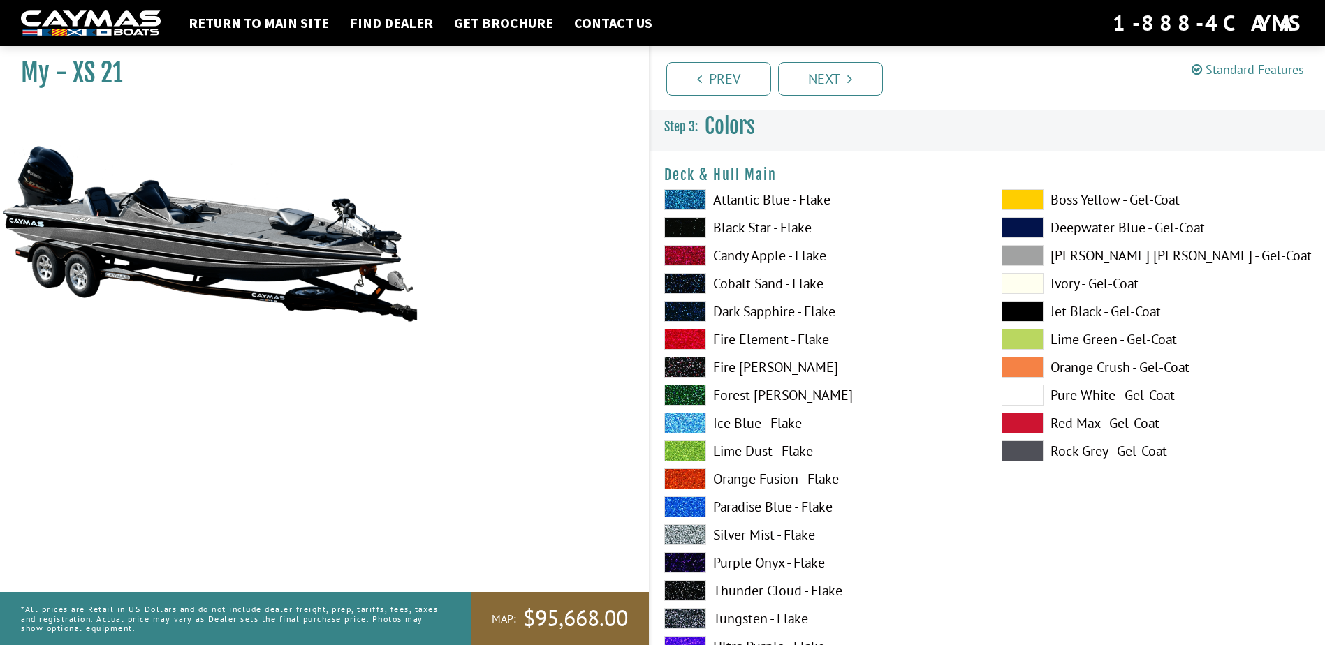
click at [768, 202] on label "Atlantic Blue - Flake" at bounding box center [818, 199] width 309 height 21
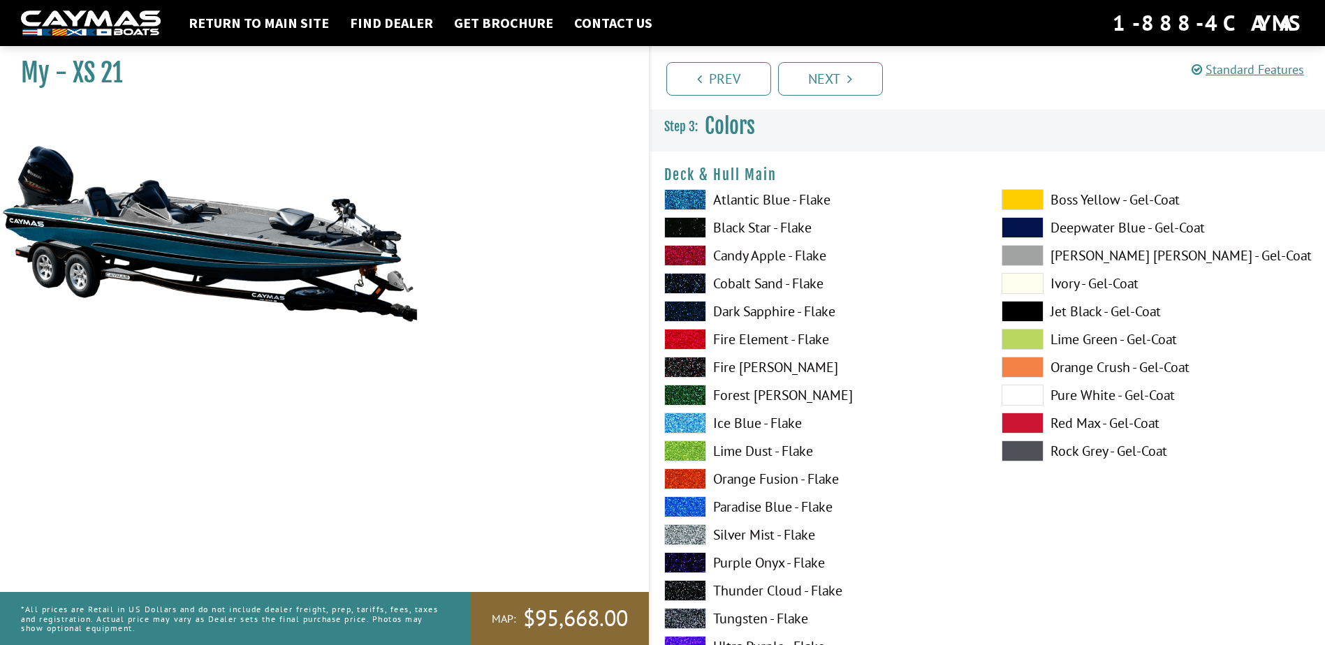
click at [756, 228] on label "Black Star - Flake" at bounding box center [818, 227] width 309 height 21
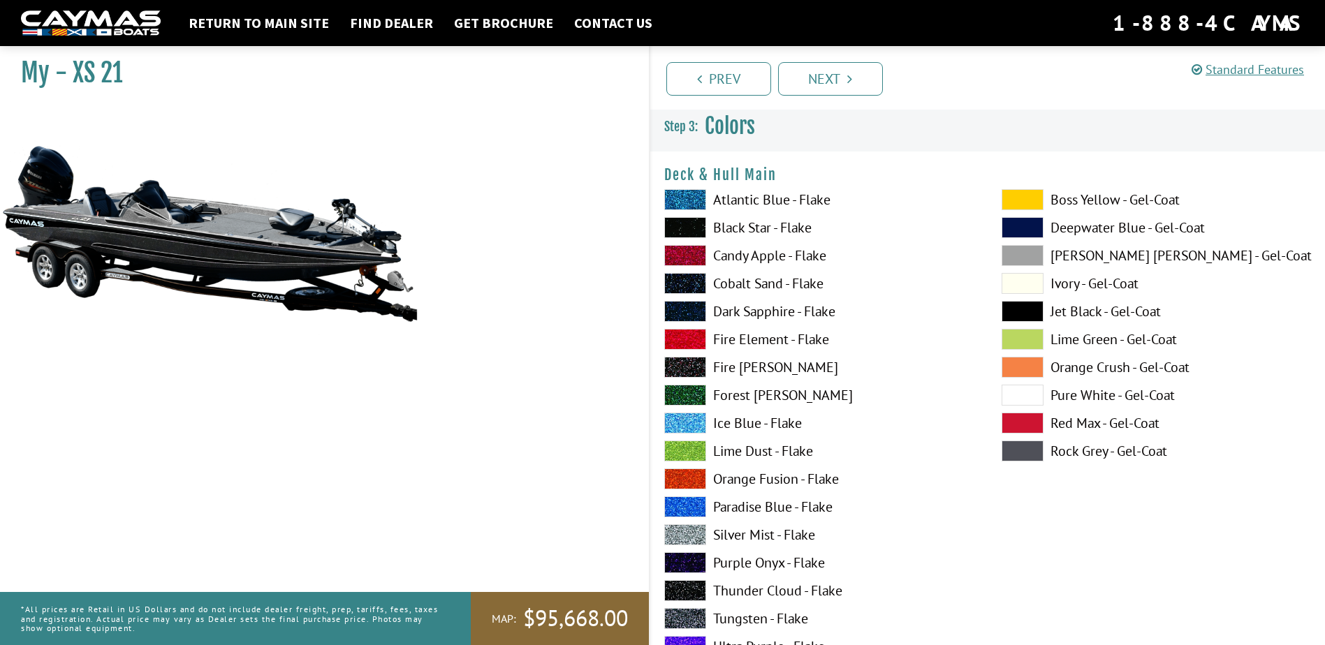
click at [754, 284] on label "Cobalt Sand - Flake" at bounding box center [818, 283] width 309 height 21
click at [771, 312] on label "Dark Sapphire - Flake" at bounding box center [818, 311] width 309 height 21
click at [760, 368] on label "Fire [PERSON_NAME]" at bounding box center [818, 367] width 309 height 21
click at [756, 392] on label "Forest [PERSON_NAME]" at bounding box center [818, 395] width 309 height 21
click at [747, 453] on label "Lime Dust - Flake" at bounding box center [818, 451] width 309 height 21
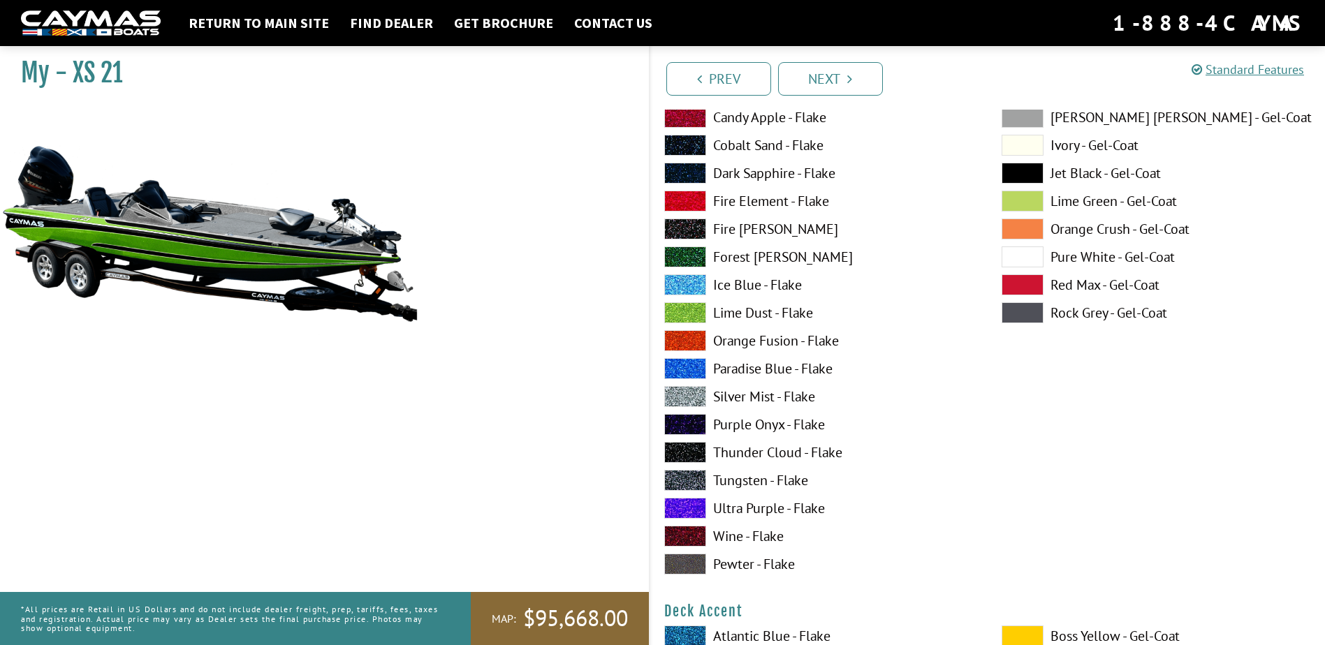
scroll to position [140, 0]
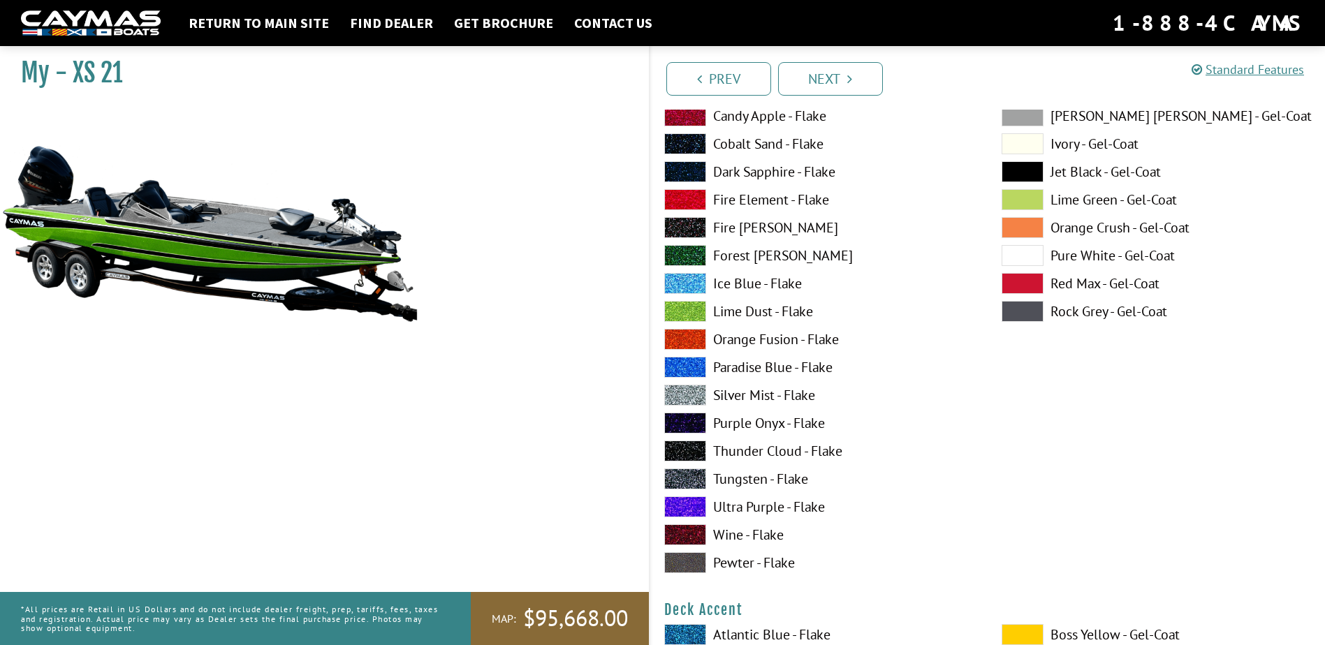
click at [763, 504] on label "Ultra Purple - Flake" at bounding box center [818, 507] width 309 height 21
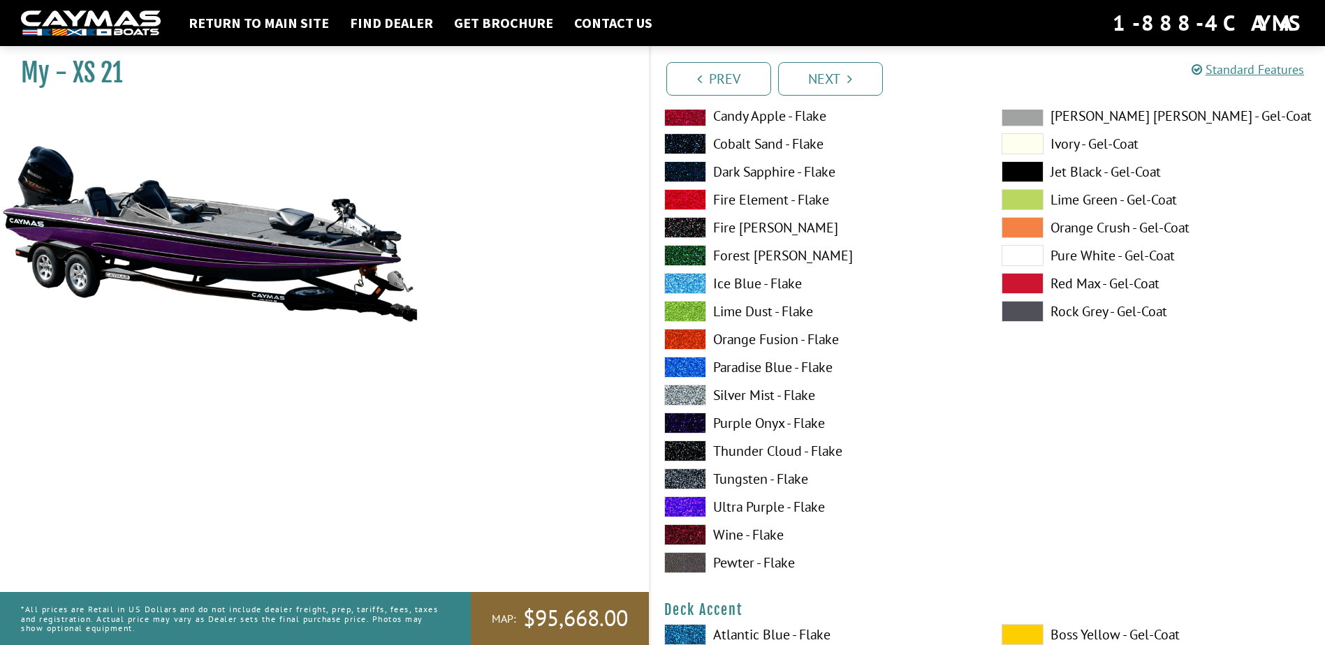
click at [749, 535] on label "Wine - Flake" at bounding box center [818, 535] width 309 height 21
click at [1108, 170] on label "Jet Black - Gel-Coat" at bounding box center [1156, 171] width 309 height 21
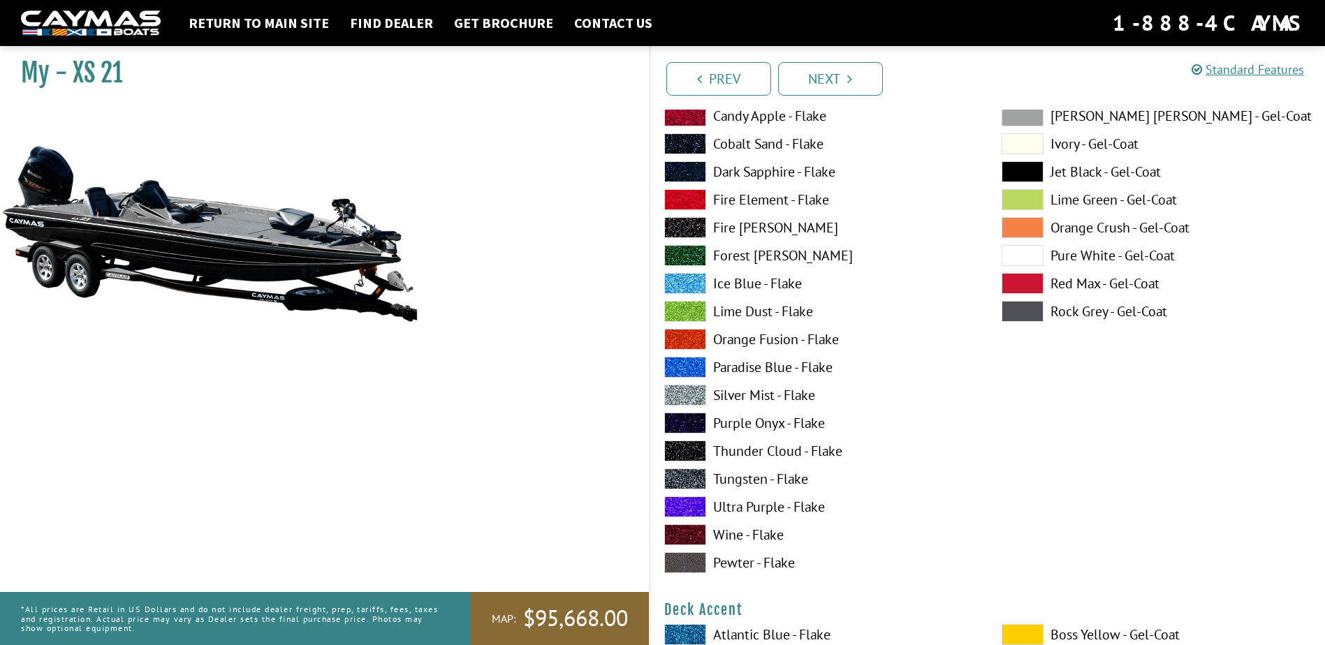
click at [1101, 198] on label "Lime Green - Gel-Coat" at bounding box center [1156, 199] width 309 height 21
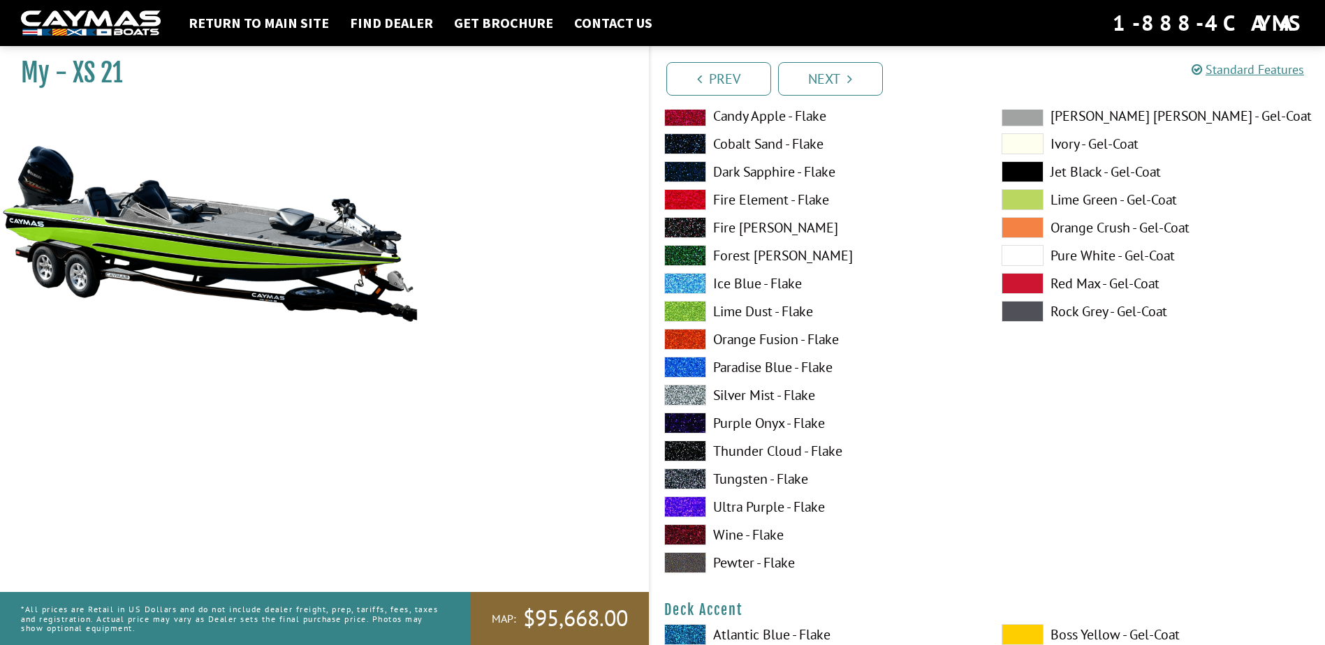
click at [1090, 229] on label "Orange Crush - Gel-Coat" at bounding box center [1156, 227] width 309 height 21
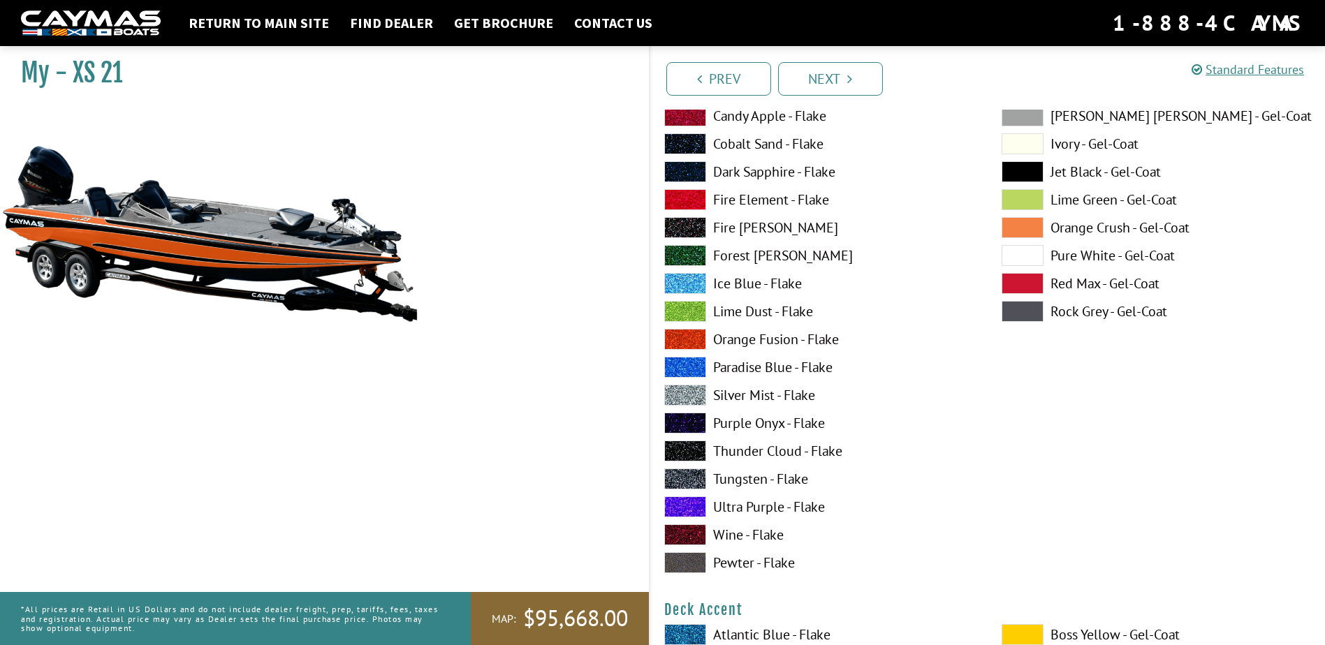
click at [1093, 254] on label "Pure White - Gel-Coat" at bounding box center [1156, 255] width 309 height 21
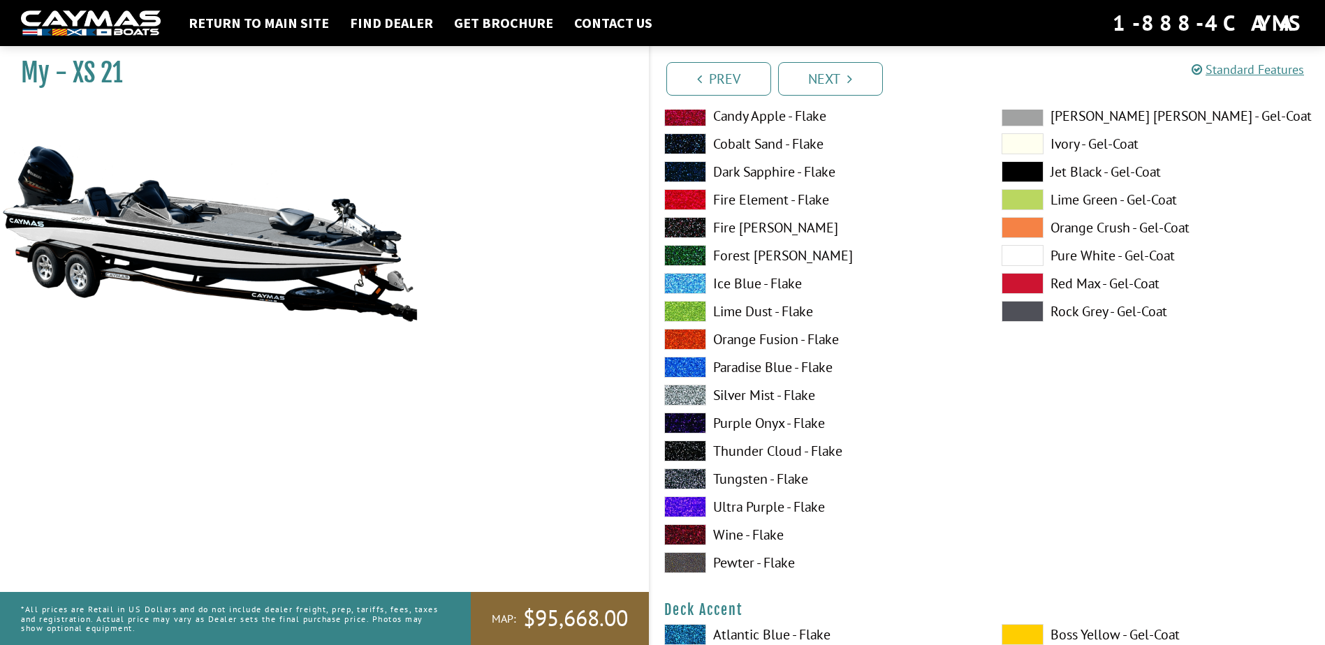
click at [1090, 282] on label "Red Max - Gel-Coat" at bounding box center [1156, 283] width 309 height 21
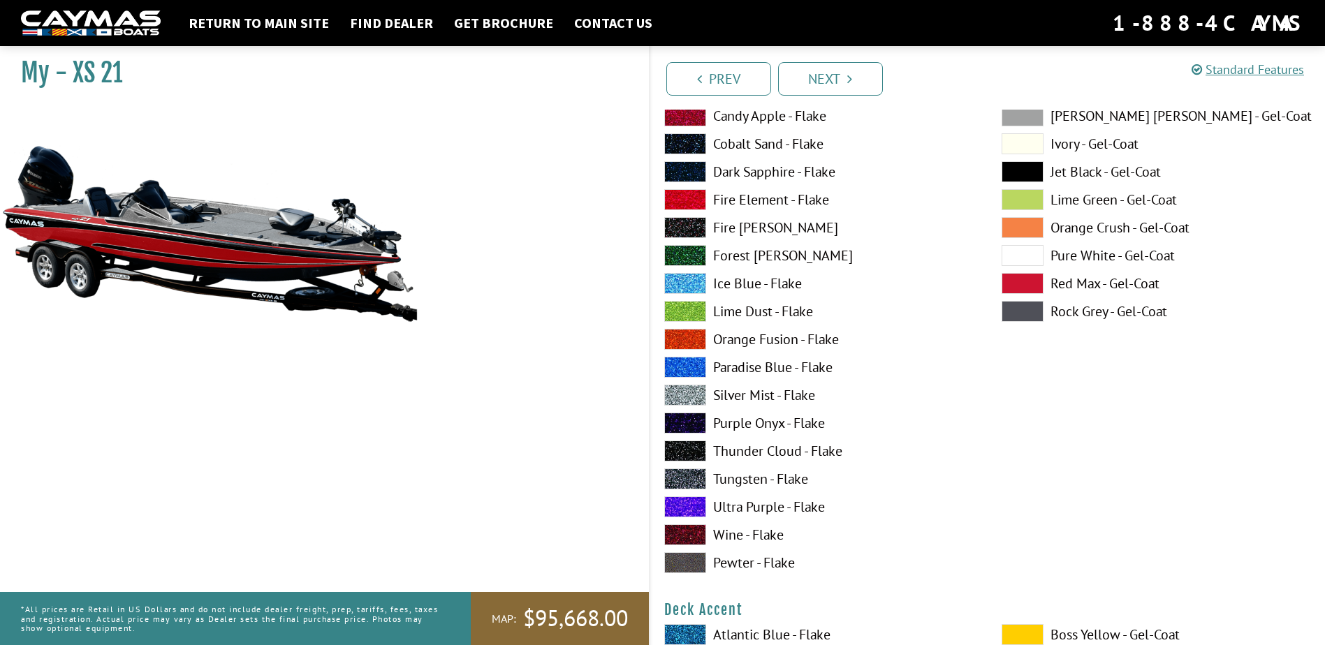
click at [1088, 313] on label "Rock Grey - Gel-Coat" at bounding box center [1156, 311] width 309 height 21
